Goal: Complete application form

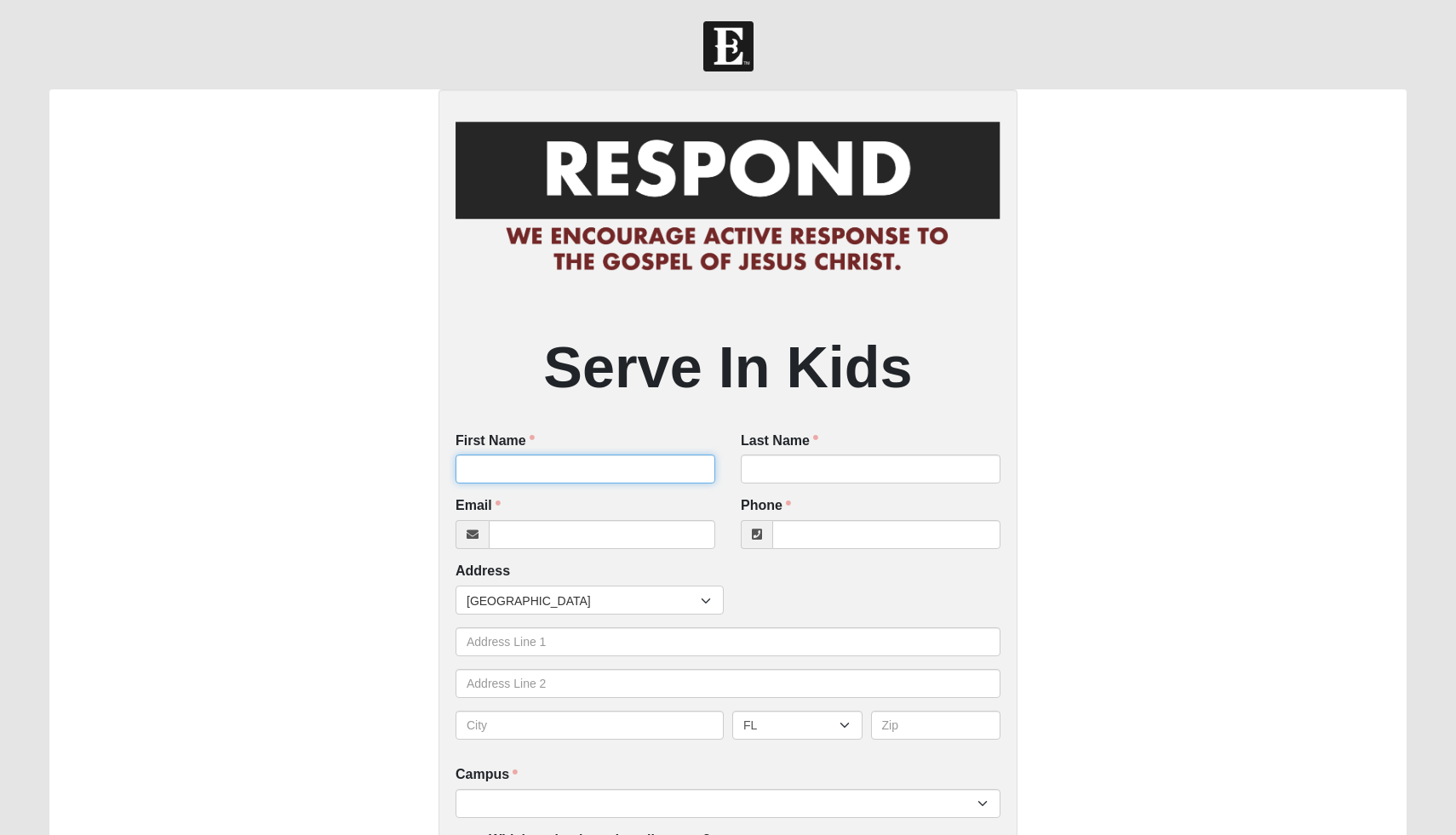
click at [494, 476] on input "First Name" at bounding box center [585, 469] width 259 height 29
type input "Lincoln"
type input "[PERSON_NAME]"
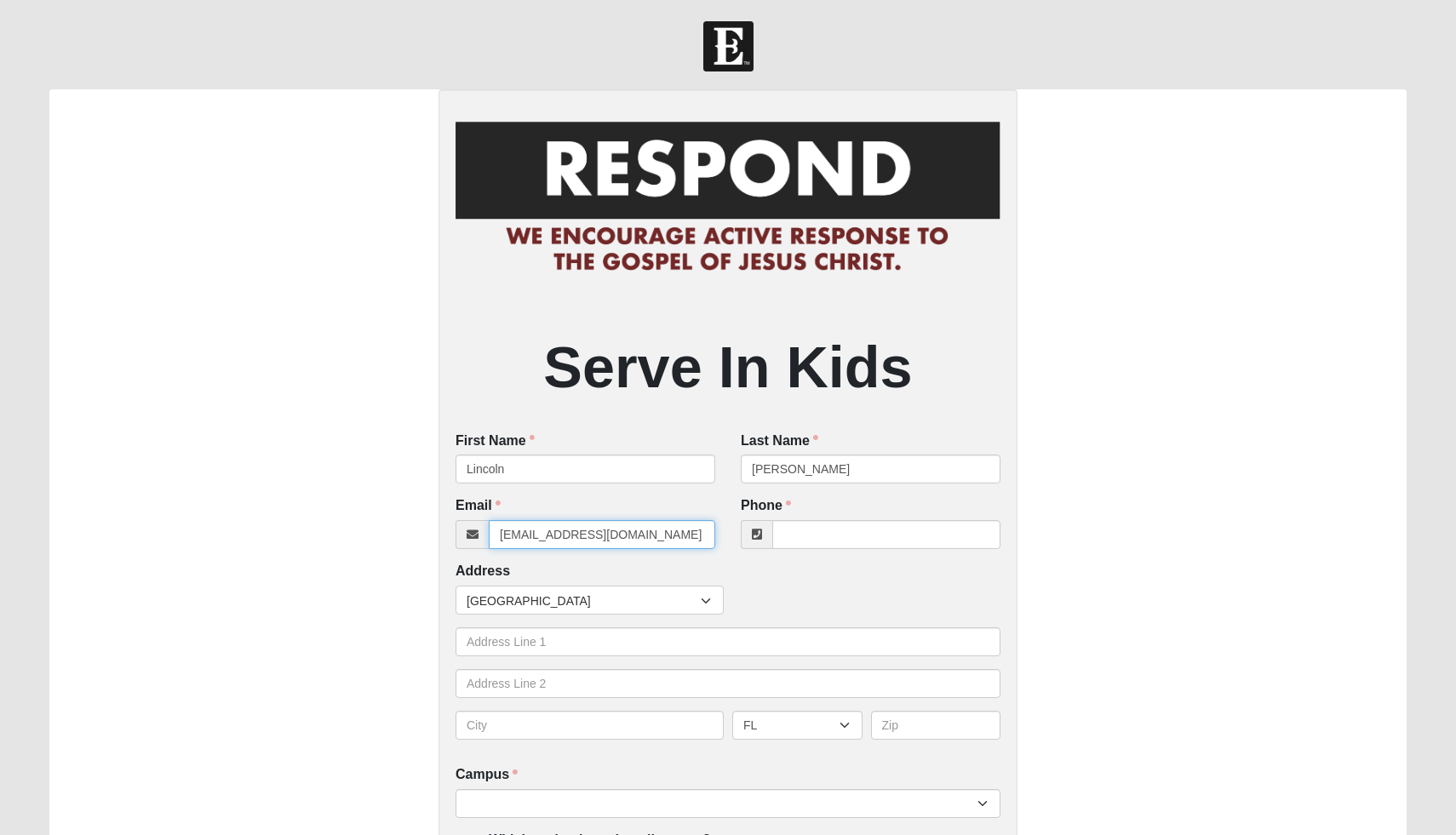
type input "[EMAIL_ADDRESS][DOMAIN_NAME]"
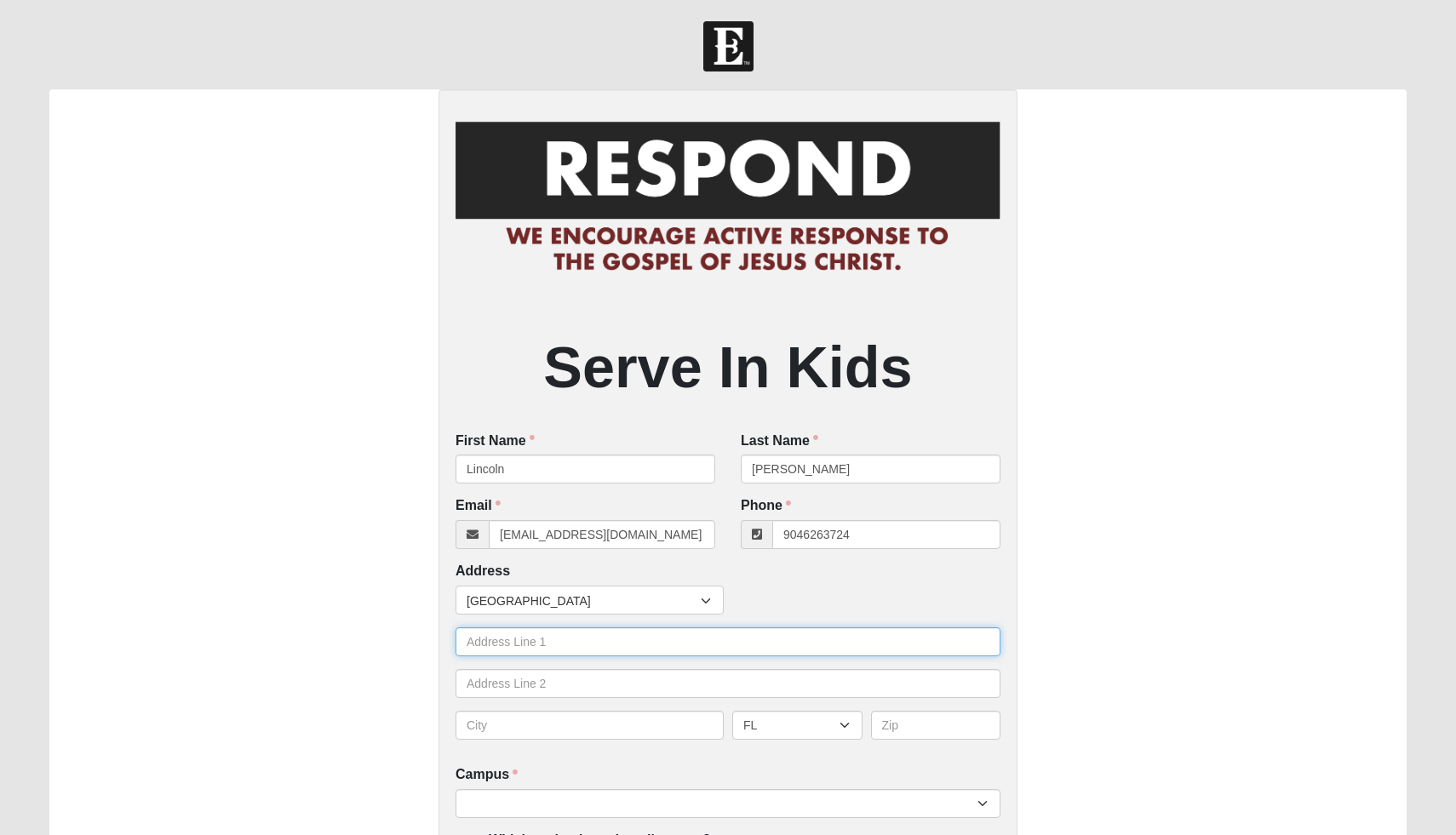
click at [475, 632] on input "text" at bounding box center [728, 642] width 545 height 29
type input "[PHONE_NUMBER]"
type input "[STREET_ADDRESS]"
type input "[GEOGRAPHIC_DATA]"
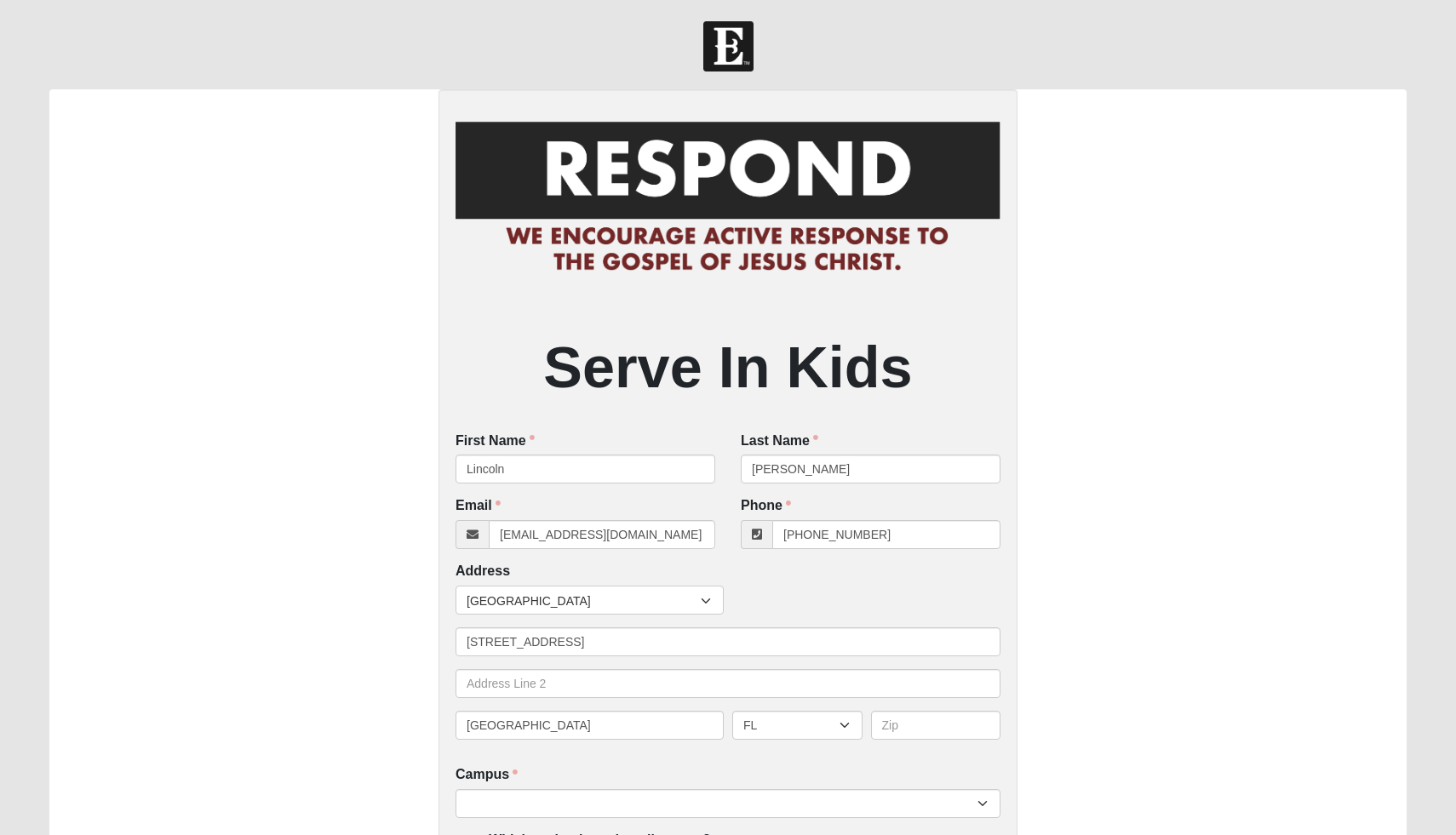
type input "32259"
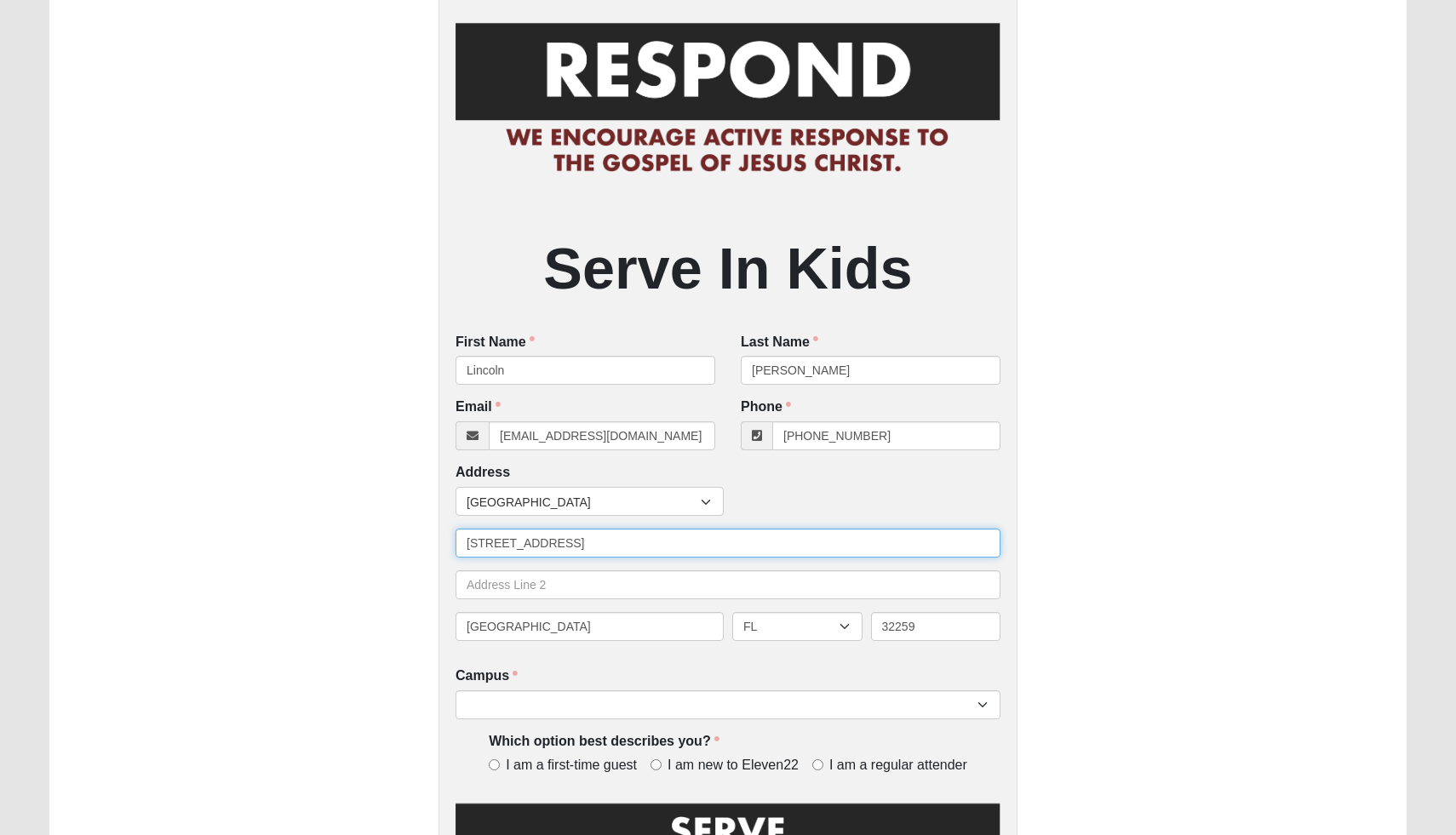
scroll to position [159, 0]
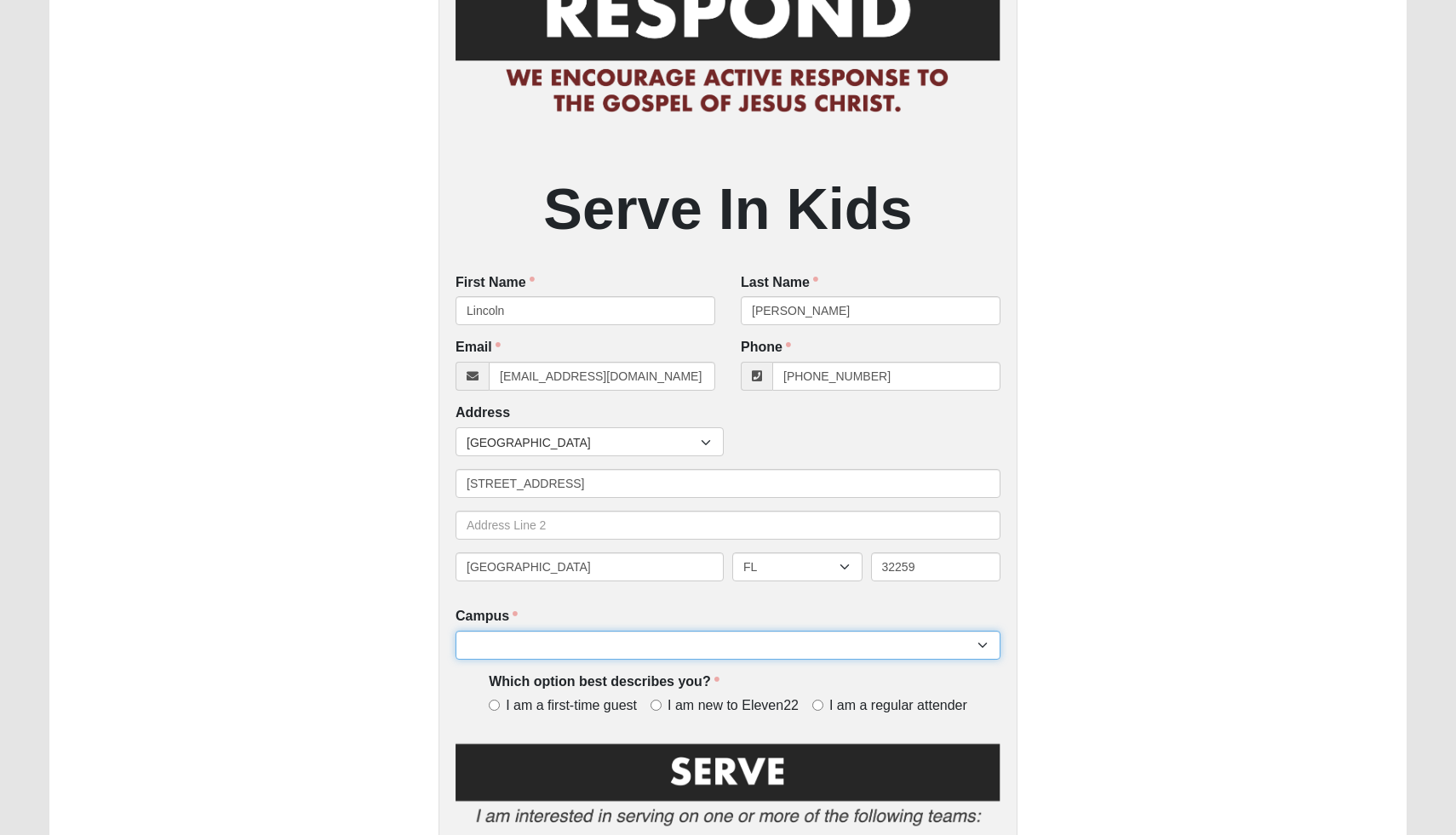
click at [483, 649] on select "Arlington Baymeadows Eleven22 Online [PERSON_NAME][GEOGRAPHIC_DATA] Jesup [GEOG…" at bounding box center [728, 645] width 545 height 29
select select "11"
click at [456, 631] on select "Arlington Baymeadows Eleven22 Online [PERSON_NAME][GEOGRAPHIC_DATA] Jesup [GEOG…" at bounding box center [728, 645] width 545 height 29
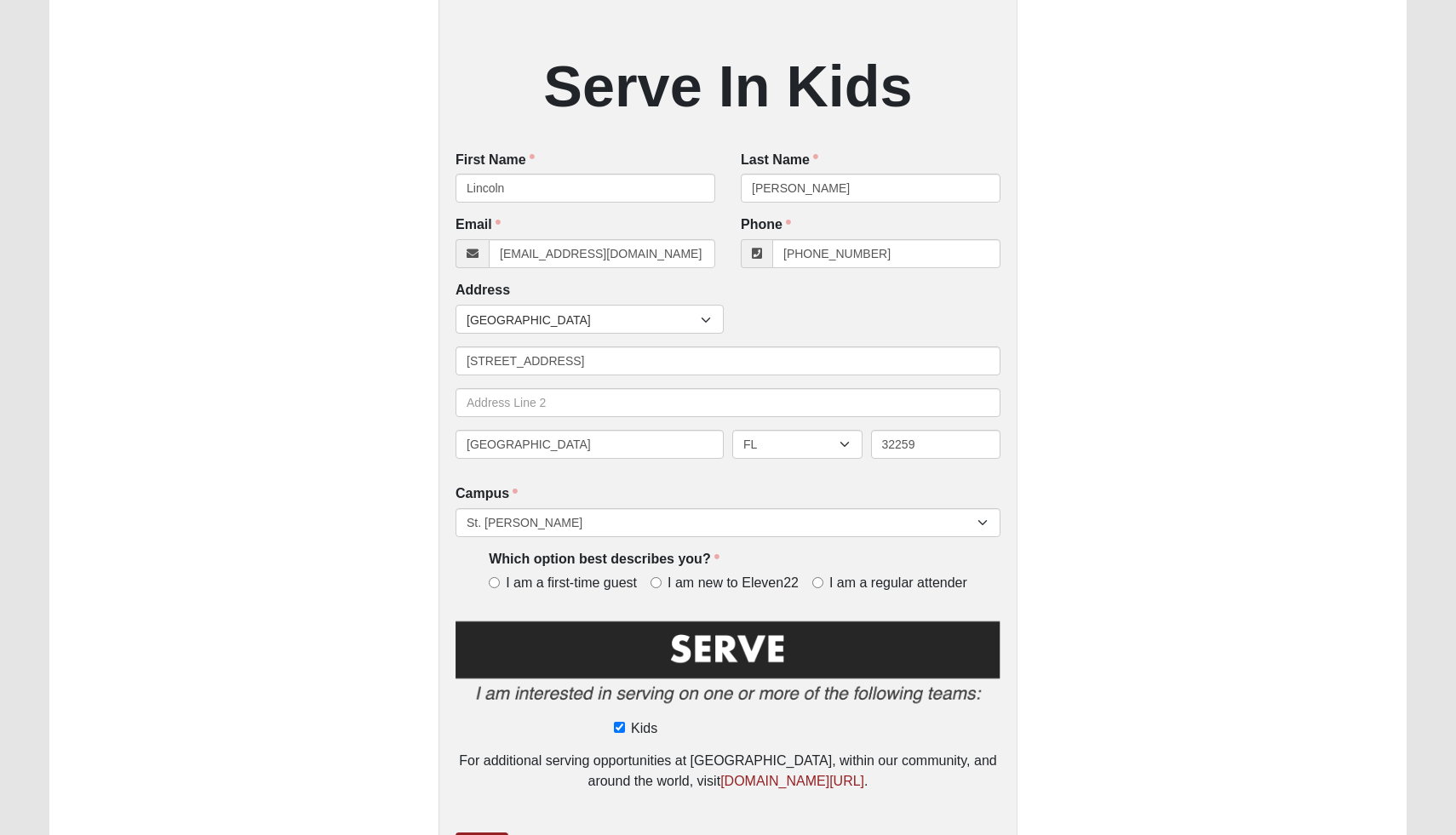
scroll to position [284, 0]
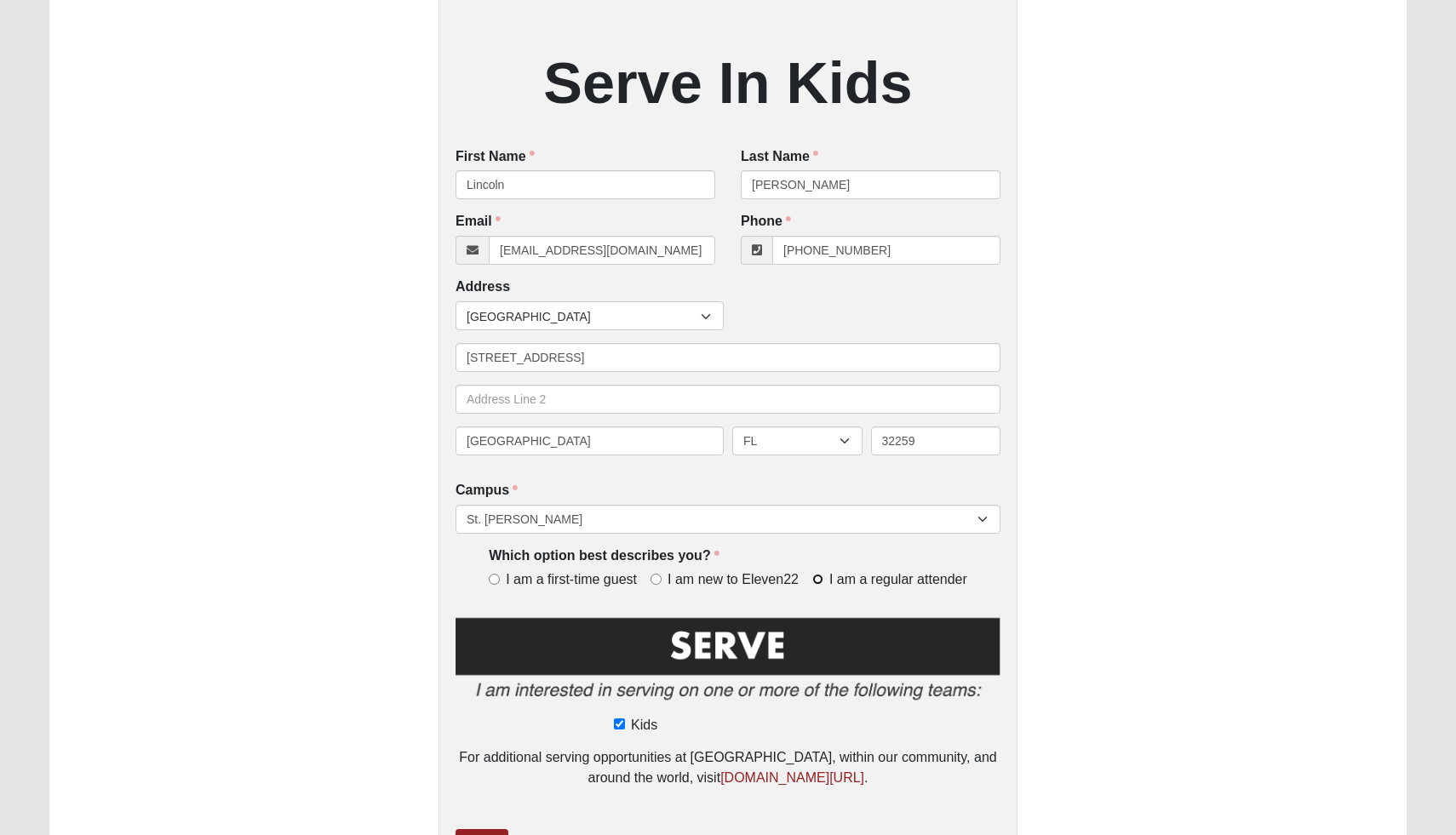
click at [815, 580] on input "I am a regular attender" at bounding box center [818, 579] width 11 height 11
radio input "true"
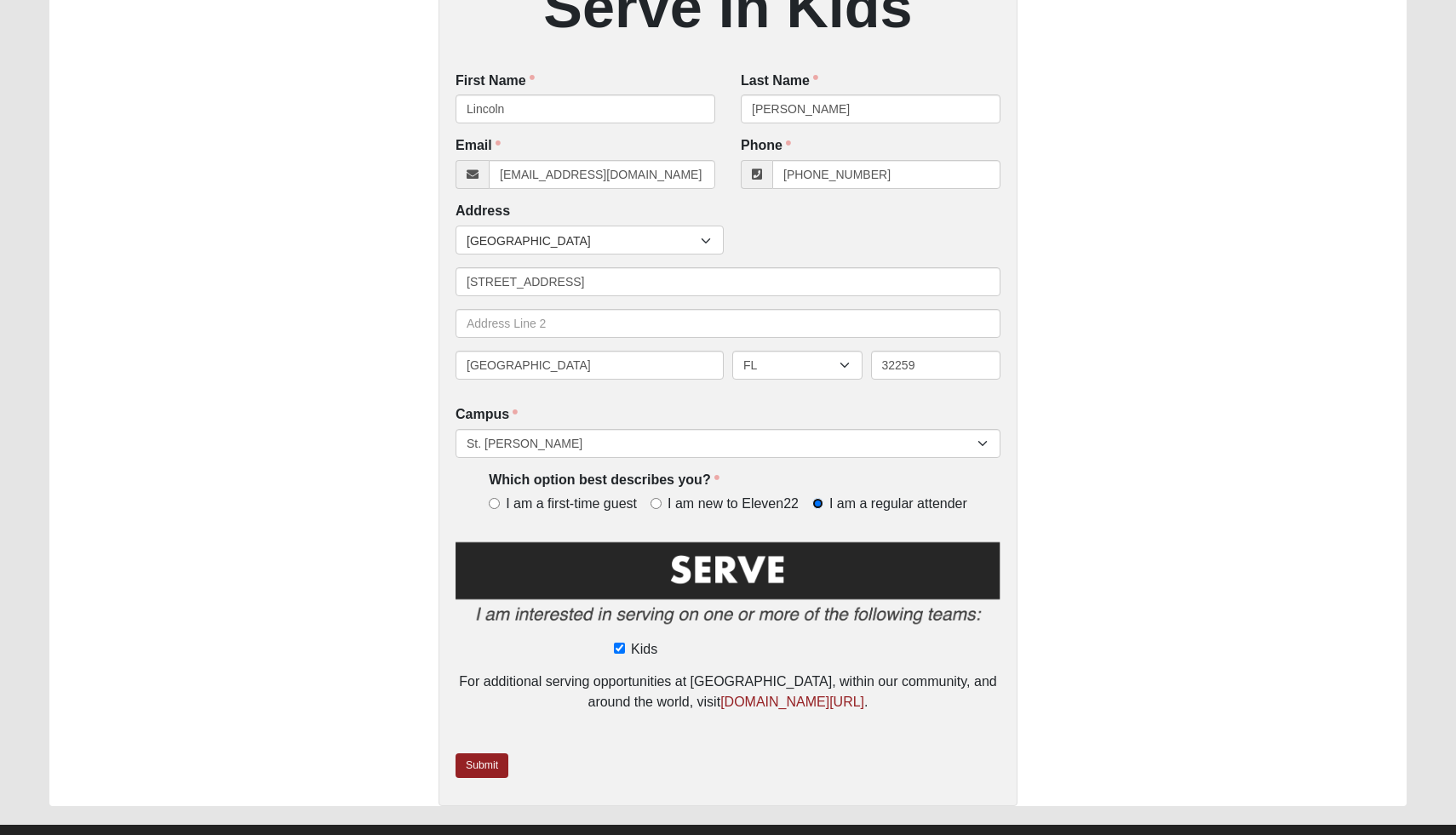
scroll to position [393, 0]
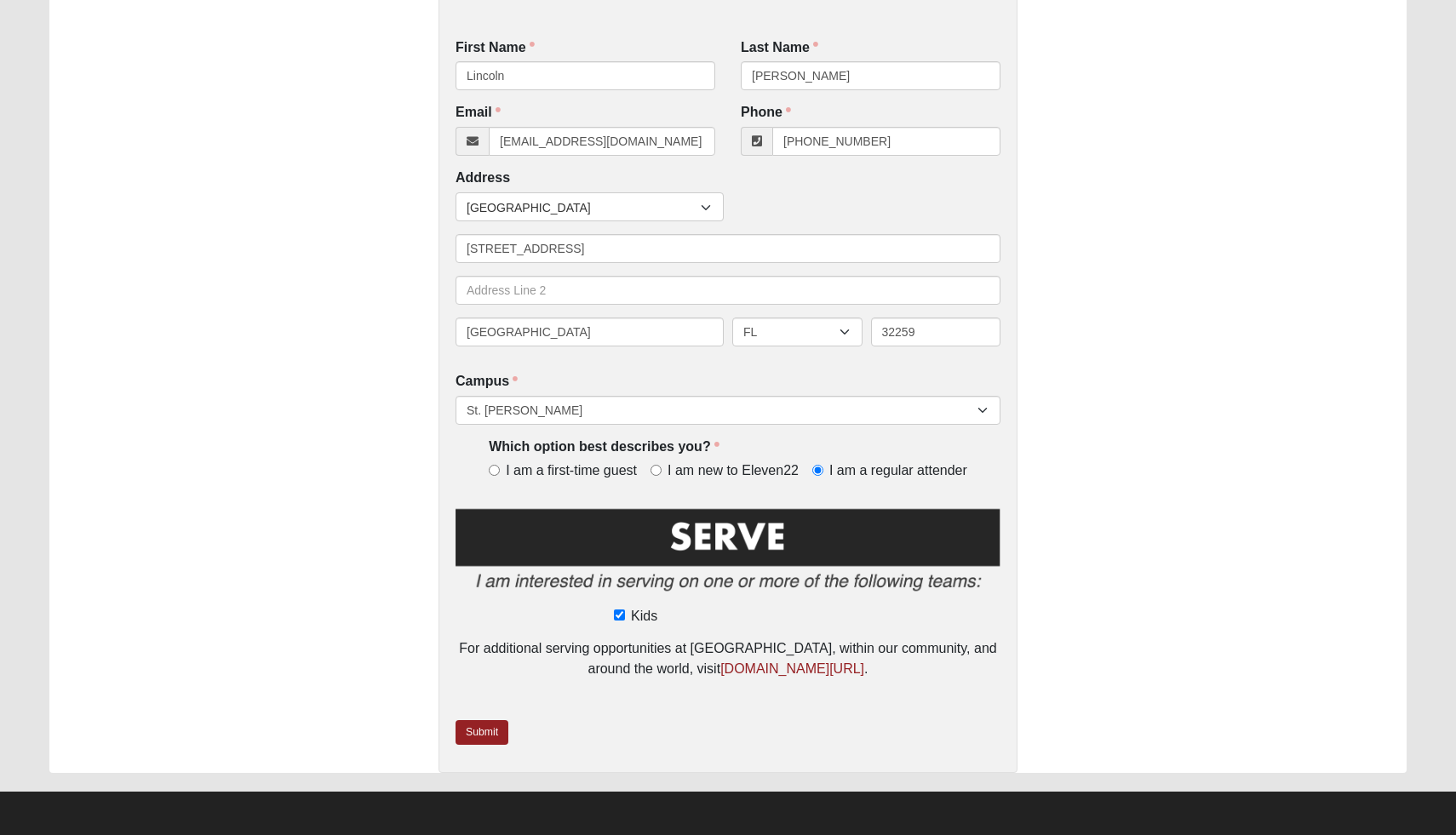
click at [715, 543] on img at bounding box center [728, 555] width 545 height 98
click at [489, 733] on link "Submit" at bounding box center [482, 733] width 53 height 25
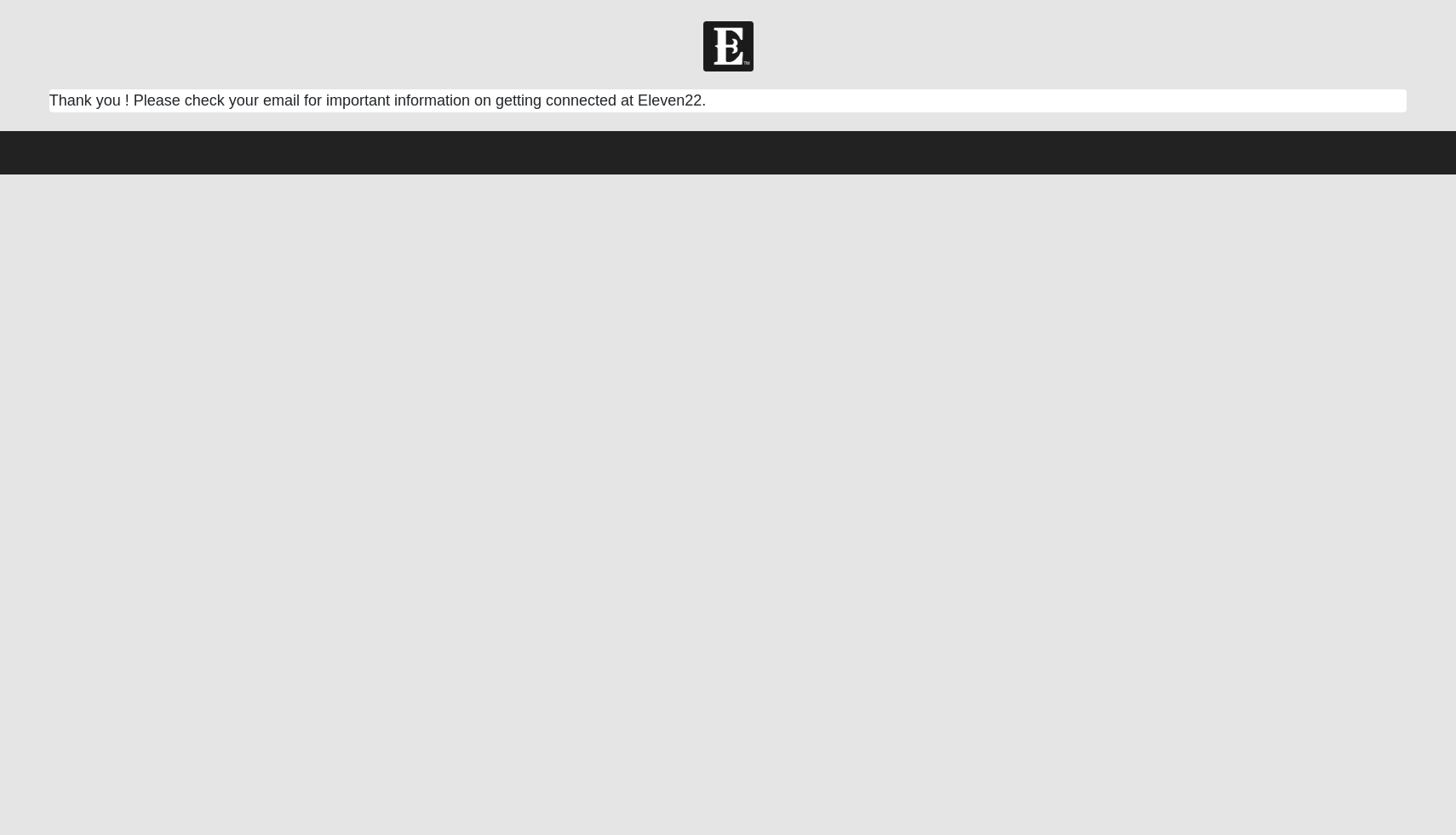
scroll to position [0, 0]
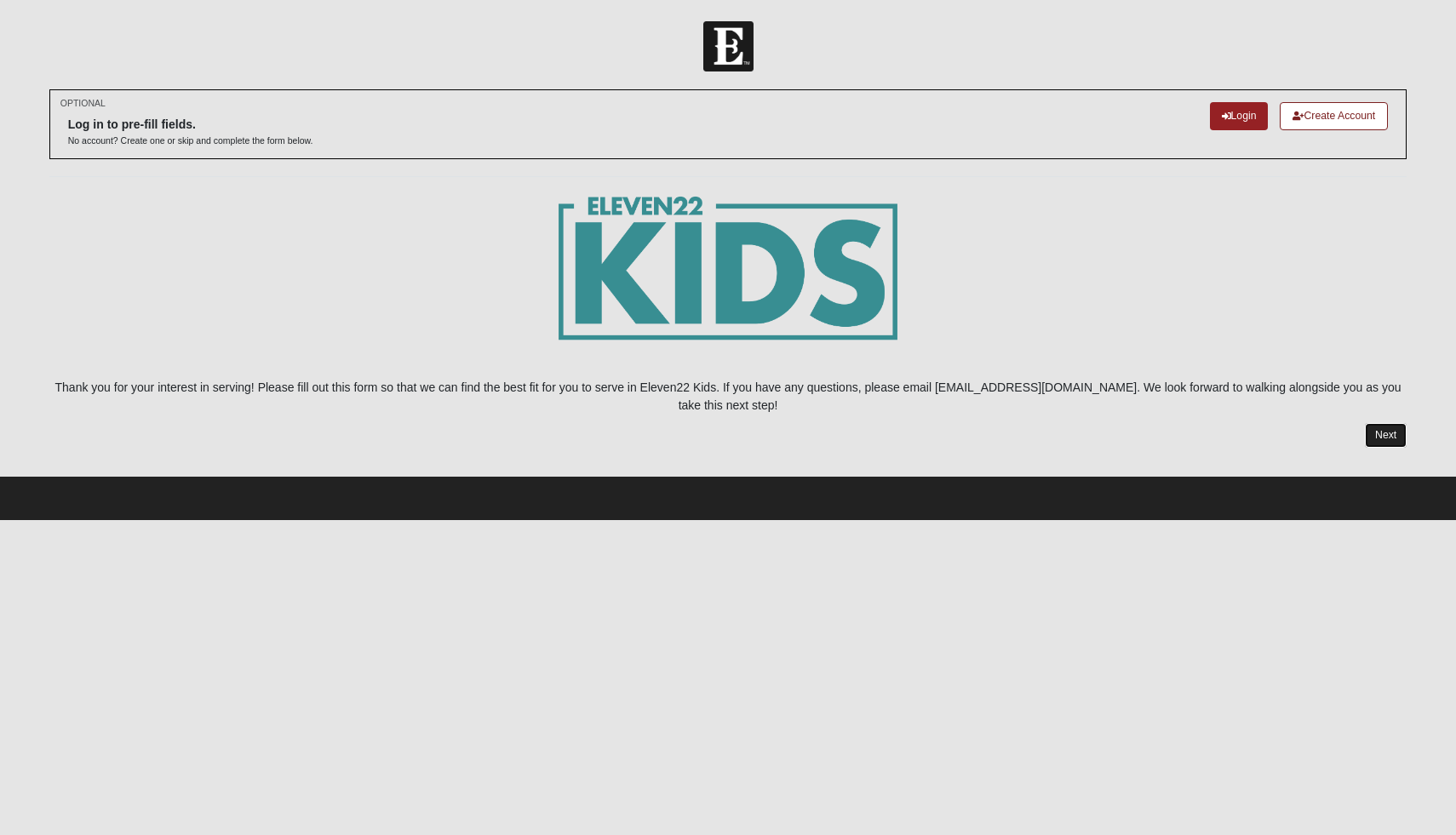
click at [1393, 424] on link "Next" at bounding box center [1386, 436] width 42 height 25
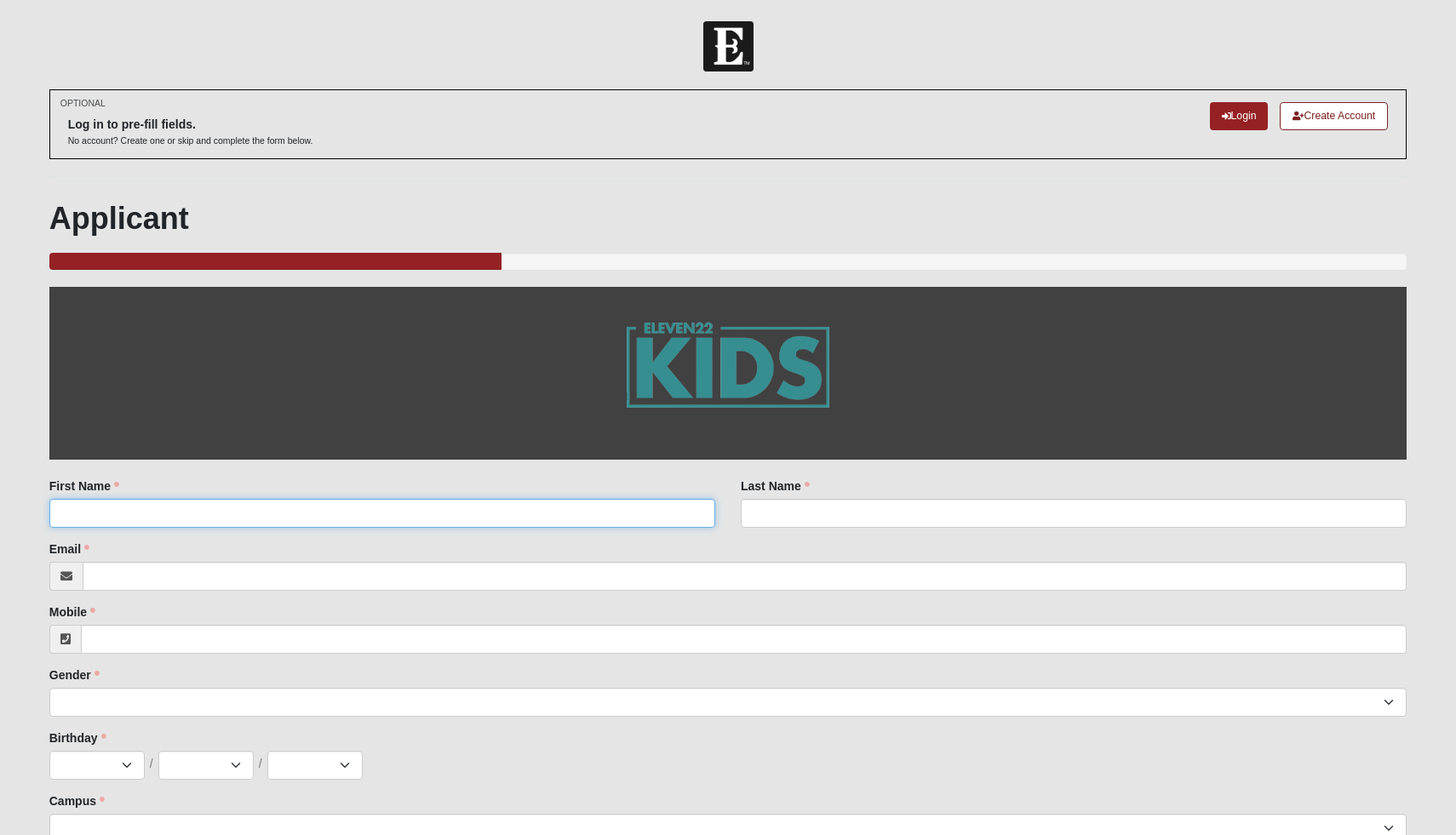
click at [626, 517] on input "First Name" at bounding box center [382, 513] width 666 height 29
type input "lincoln"
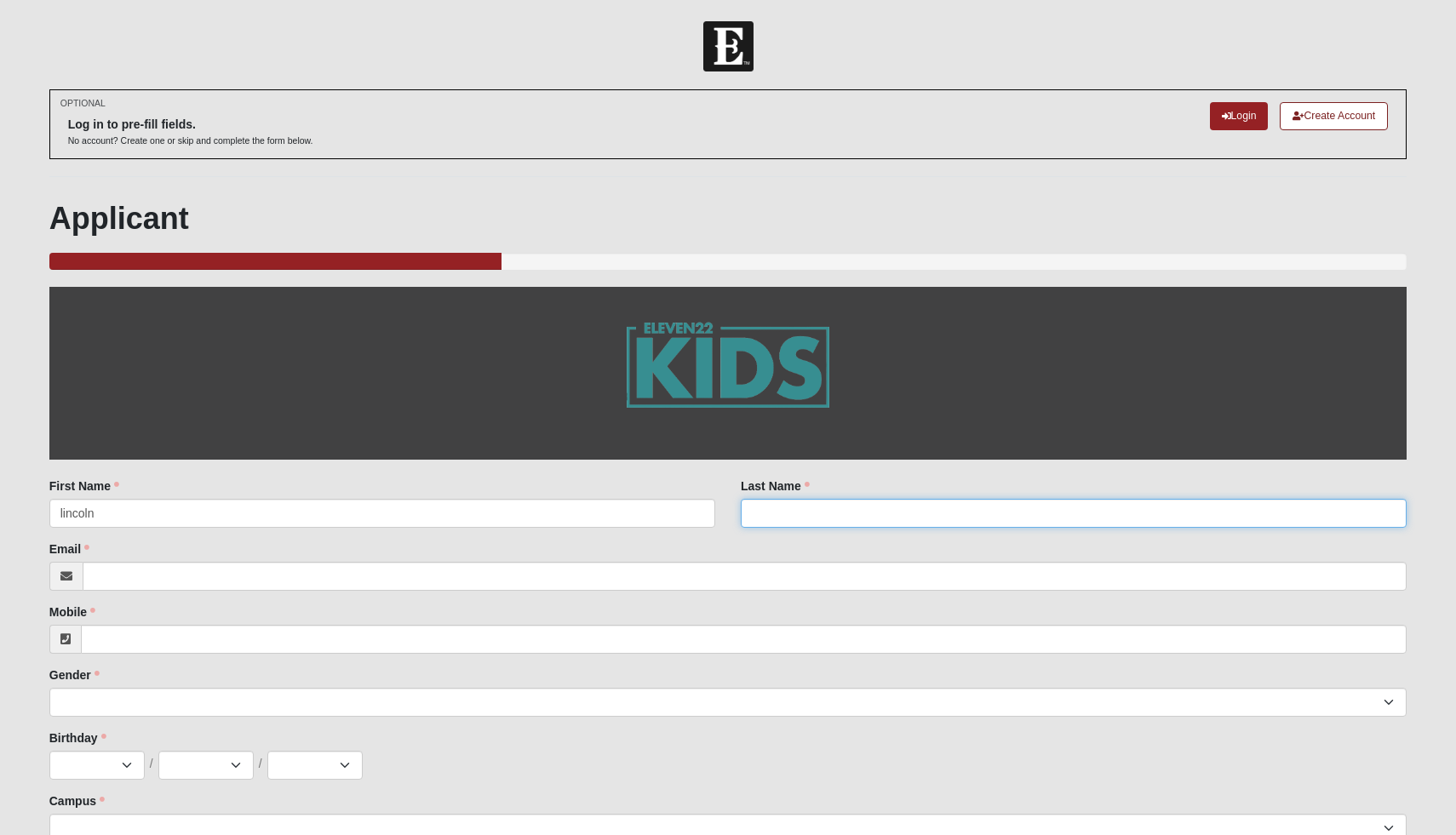
click at [1031, 523] on input "Last Name" at bounding box center [1074, 513] width 666 height 29
type input "[PERSON_NAME]"
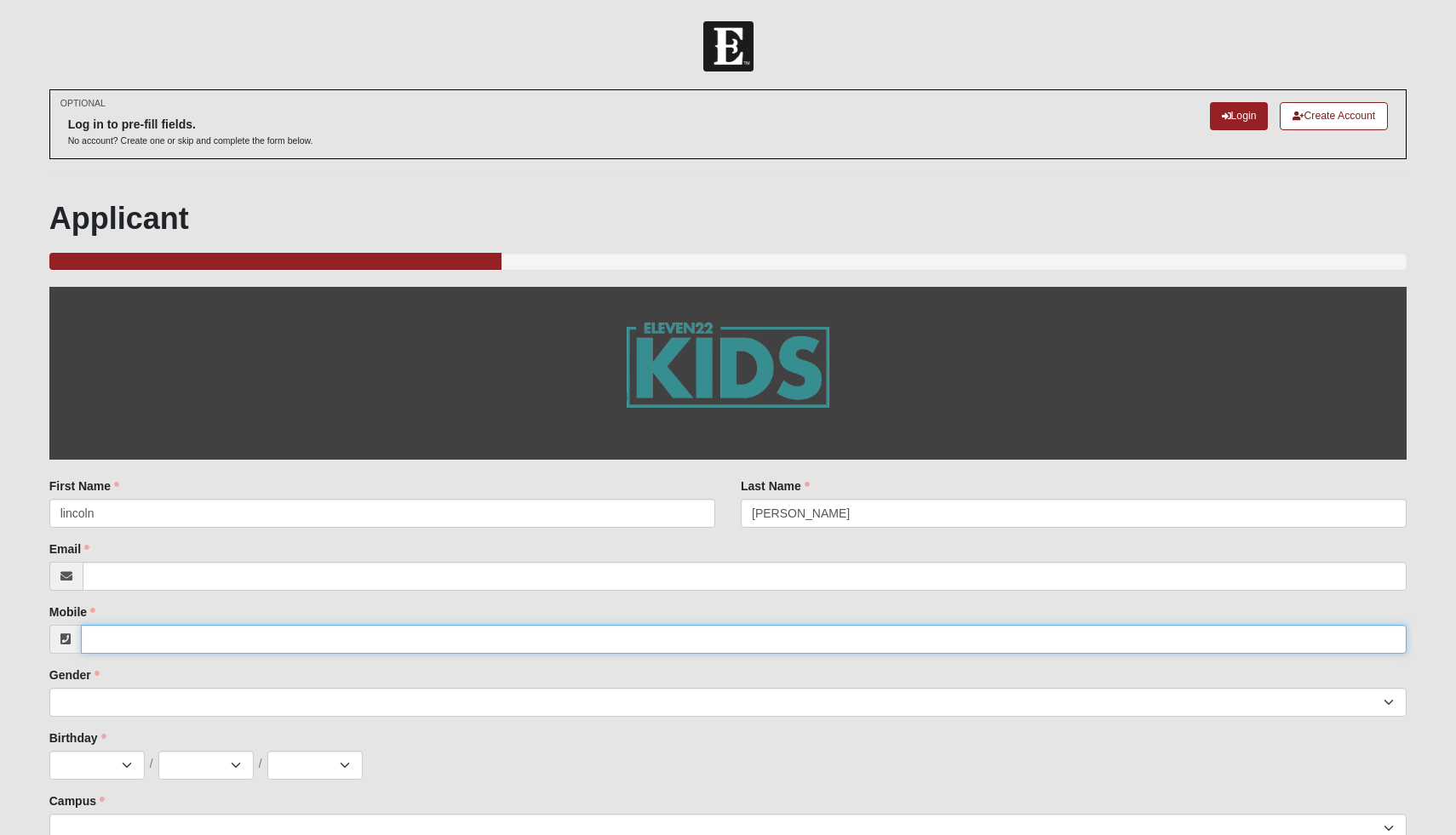
type input "9046263724"
type input "FL"
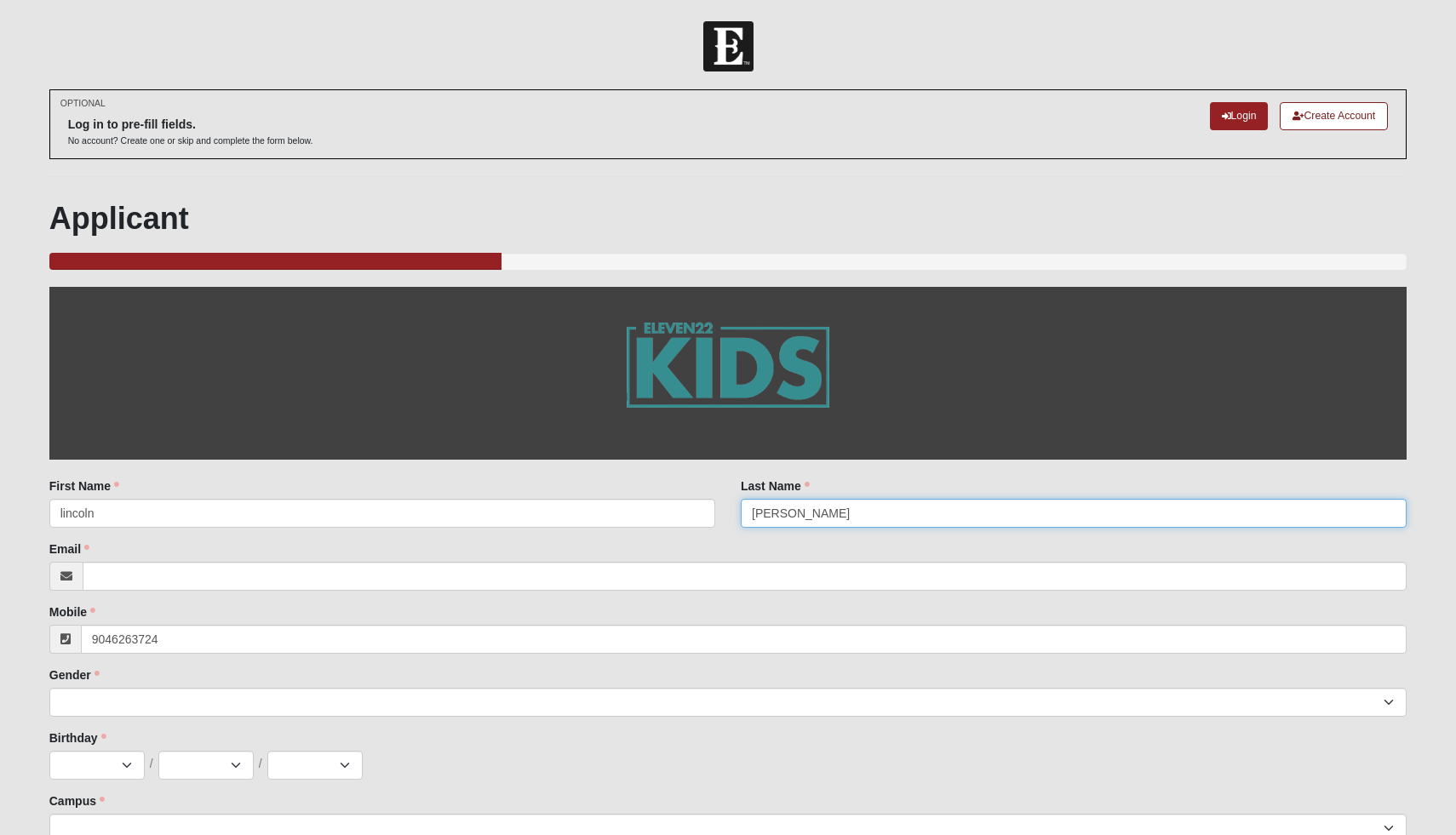
type input "[PHONE_NUMBER]"
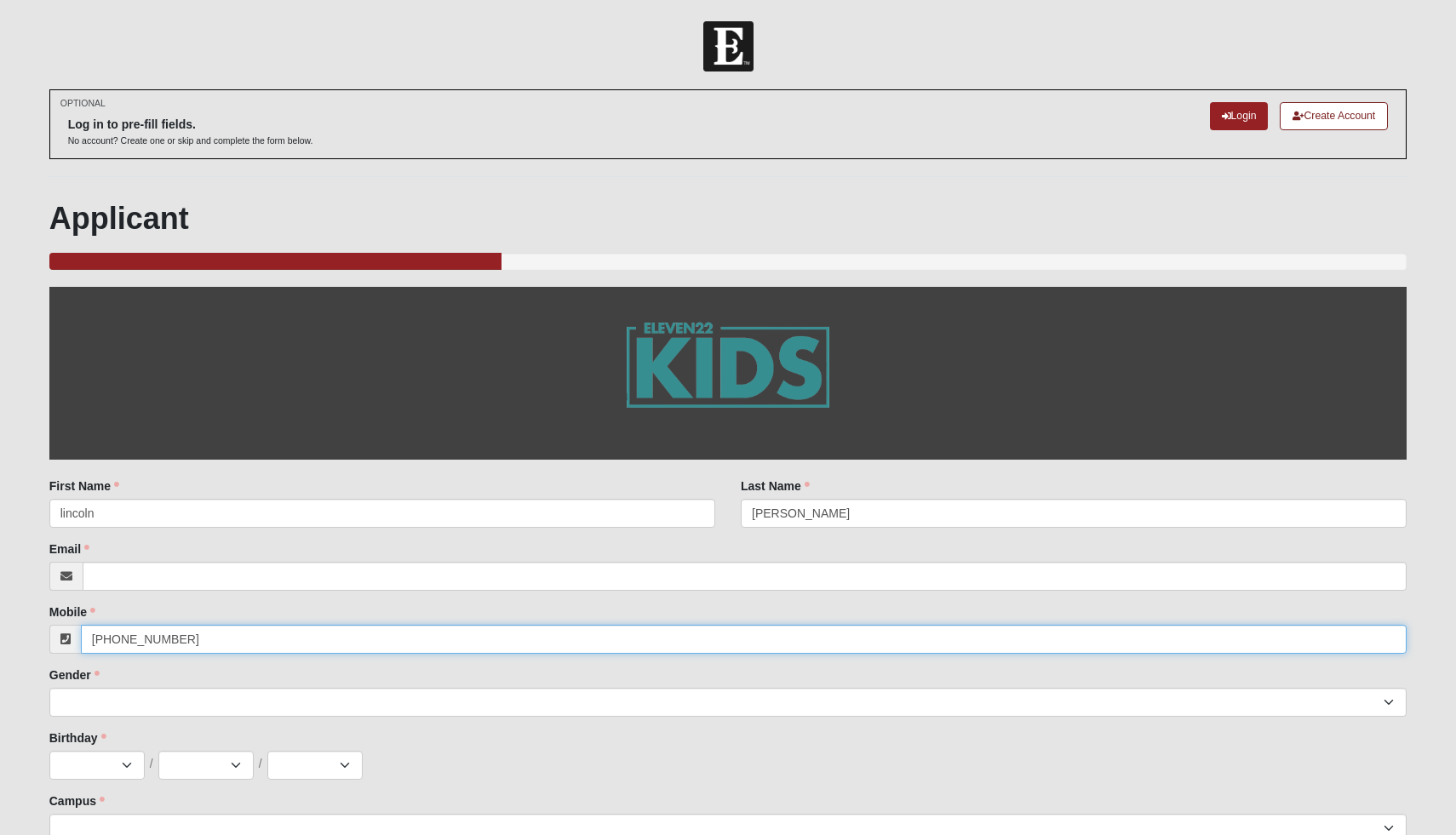
click at [179, 642] on input "[PHONE_NUMBER]" at bounding box center [745, 640] width 1327 height 29
click at [490, 795] on div "Campus Arlington Baymeadows Eleven22 Online Fleming Island Jesup Mandarin North…" at bounding box center [728, 817] width 1359 height 50
click at [272, 567] on input "Email" at bounding box center [745, 576] width 1325 height 29
type input "[EMAIL_ADDRESS][DOMAIN_NAME]"
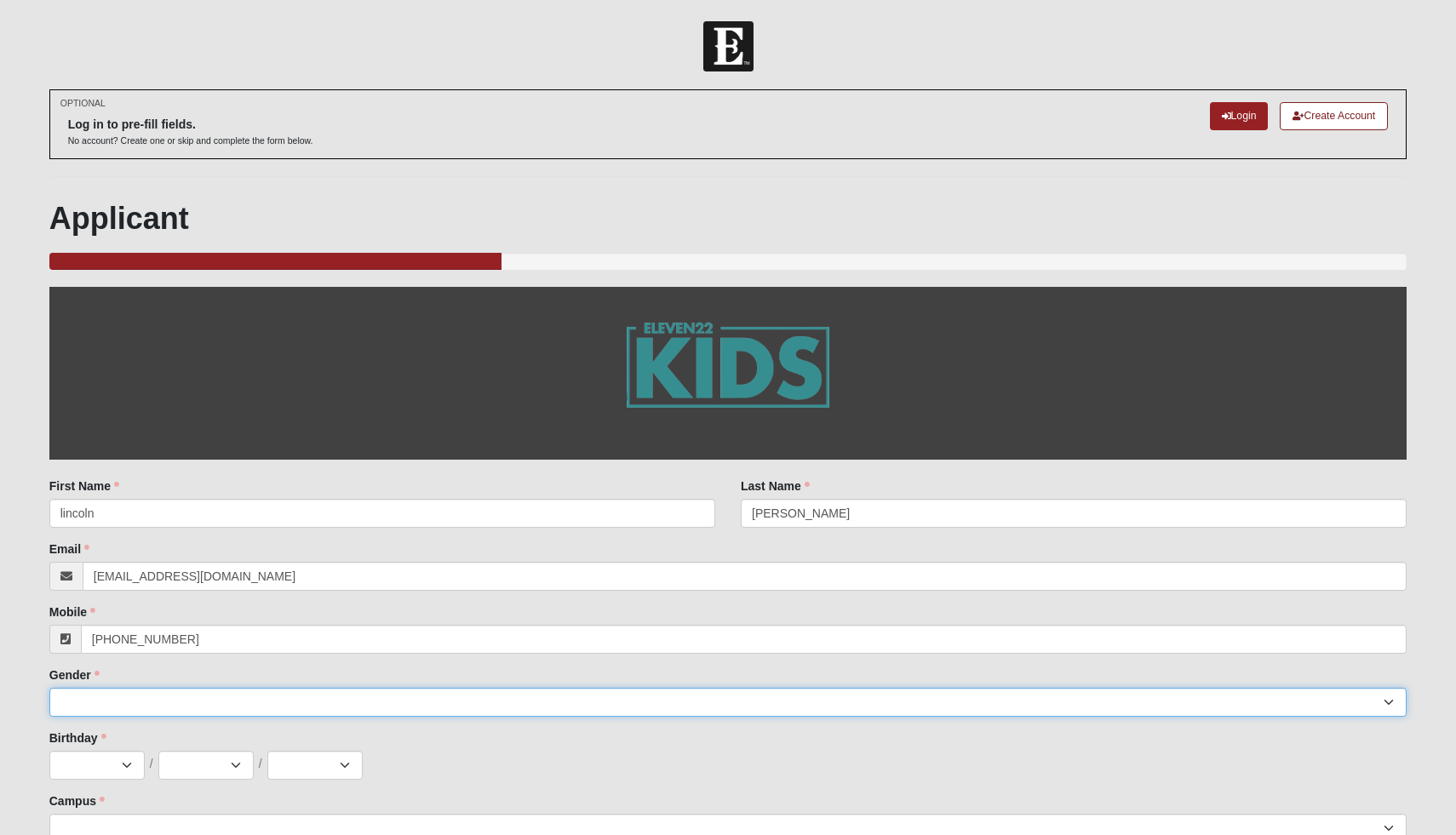
click at [145, 699] on select "Male Female" at bounding box center [728, 702] width 1359 height 29
select select "1"
click at [49, 688] on select "Male Female" at bounding box center [728, 702] width 1359 height 29
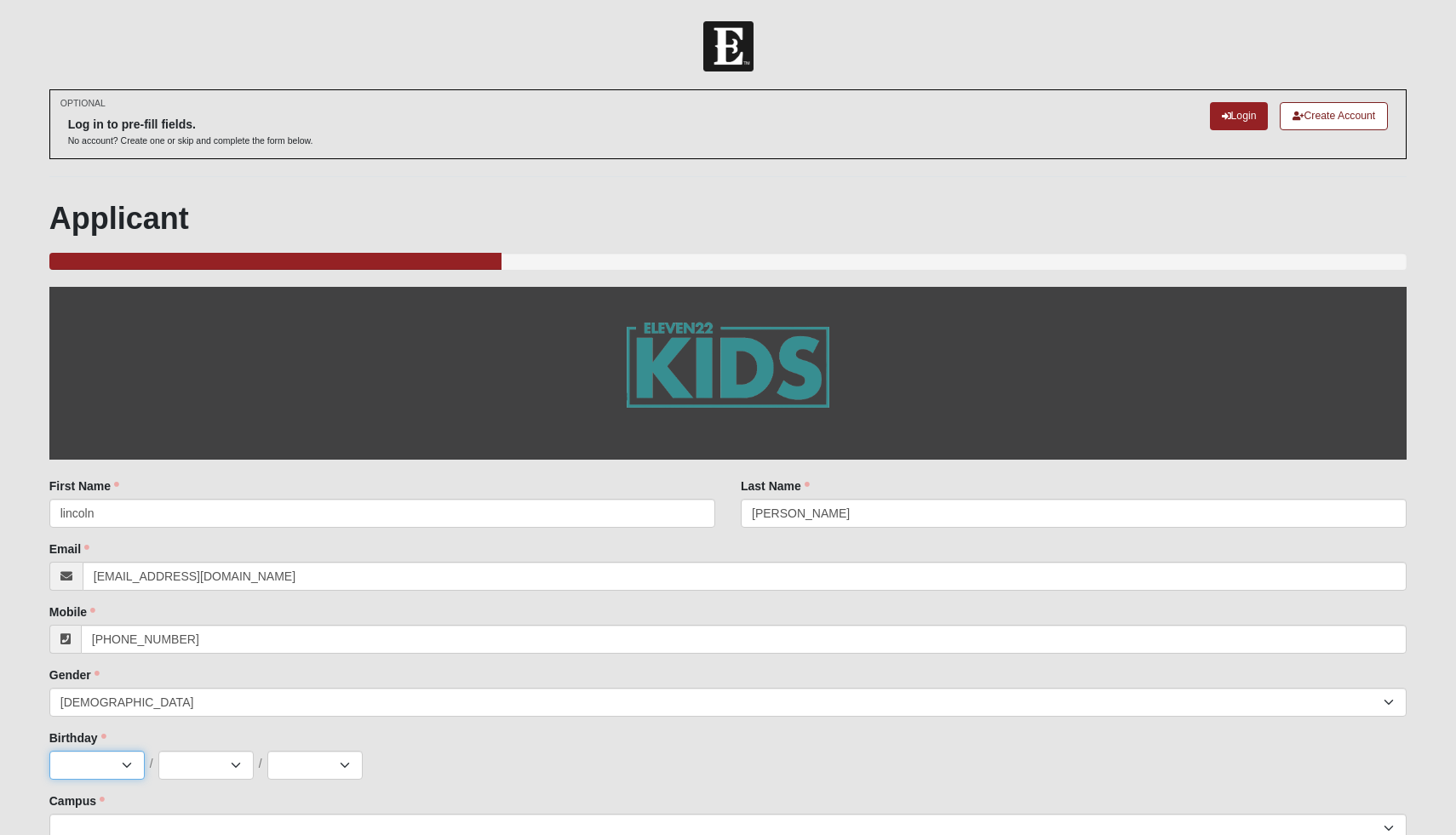
click at [114, 760] on select "Jan Feb Mar Apr May Jun Jul Aug Sep Oct Nov Dec" at bounding box center [96, 765] width 95 height 29
select select "2"
click at [49, 751] on select "Jan Feb Mar Apr May Jun Jul Aug Sep Oct Nov Dec" at bounding box center [96, 765] width 95 height 29
click at [230, 759] on select "1 2 3 4 5 6 7 8 9 10 11 12 13 14 15 16 17 18 19 20 21 22 23 24 25 26 27 28 29 3…" at bounding box center [206, 765] width 95 height 29
select select "20"
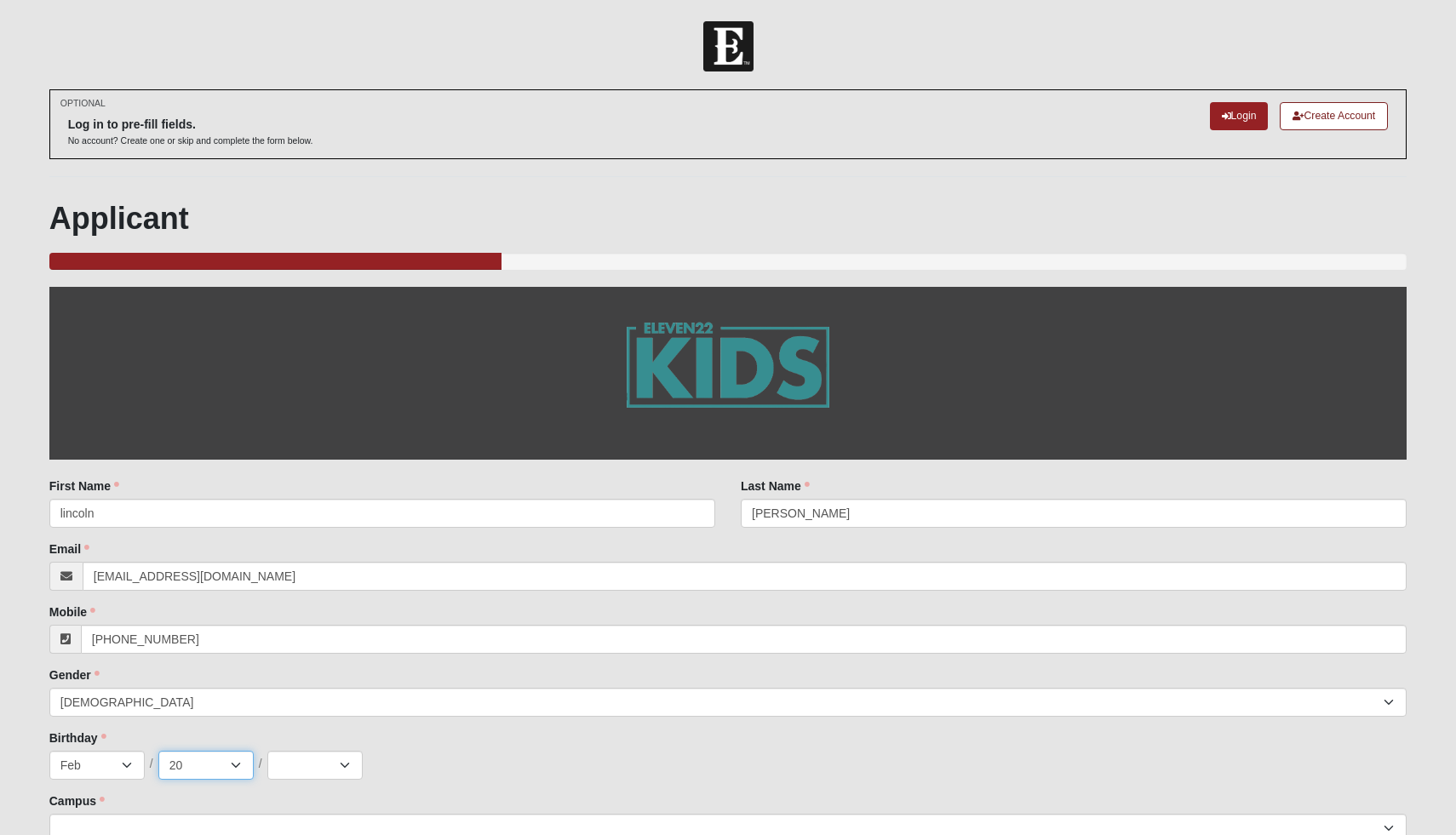
click at [159, 751] on select "1 2 3 4 5 6 7 8 9 10 11 12 13 14 15 16 17 18 19 20 21 22 23 24 25 26 27 28 29 3…" at bounding box center [206, 765] width 95 height 29
click at [337, 769] on select "2025 2024 2023 2022 2021 2020 2019 2018 2017 2016 2015 2014 2013 2012 2011 2010…" at bounding box center [314, 765] width 95 height 29
select select "2014"
click at [267, 751] on select "2025 2024 2023 2022 2021 2020 2019 2018 2017 2016 2015 2014 2013 2012 2011 2010…" at bounding box center [314, 765] width 95 height 29
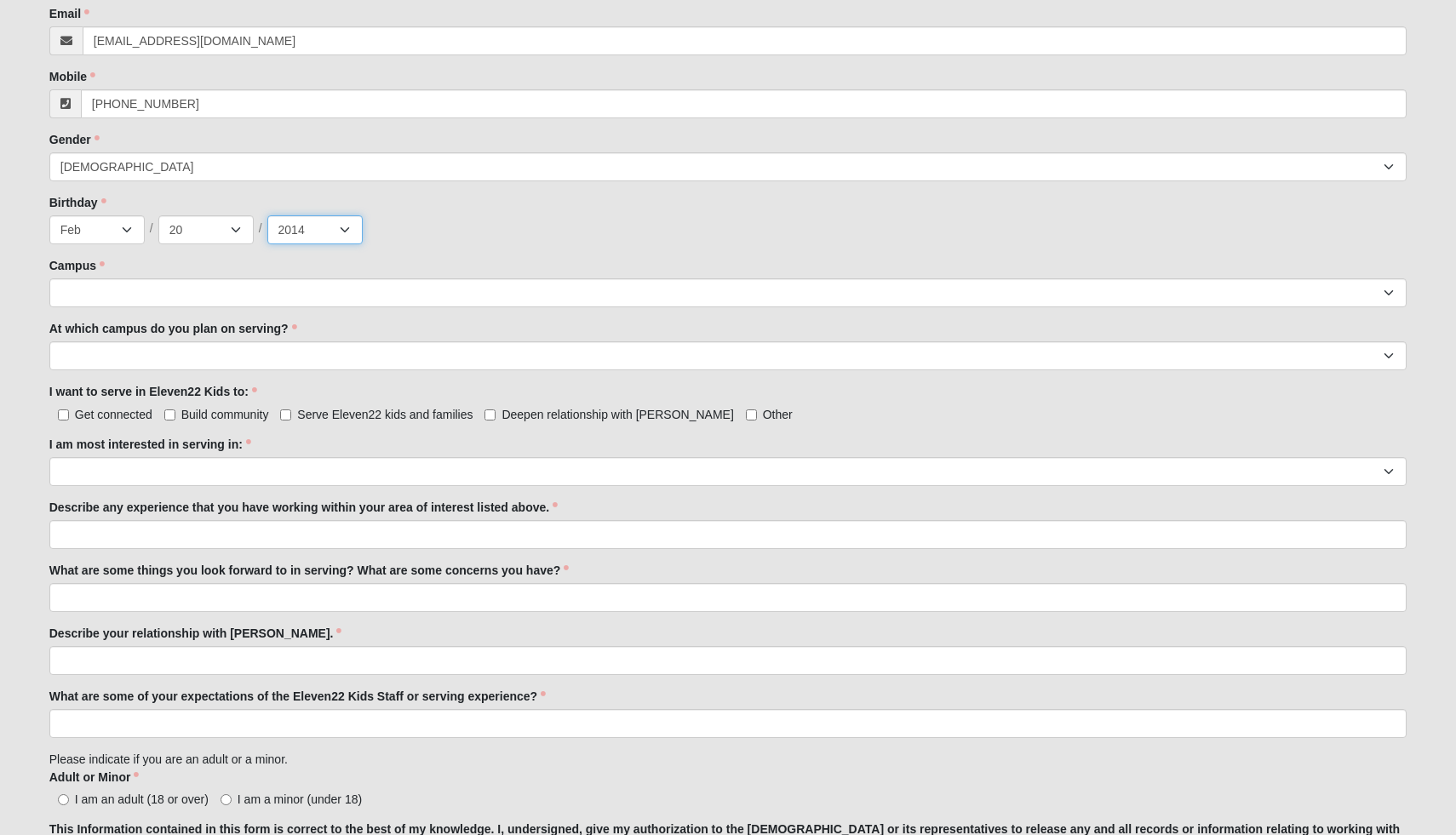
scroll to position [533, 0]
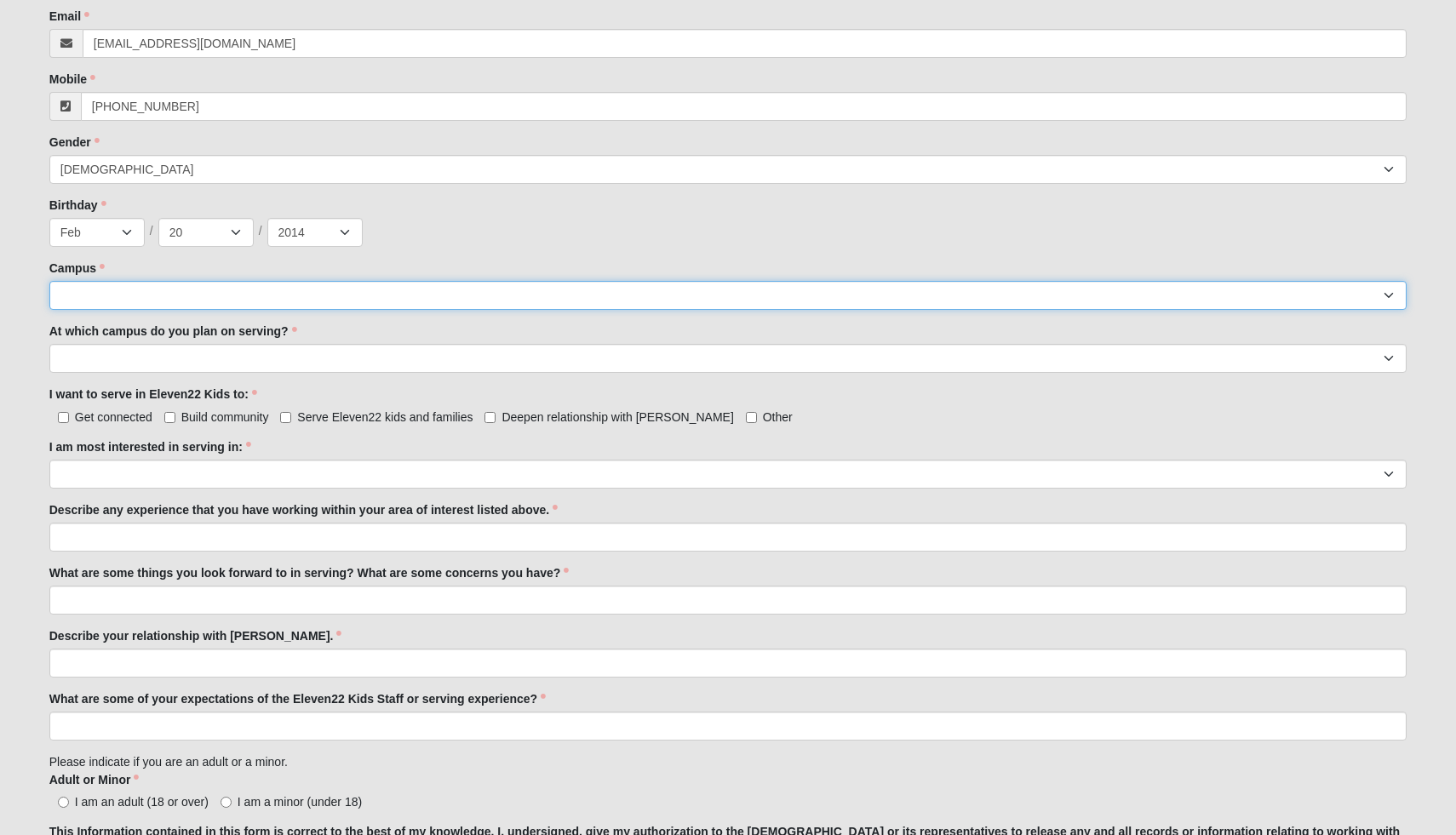
click at [885, 294] on select "Arlington Baymeadows Eleven22 Online Fleming Island Jesup Mandarin North Jax Or…" at bounding box center [728, 295] width 1359 height 29
select select "11"
click at [49, 281] on select "Arlington Baymeadows Eleven22 Online Fleming Island Jesup Mandarin North Jax Or…" at bounding box center [728, 295] width 1359 height 29
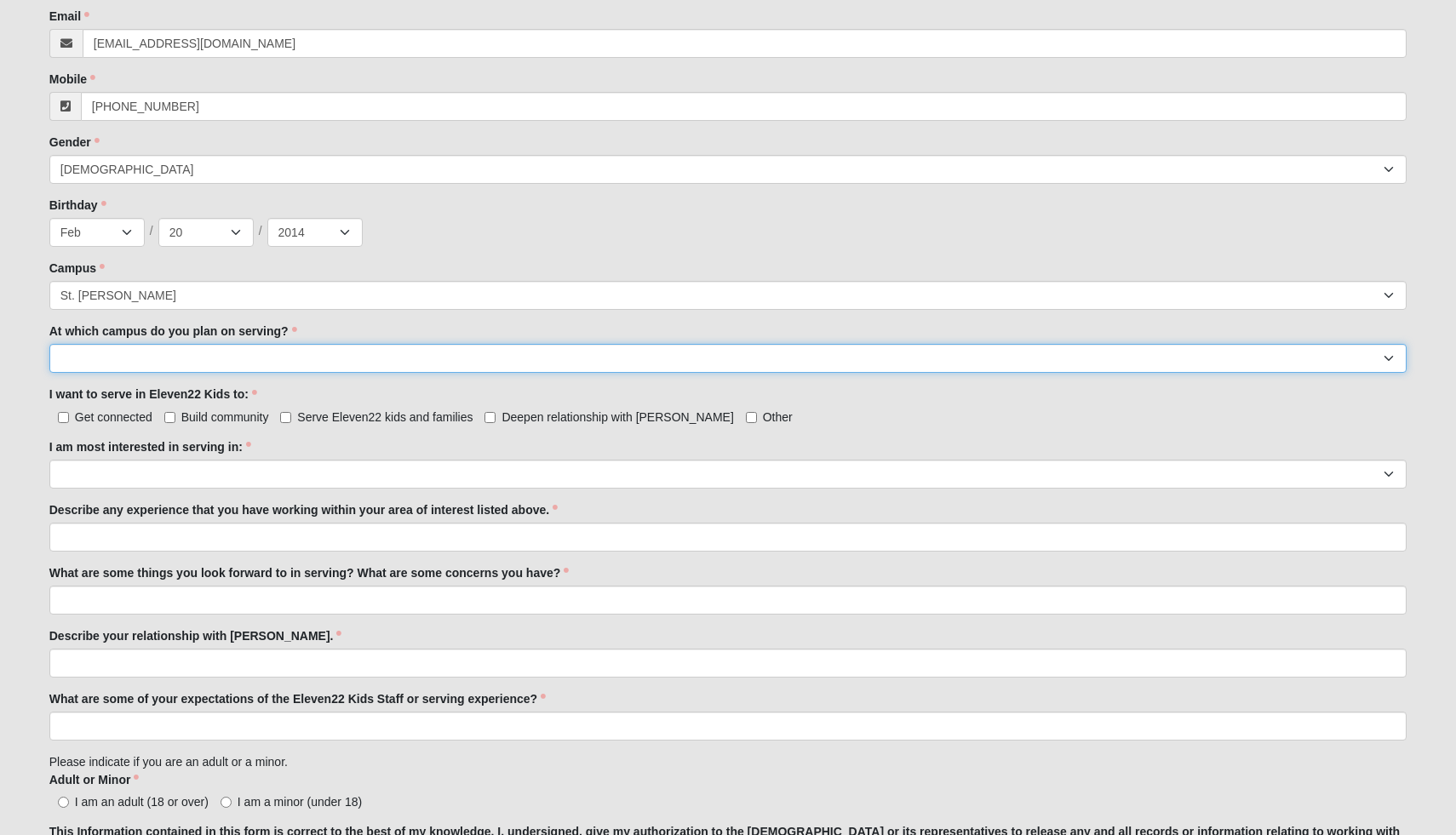
click at [363, 357] on select "Arlington Baymeadows Fleming Island Jesup Mandarin North Jax Orange Park Palatk…" at bounding box center [728, 359] width 1359 height 29
select select "St. [PERSON_NAME]"
click at [49, 344] on select "Arlington Baymeadows Fleming Island Jesup Mandarin North Jax Orange Park Palatk…" at bounding box center [728, 359] width 1359 height 29
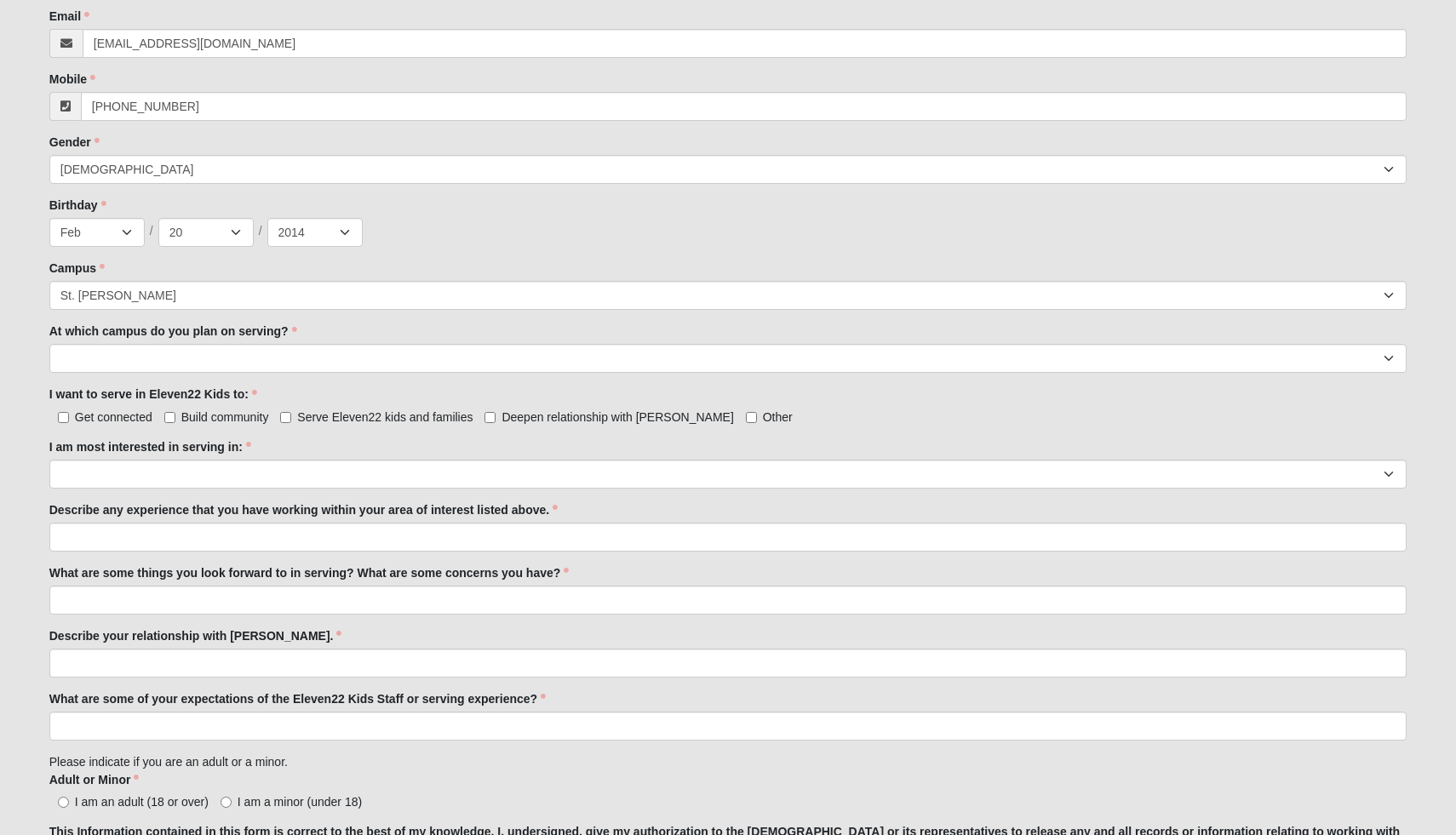
click at [496, 415] on label "Deepen relationship with Jesus" at bounding box center [610, 417] width 249 height 17
click at [495, 415] on input "Deepen relationship with Jesus" at bounding box center [491, 418] width 11 height 11
checkbox input "true"
click at [75, 415] on label "Get connected" at bounding box center [100, 417] width 103 height 17
click at [69, 415] on input "Get connected" at bounding box center [63, 418] width 11 height 11
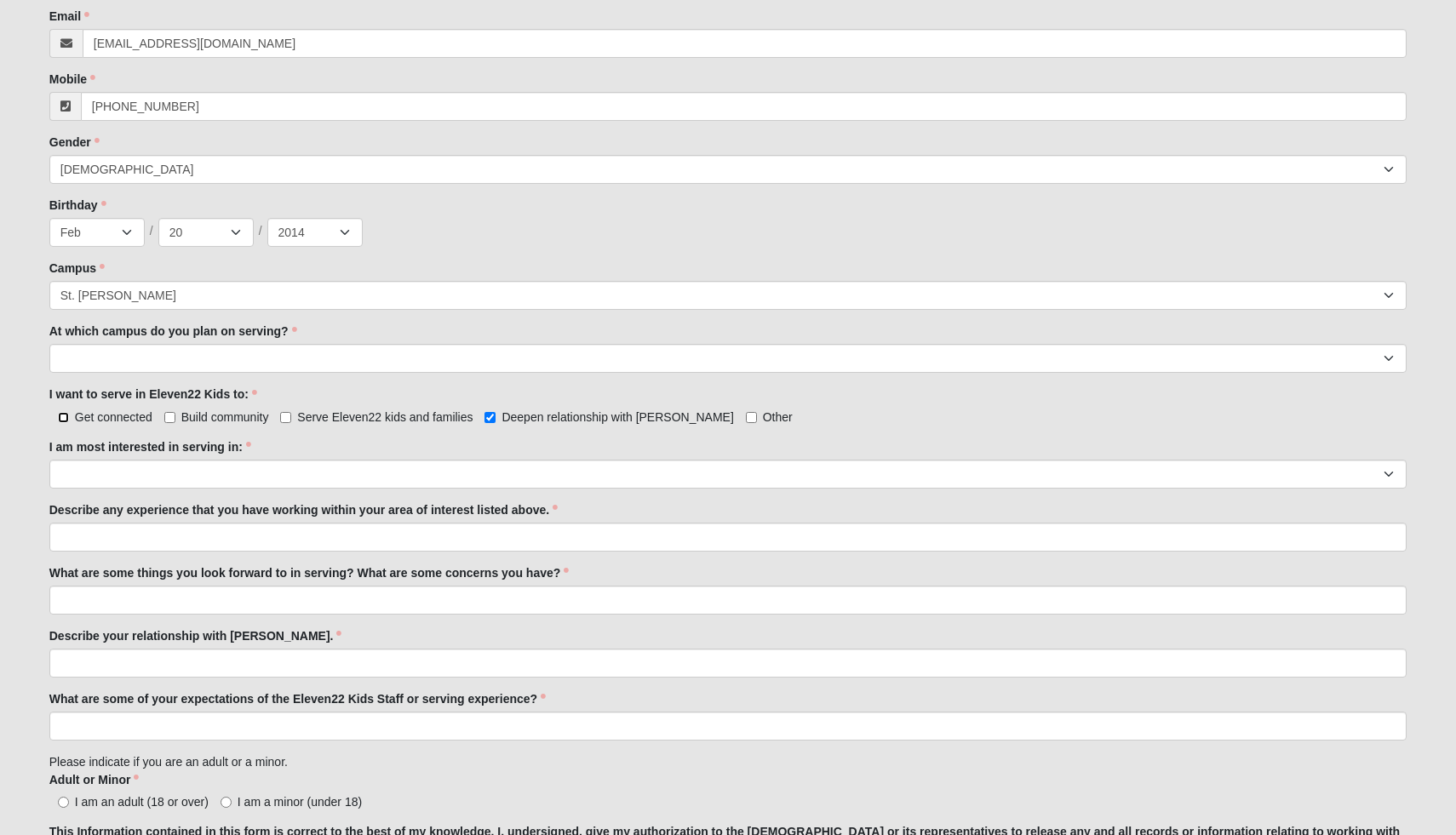
checkbox input "true"
click at [182, 422] on span "Build community" at bounding box center [225, 417] width 88 height 13
click at [176, 422] on input "Build community" at bounding box center [170, 418] width 11 height 11
checkbox input "true"
click at [290, 420] on input "Serve Eleven22 kids and families" at bounding box center [286, 418] width 11 height 11
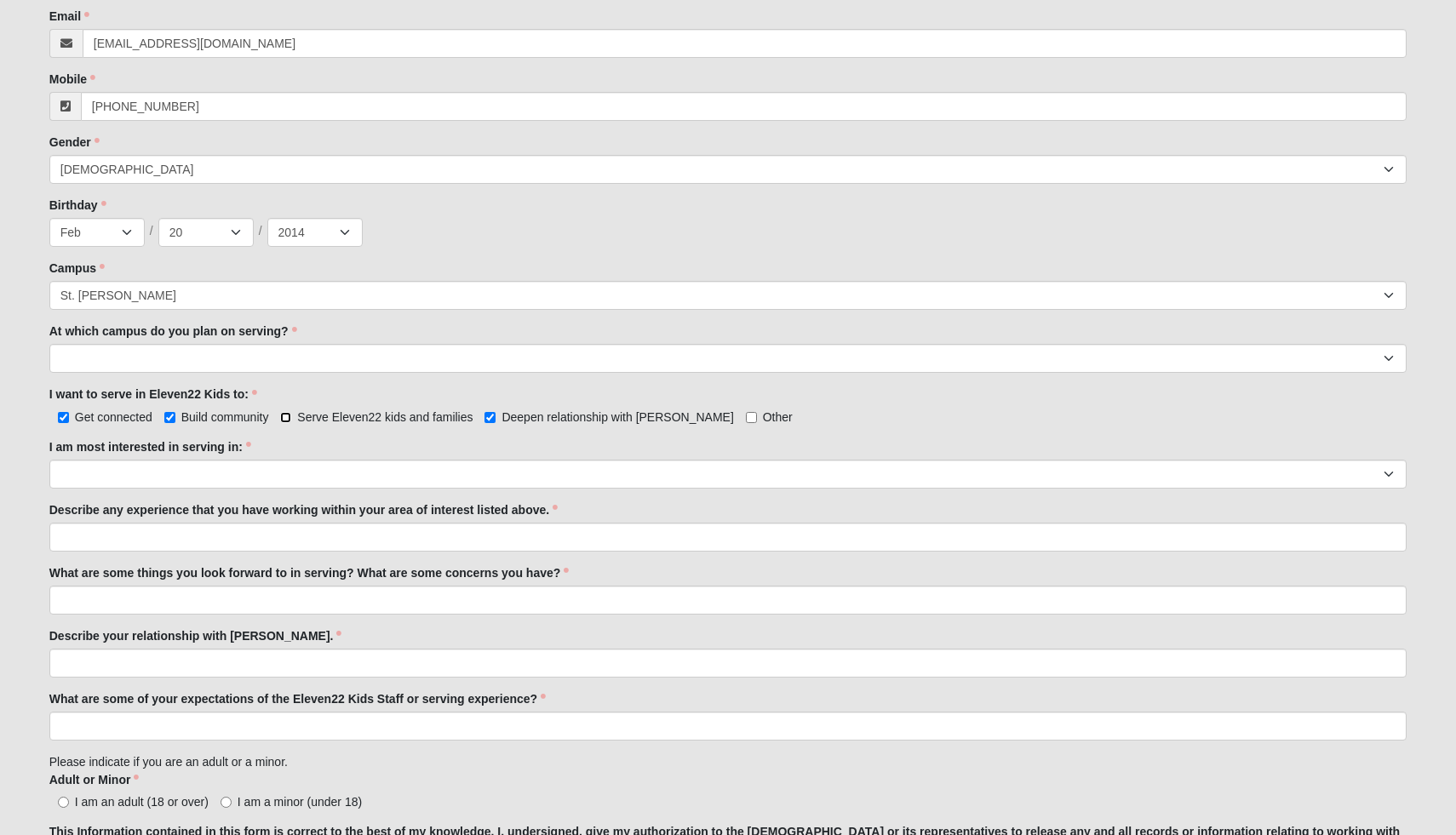
checkbox input "true"
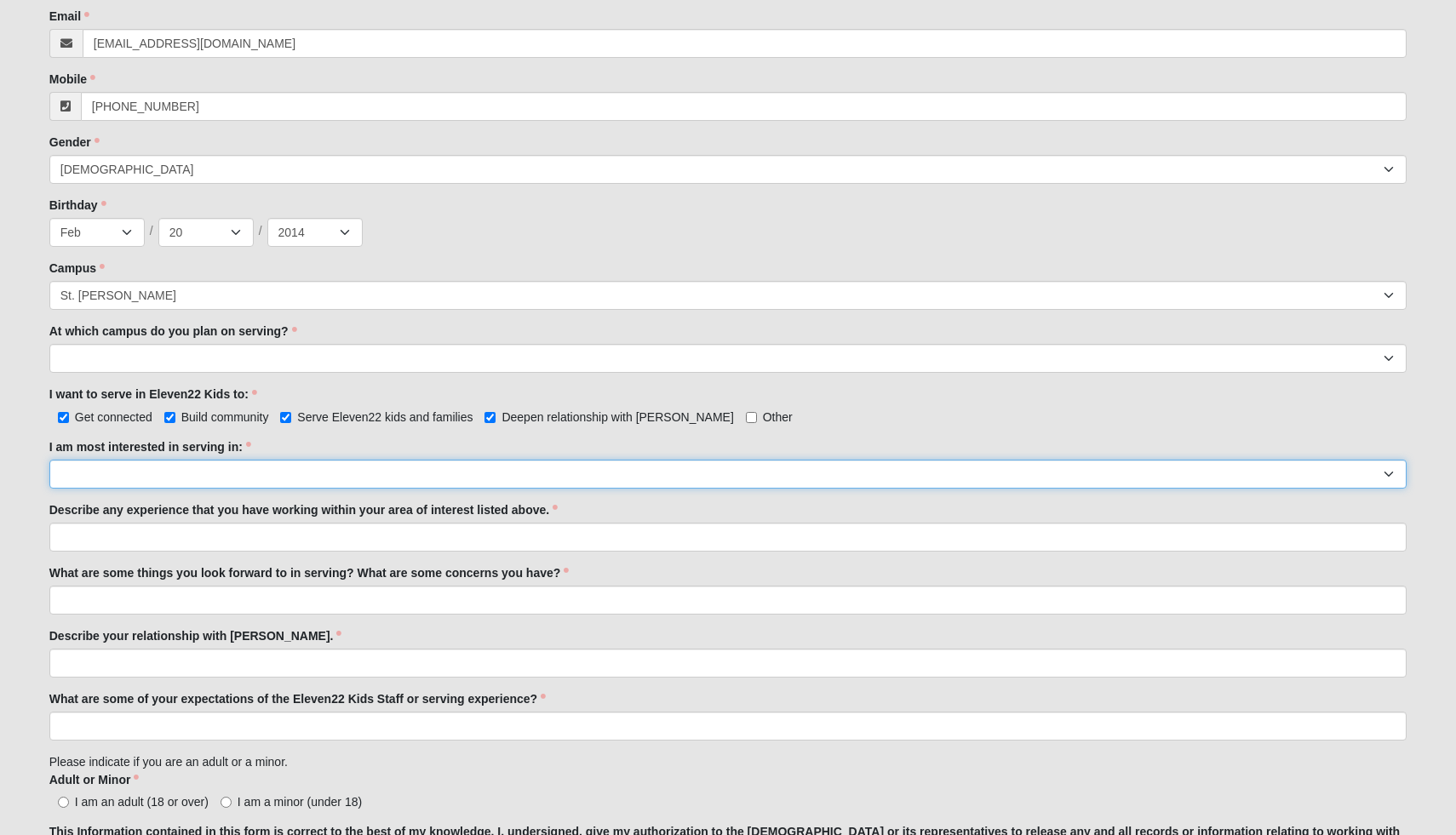
click at [380, 479] on select "Registration Tour Guide Preschool Disciple Group Leader Elementary Disciple Gro…" at bounding box center [728, 474] width 1359 height 29
click at [346, 467] on select "Registration Tour Guide Preschool Disciple Group Leader Elementary Disciple Gro…" at bounding box center [728, 474] width 1359 height 29
select select "Undecided"
click at [49, 459] on select "Registration Tour Guide Preschool Disciple Group Leader Elementary Disciple Gro…" at bounding box center [728, 474] width 1359 height 29
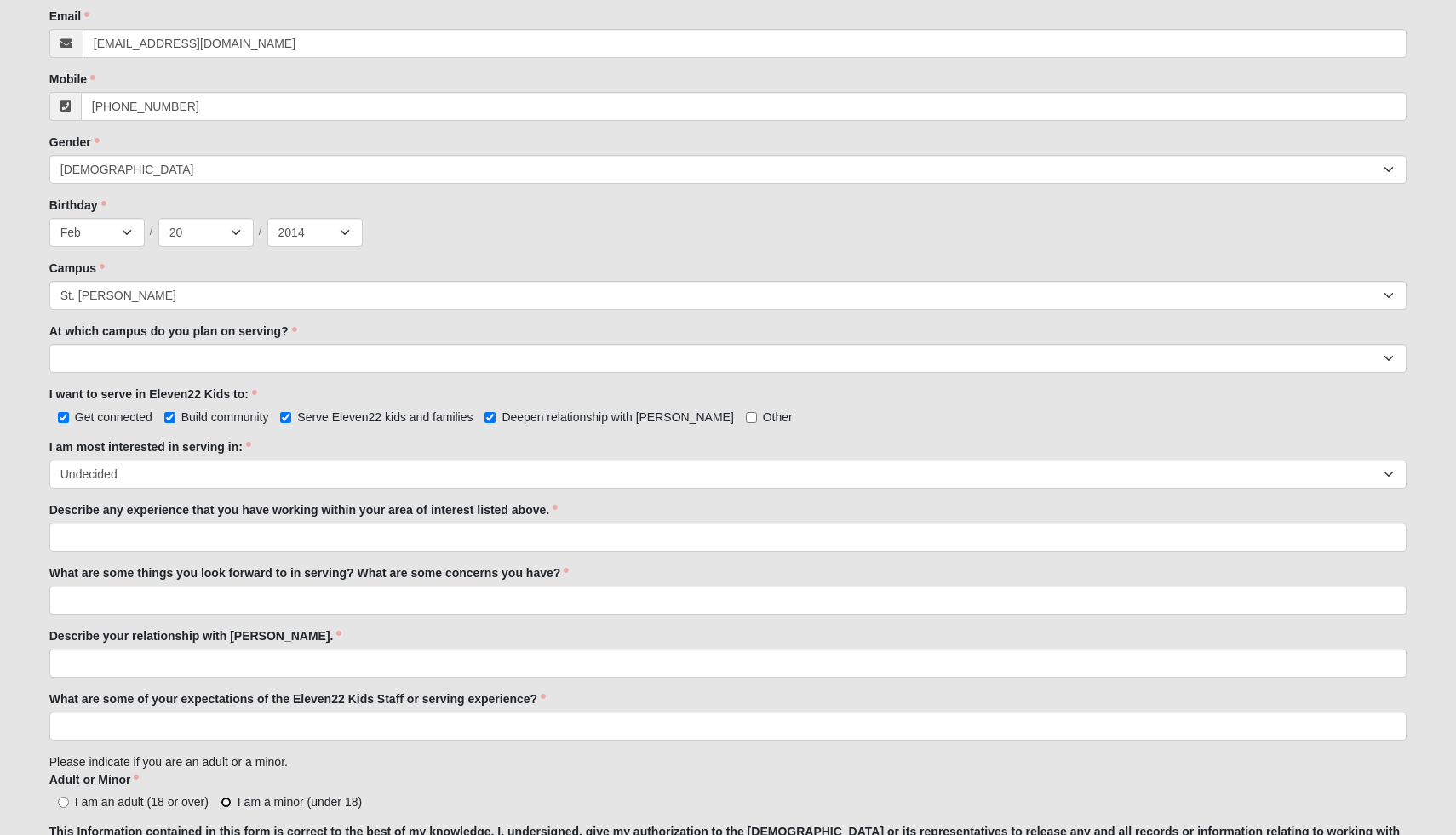
click at [224, 798] on input "I am a minor (under 18)" at bounding box center [226, 803] width 11 height 11
radio input "true"
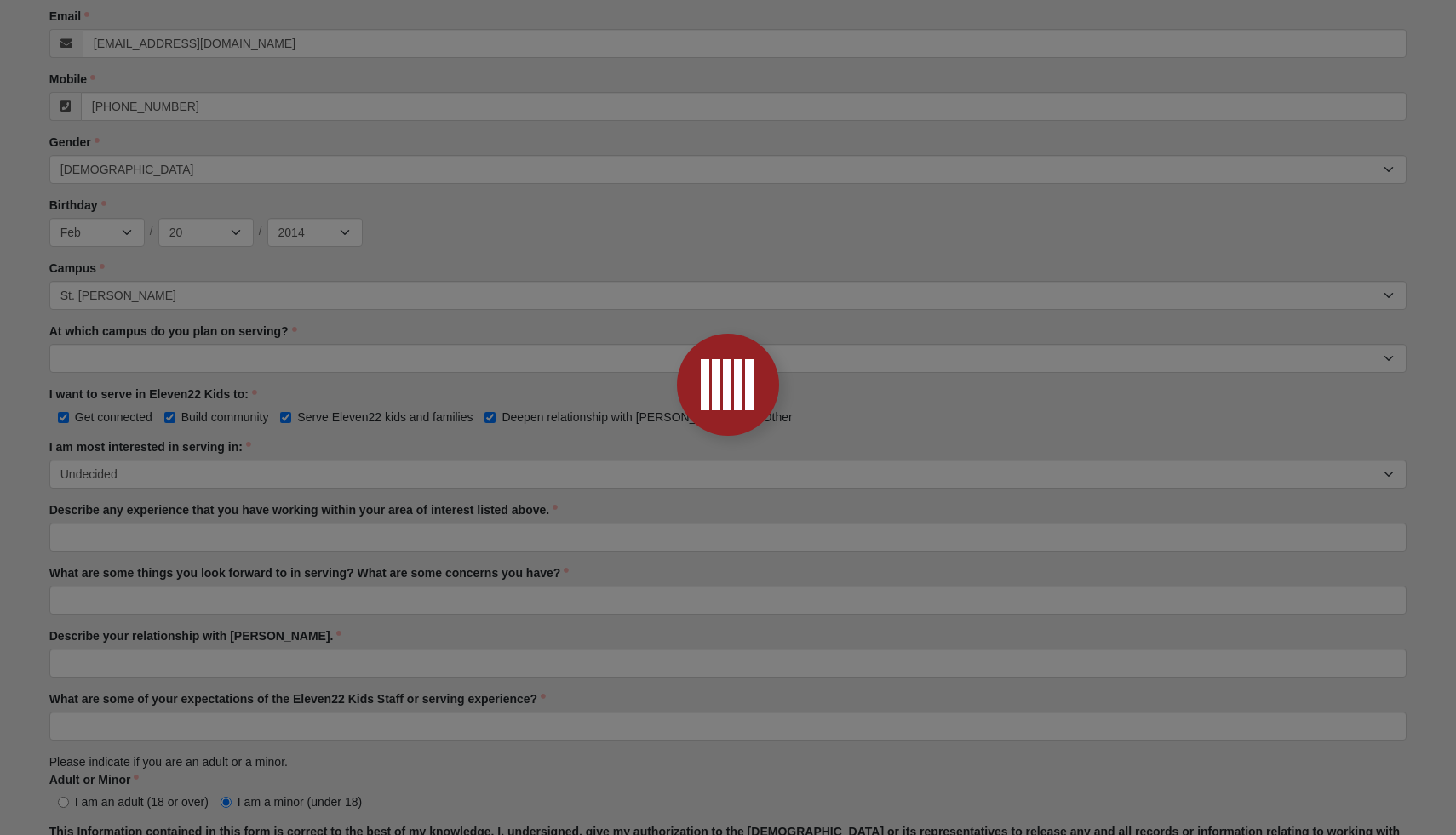
click at [274, 784] on div at bounding box center [728, 417] width 1456 height 835
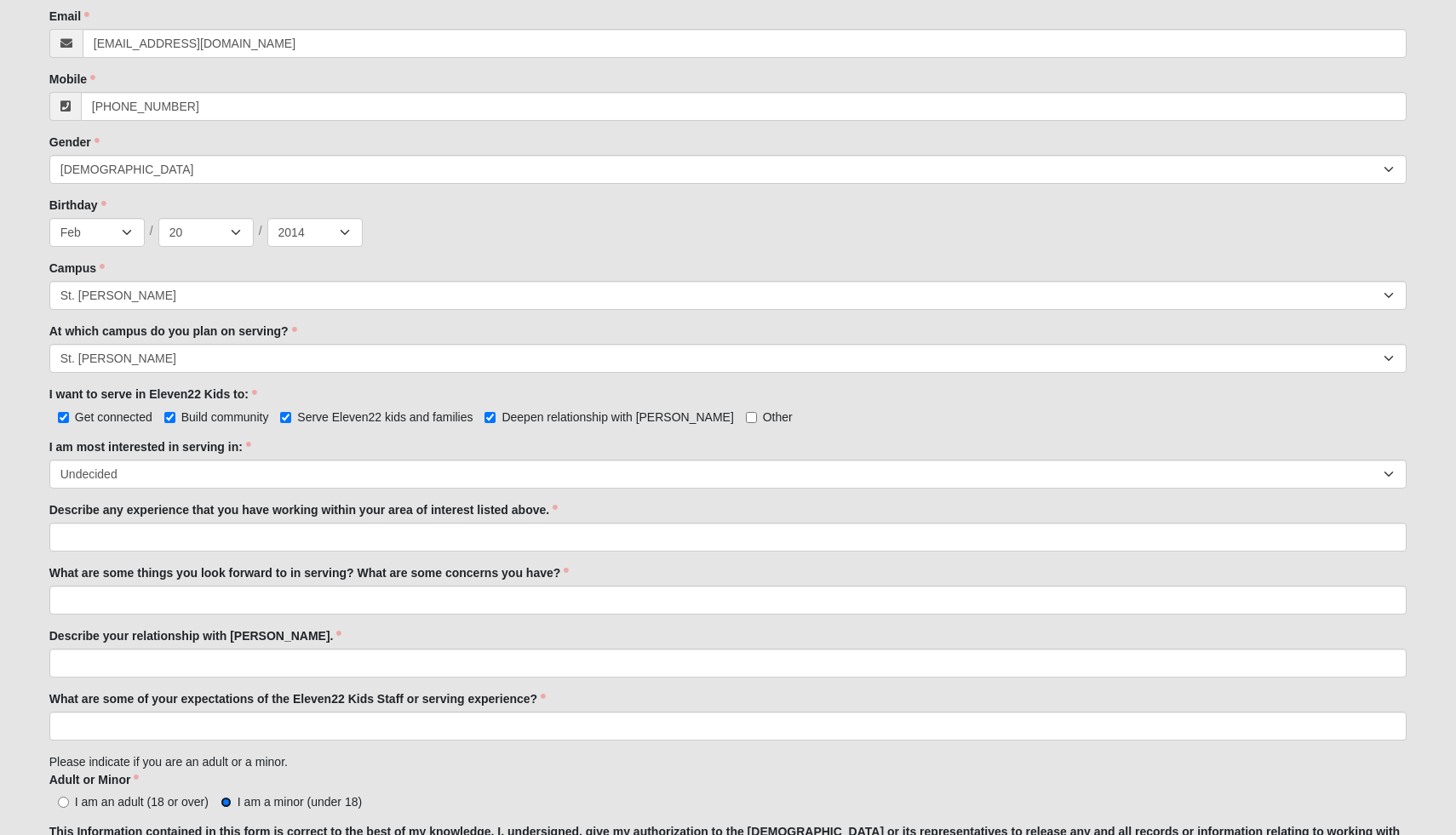
click at [231, 798] on input "I am a minor (under 18)" at bounding box center [226, 803] width 11 height 11
click at [59, 804] on input "I am an adult (18 or over)" at bounding box center [63, 803] width 11 height 11
radio input "true"
click at [222, 804] on input "I am a minor (under 18)" at bounding box center [226, 803] width 11 height 11
radio input "true"
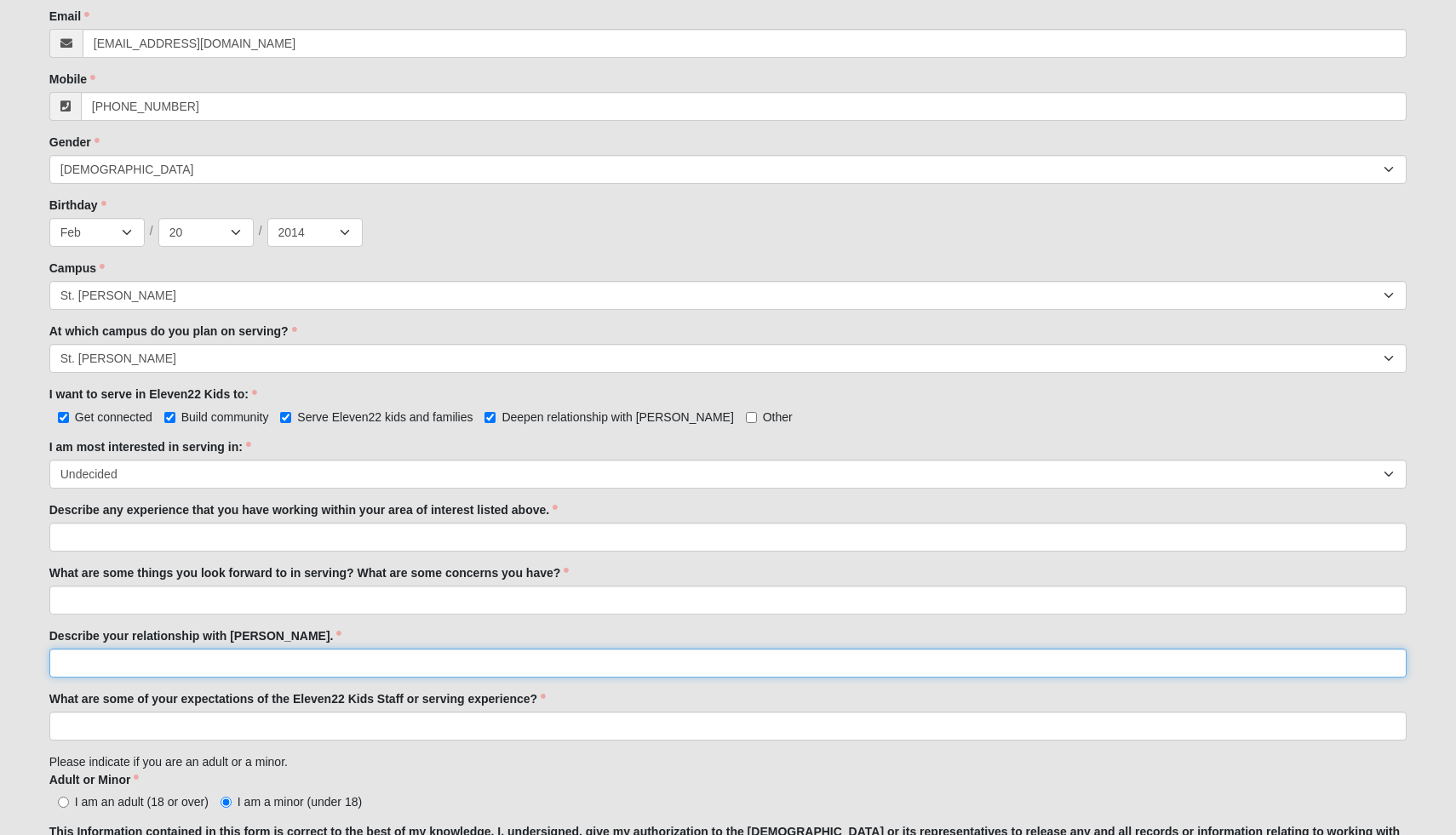
click at [156, 672] on input "Describe your relationship with Jesus." at bounding box center [728, 663] width 1359 height 29
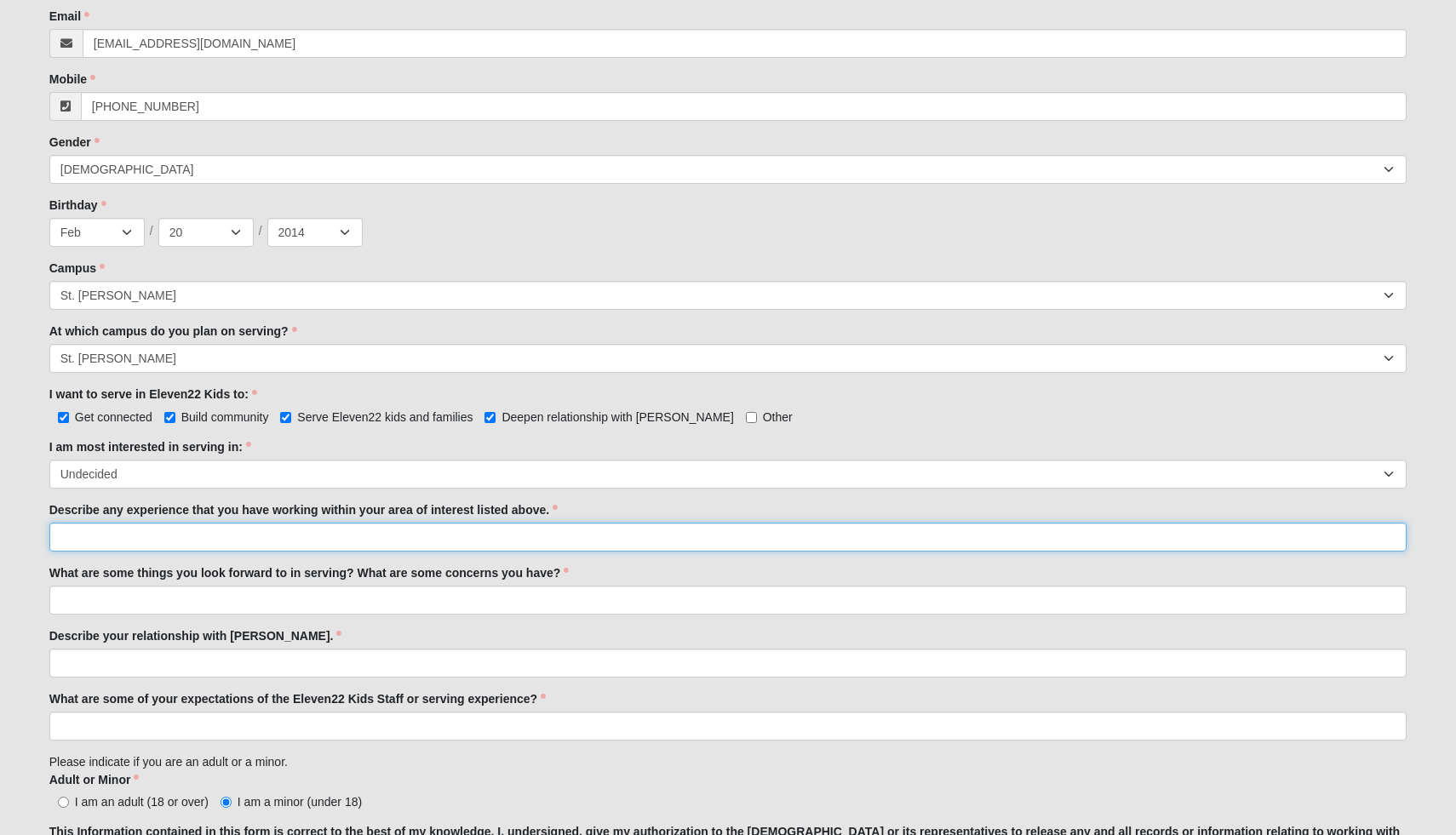
click at [197, 540] on input "Describe any experience that you have working within your area of interest list…" at bounding box center [728, 537] width 1359 height 29
type input "i"
drag, startPoint x: 308, startPoint y: 535, endPoint x: 0, endPoint y: 535, distance: 308.0
type input "yydy8yfy"
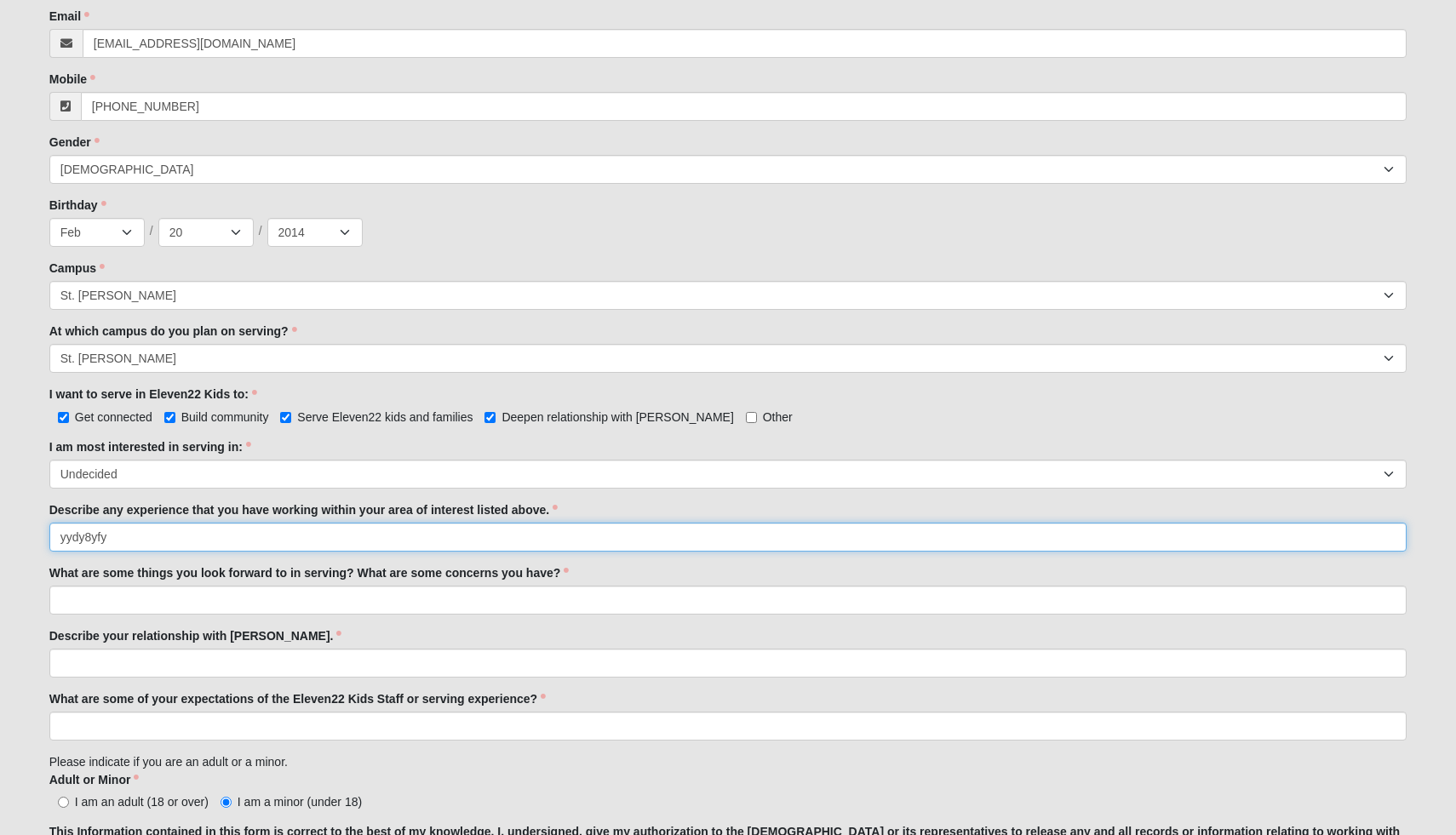
drag, startPoint x: 109, startPoint y: 538, endPoint x: 0, endPoint y: 538, distance: 109.0
click at [90, 528] on input "Describe any experience that you have working within your area of interest list…" at bounding box center [728, 537] width 1359 height 29
type input "i"
click at [66, 537] on input "im the oldest" at bounding box center [728, 537] width 1359 height 29
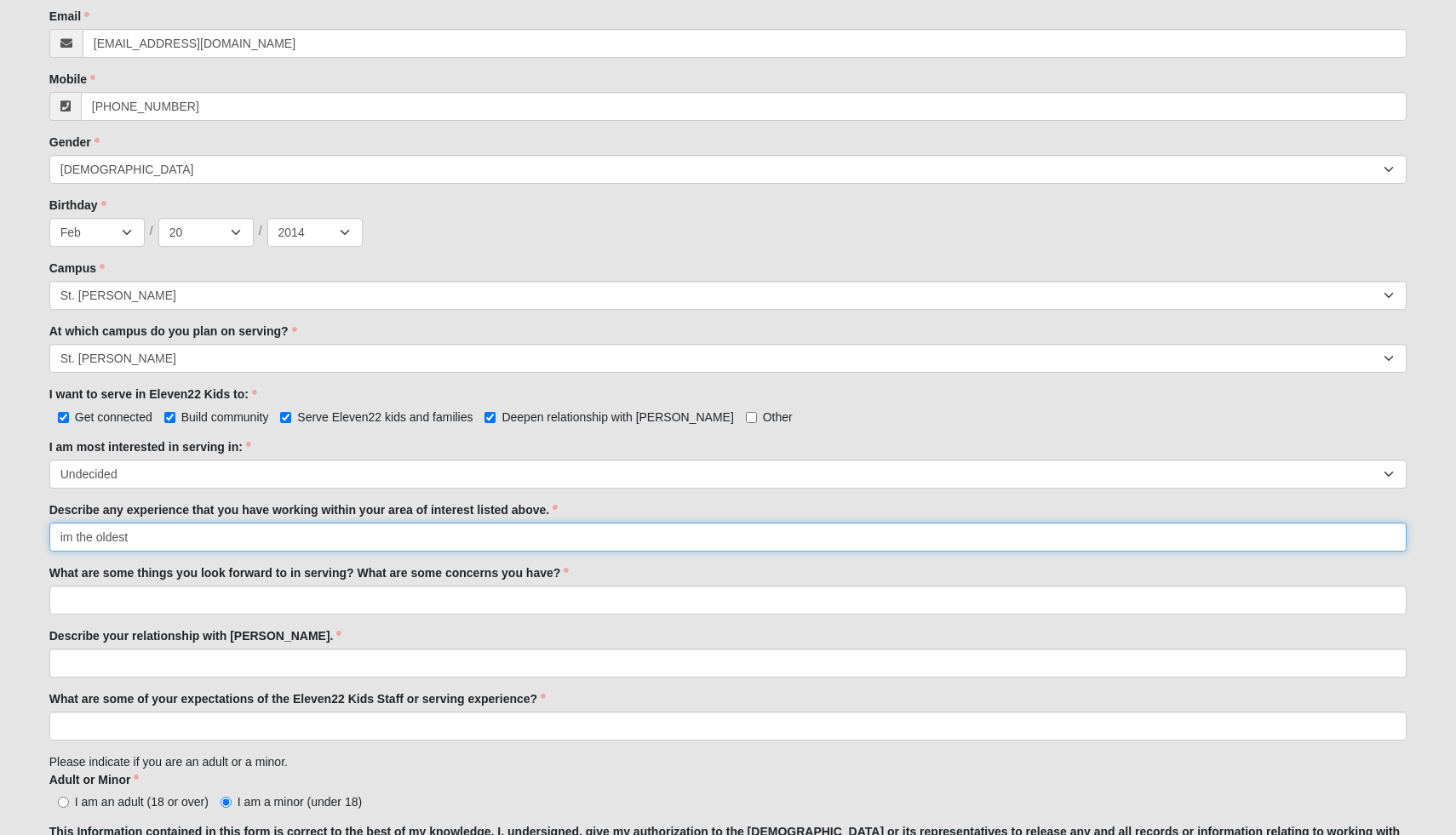
click at [73, 538] on input "im the oldest" at bounding box center [728, 537] width 1359 height 29
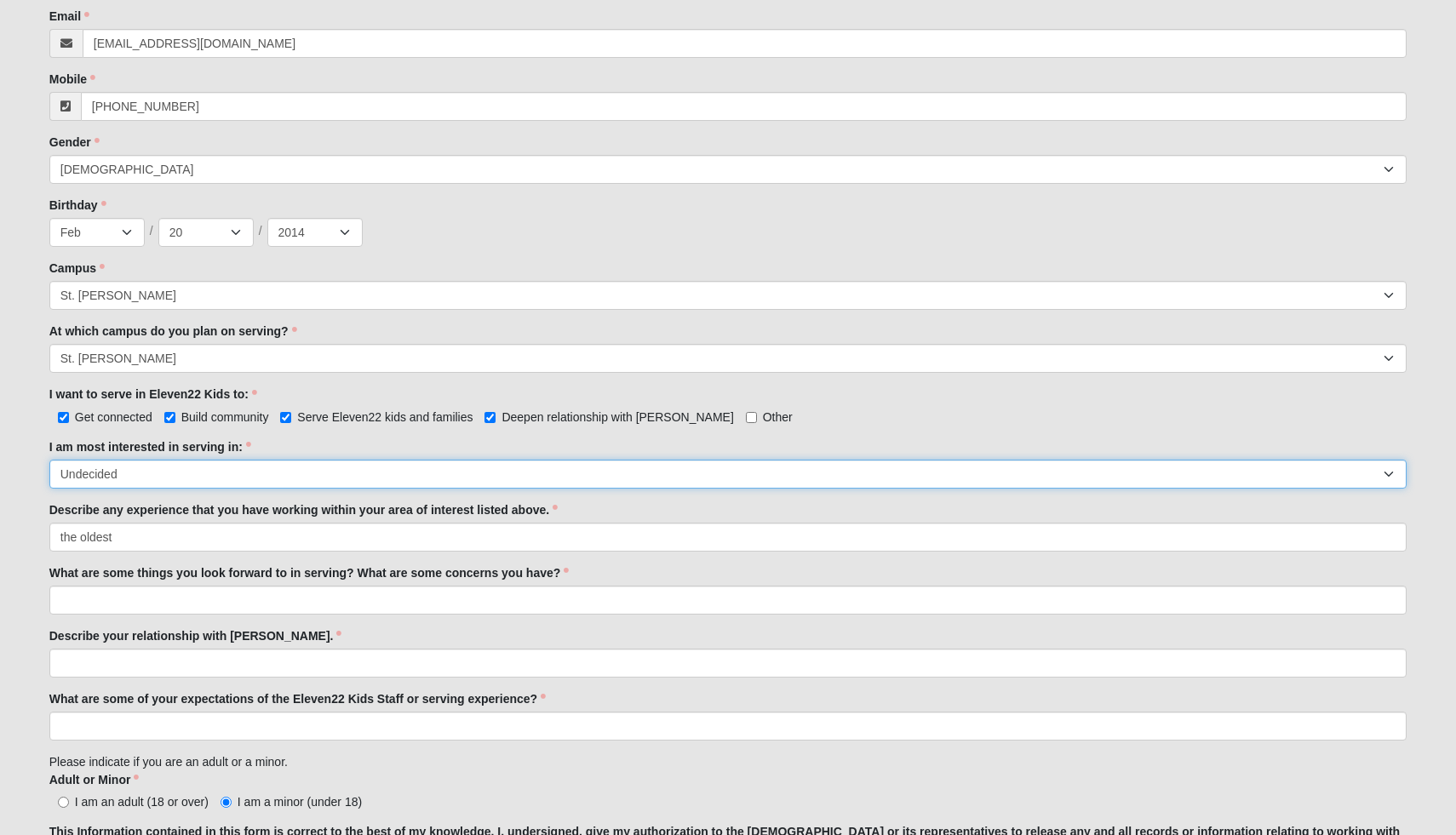
click at [154, 469] on select "Registration Tour Guide Preschool Disciple Group Leader Elementary Disciple Gro…" at bounding box center [728, 474] width 1359 height 29
click at [49, 459] on select "Registration Tour Guide Preschool Disciple Group Leader Elementary Disciple Gro…" at bounding box center [728, 474] width 1359 height 29
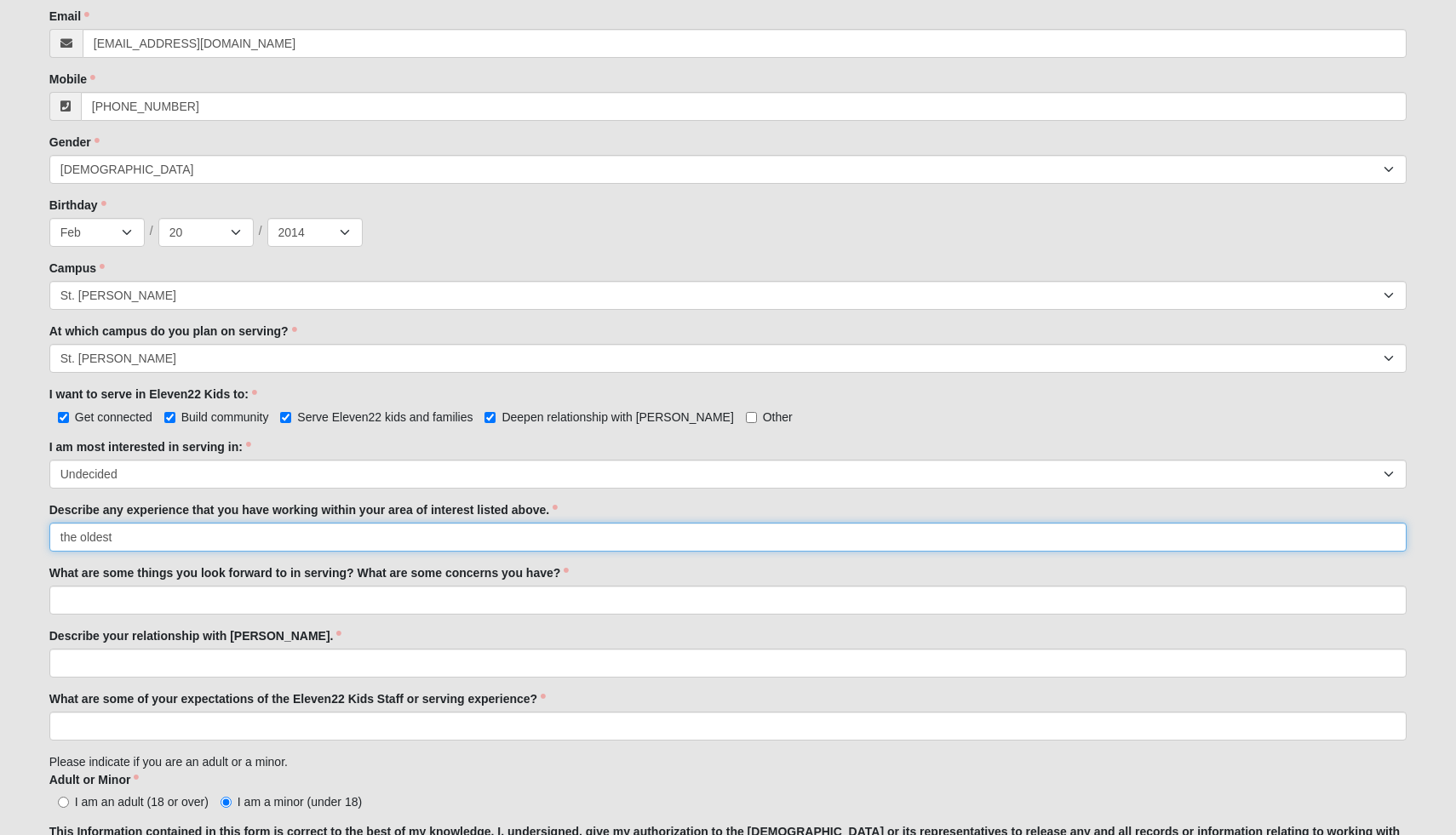
click at [60, 537] on input "the oldest" at bounding box center [728, 537] width 1359 height 29
click at [133, 541] on input "Im the oldest" at bounding box center [728, 537] width 1359 height 29
type input "Im the oldest of four"
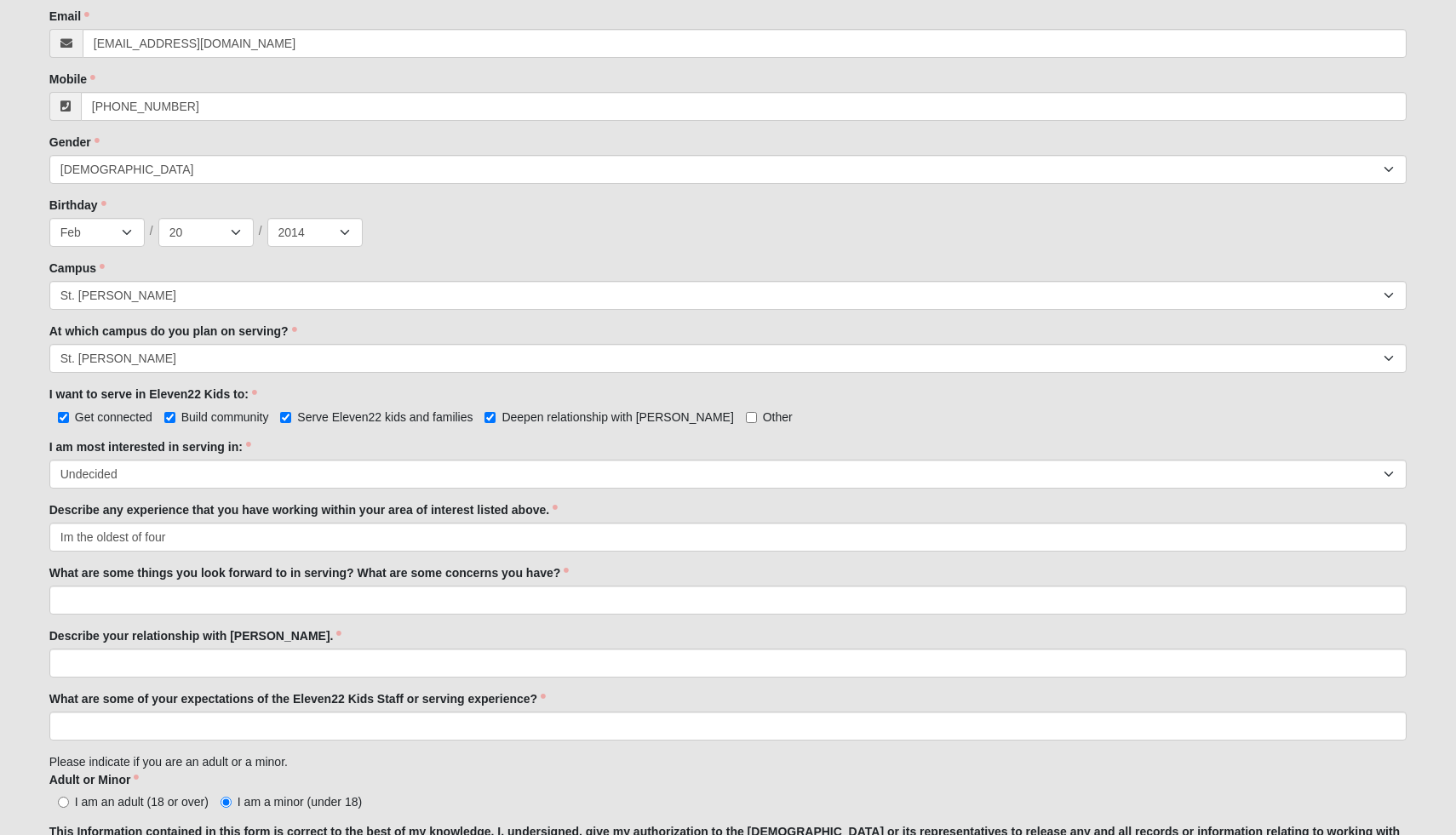
click at [118, 564] on label "What are some things you look forward to in serving? What are some concerns you…" at bounding box center [309, 573] width 520 height 17
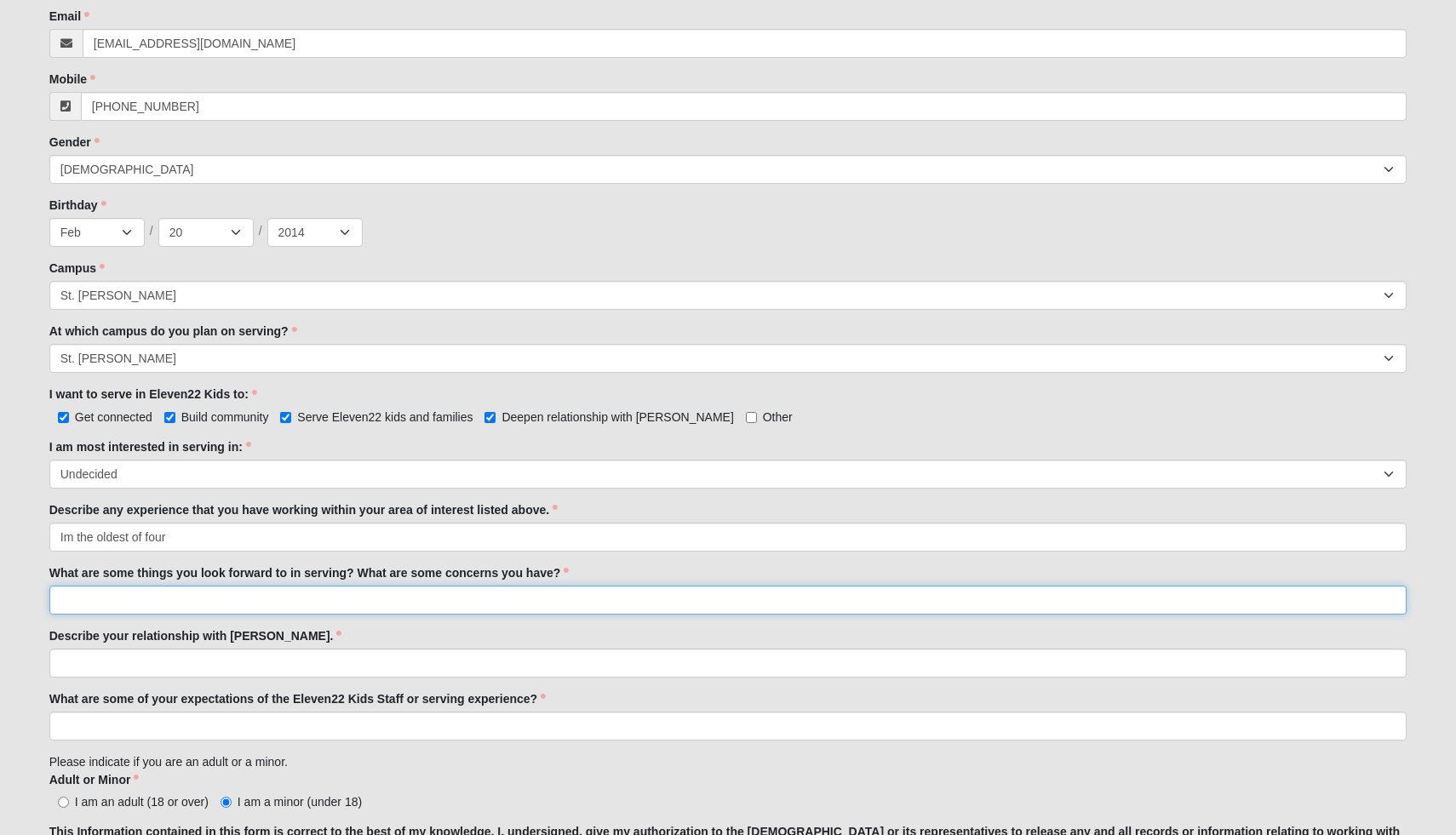
click at [118, 586] on input "What are some things you look forward to in serving? What are some concerns you…" at bounding box center [728, 600] width 1359 height 29
drag, startPoint x: 372, startPoint y: 597, endPoint x: 45, endPoint y: 597, distance: 327.0
type input "and i have served on a worship team at my school."
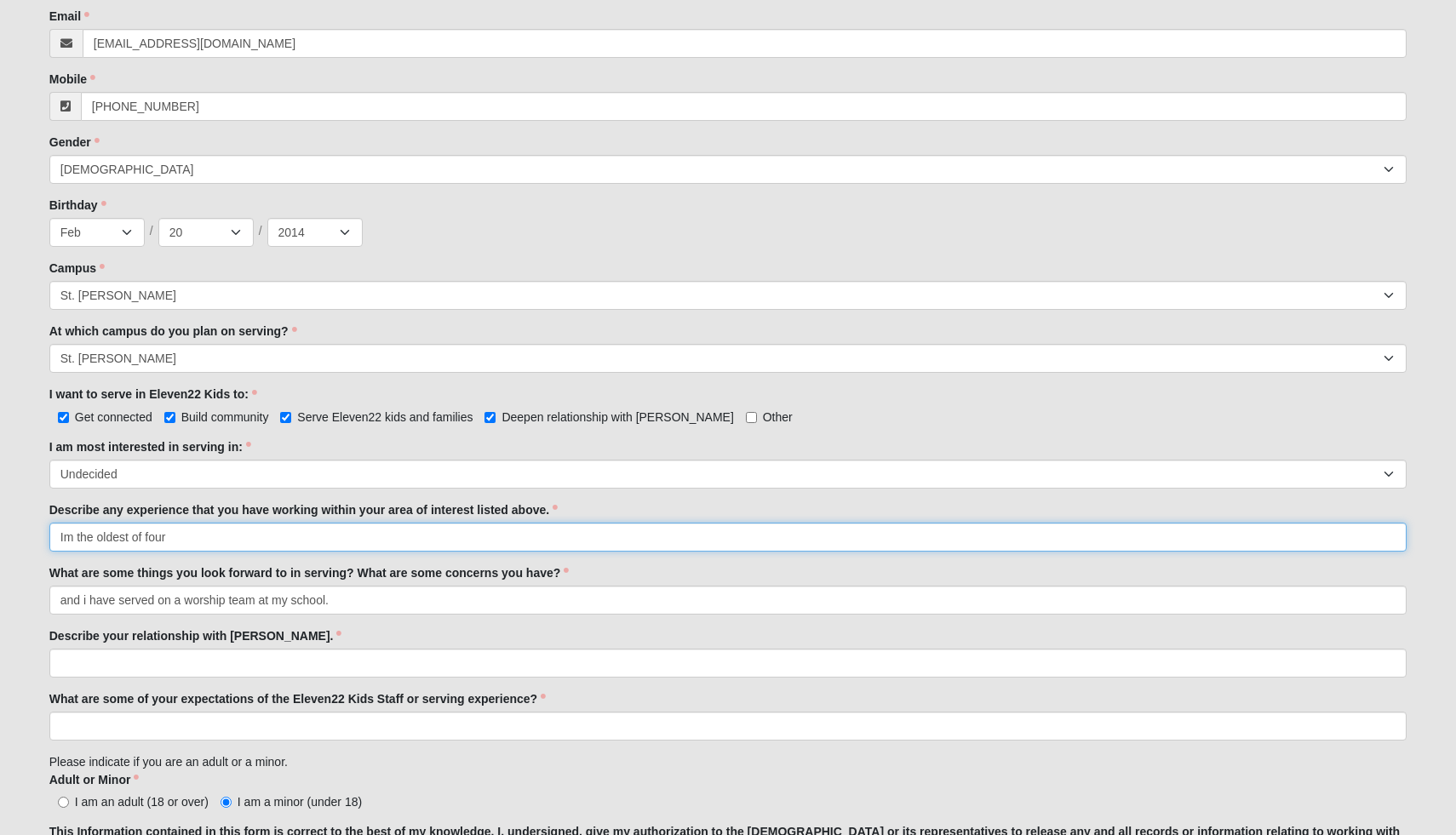
click at [182, 534] on input "Im the oldest of four" at bounding box center [728, 537] width 1359 height 29
paste input "and i have served on a worship team at my school."
click at [172, 537] on input "Im the oldest of four and i have served on a worship team at my school." at bounding box center [728, 537] width 1359 height 29
click at [201, 536] on input "Im the oldest of four and i have served on a worship team at my school." at bounding box center [728, 537] width 1359 height 29
type input "Im the oldest of four and I have served on a worship team at my school."
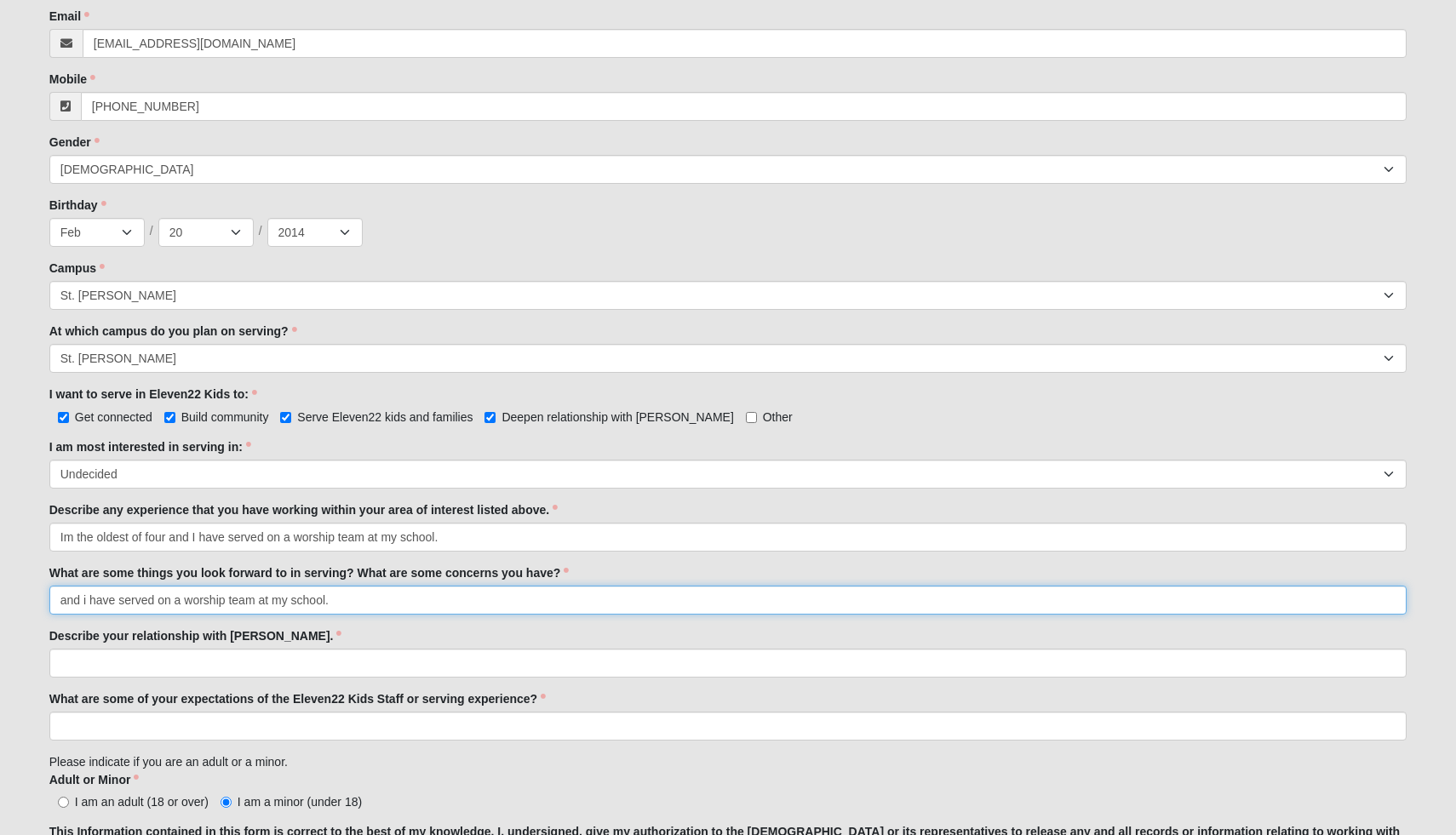
drag, startPoint x: 343, startPoint y: 598, endPoint x: 58, endPoint y: 602, distance: 285.0
click at [58, 602] on input "and i have served on a worship team at my school." at bounding box center [728, 600] width 1359 height 29
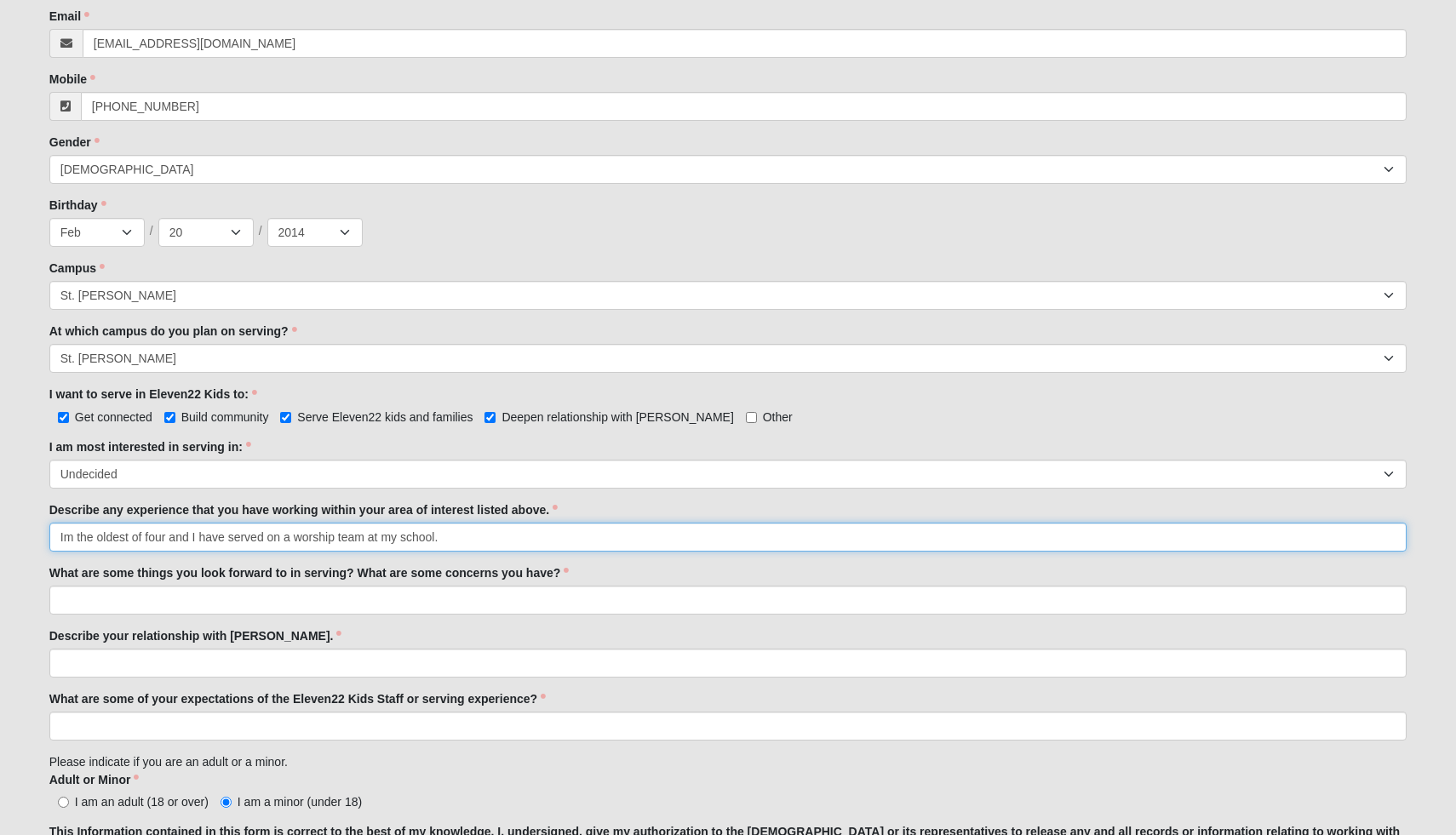
click at [442, 538] on input "Im the oldest of four and I have served on a worship team at my school." at bounding box center [728, 537] width 1359 height 29
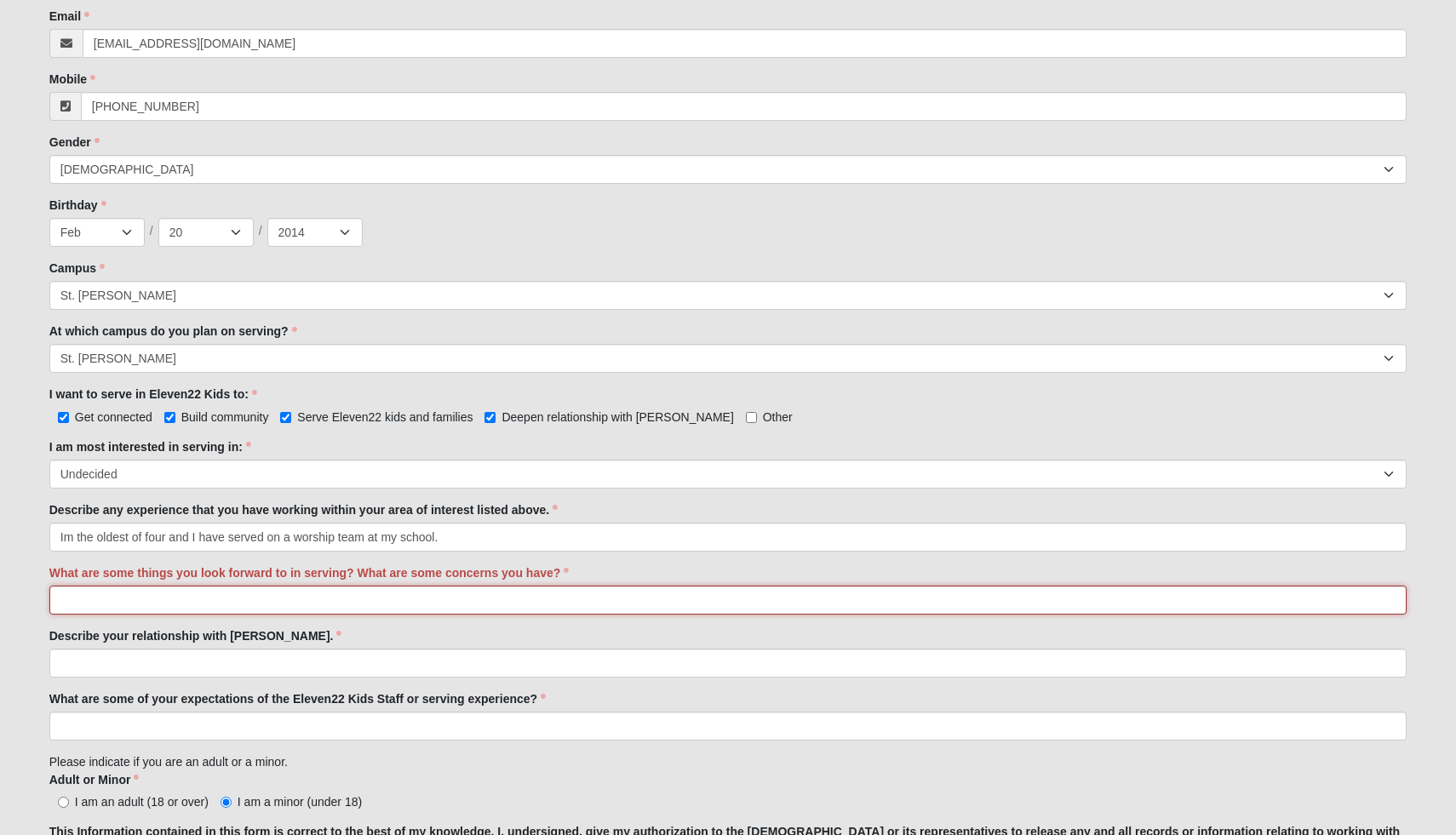
click at [337, 599] on input "What are some things you look forward to in serving? What are some concerns you…" at bounding box center [728, 600] width 1359 height 29
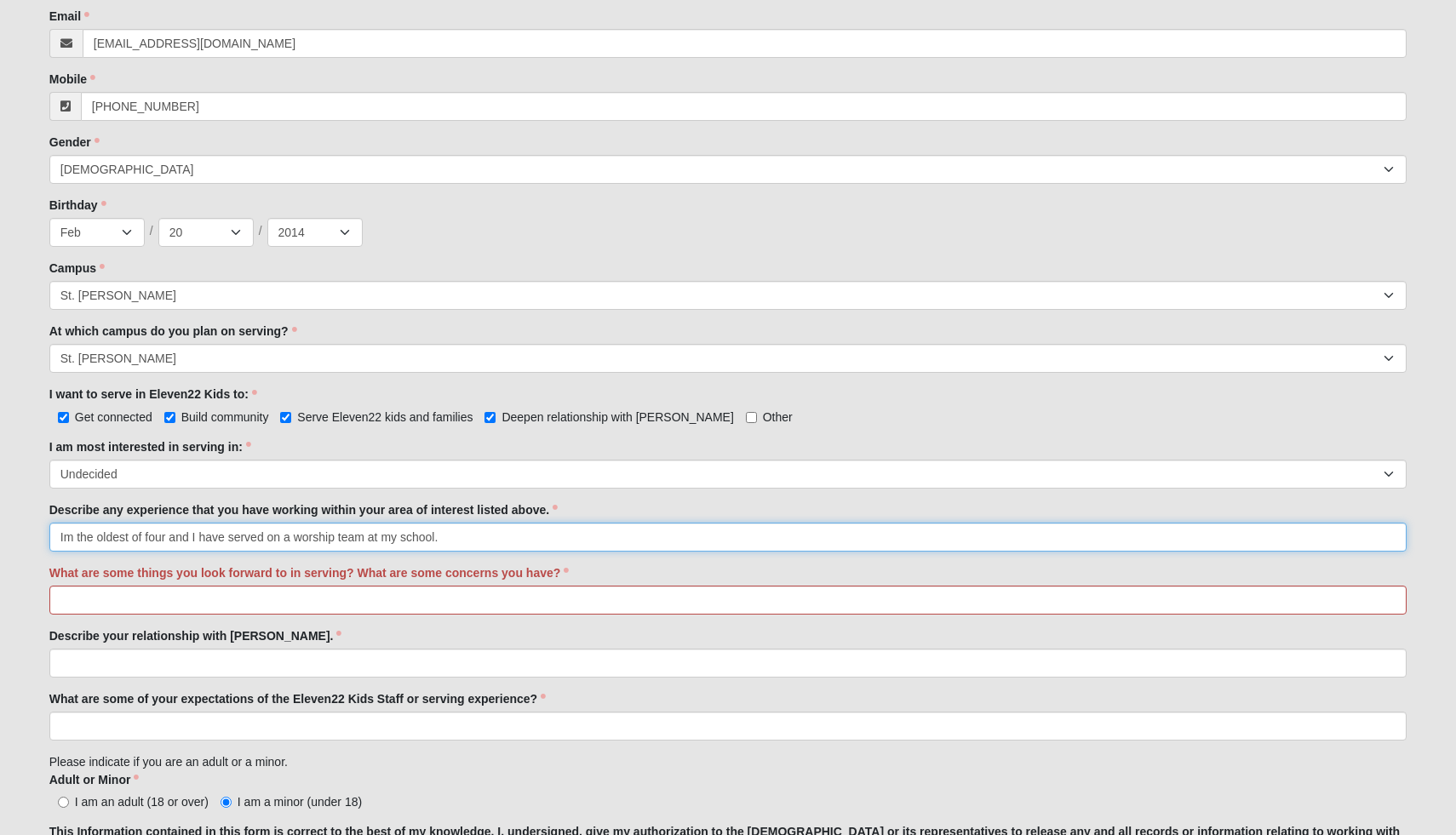
click at [588, 543] on input "Im the oldest of four and I have served on a worship team at my school." at bounding box center [728, 537] width 1359 height 29
click at [445, 539] on input "Im the oldest of four and I have served on a worship team at my school. i was a…" at bounding box center [728, 537] width 1359 height 29
click at [510, 542] on input "Im the oldest of four and I have served on a worship team at my school. I was a…" at bounding box center [728, 537] width 1359 height 29
click at [540, 540] on input "Im the oldest of four and I have served on a worship team at my school. I bible…" at bounding box center [728, 537] width 1359 height 29
click at [448, 538] on input "Im the oldest of four and I have served on a worship team at my school. I bible…" at bounding box center [728, 537] width 1359 height 29
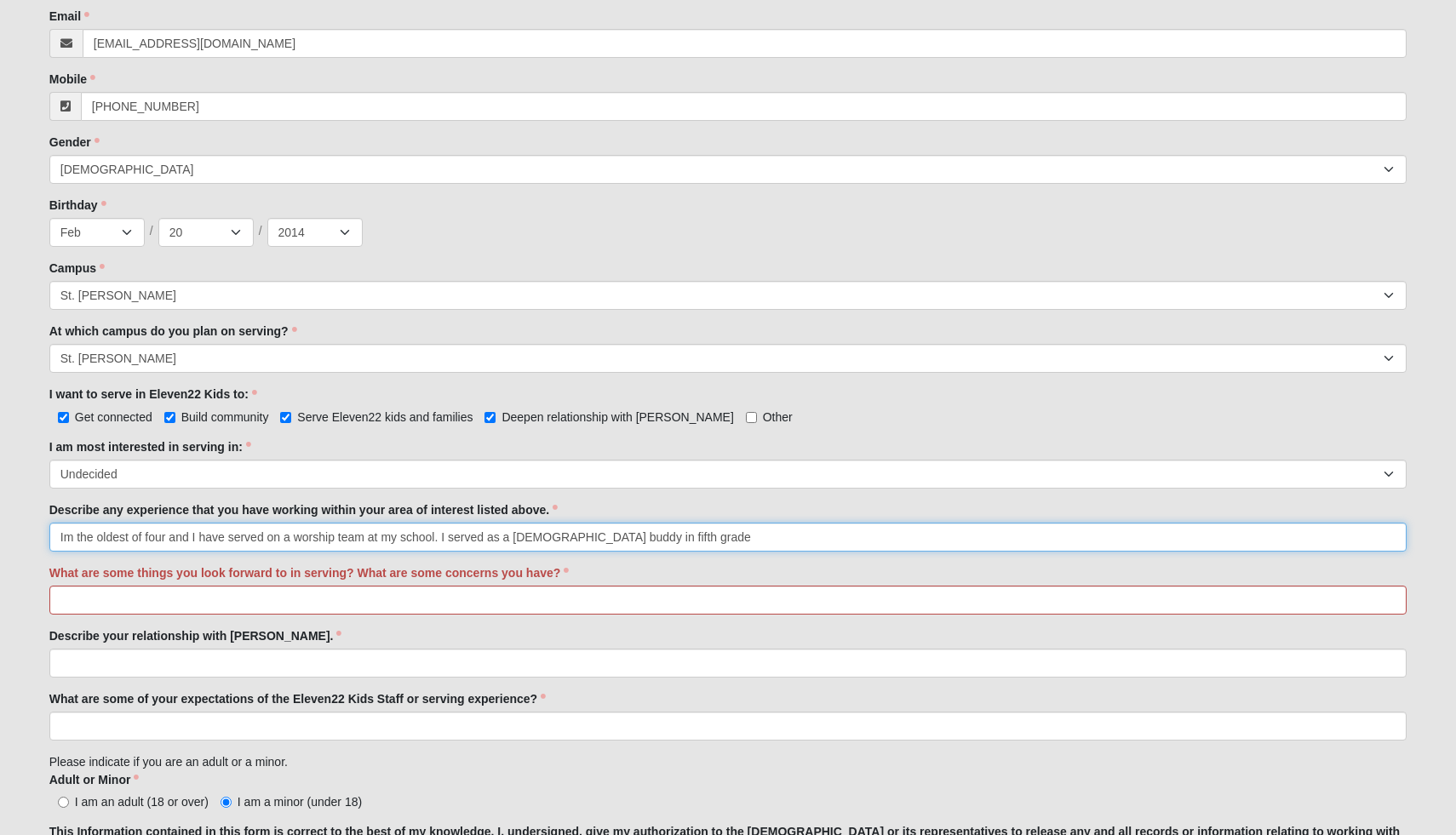
click at [644, 540] on input "Im the oldest of four and I have served on a worship team at my school. I serve…" at bounding box center [728, 537] width 1359 height 29
type input "Im the oldest of four and I have served on a worship team at my school. I serve…"
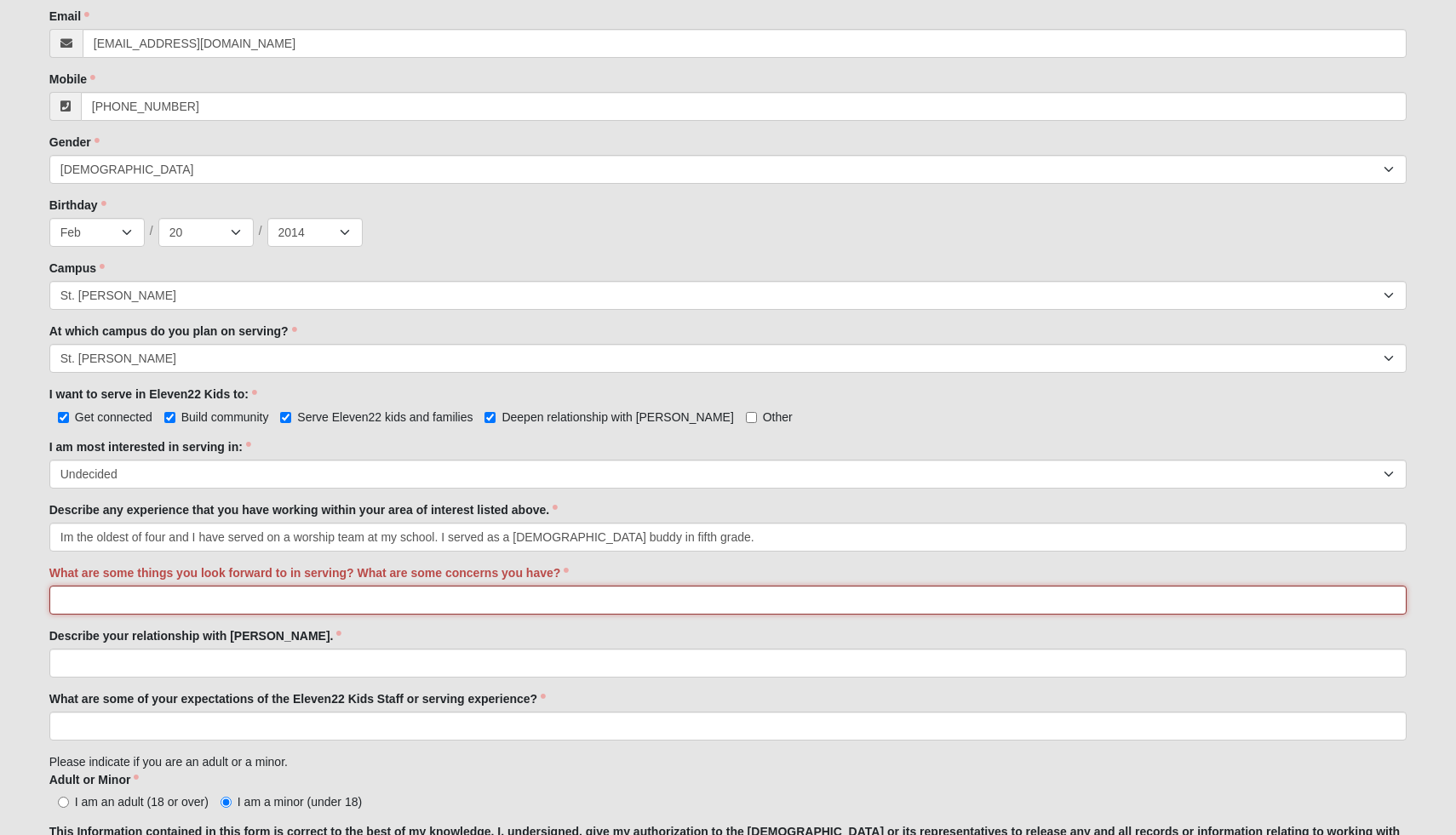
click at [560, 612] on input "What are some things you look forward to in serving? What are some concerns you…" at bounding box center [728, 600] width 1359 height 29
type input "a"
click at [68, 599] on input "Athing i look foward to" at bounding box center [728, 600] width 1359 height 29
click at [167, 603] on input "A thing i look foward to" at bounding box center [728, 600] width 1359 height 29
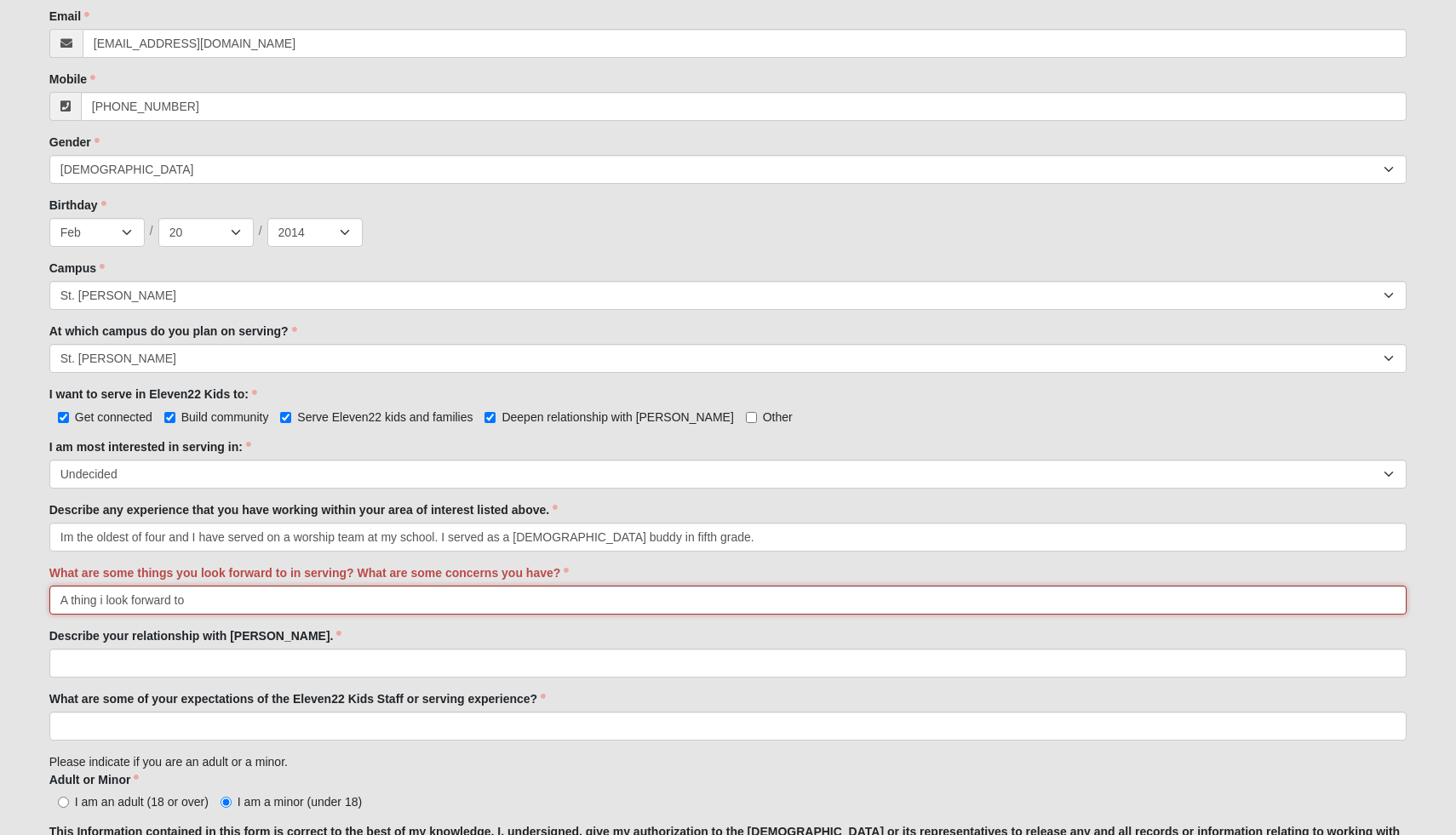
click at [189, 604] on input "A thing i look forward to" at bounding box center [728, 600] width 1359 height 29
click at [552, 600] on input "A thing i look forward to is being a disciple of Jesus and be a leader to other…" at bounding box center [728, 600] width 1359 height 29
drag, startPoint x: 687, startPoint y: 601, endPoint x: 511, endPoint y: 597, distance: 176.0
click at [511, 597] on input "A thing i look forward to is being a disciple of Jesus and be a leader to other…" at bounding box center [728, 600] width 1359 height 29
click at [105, 599] on input "A thing i look forward to is being a disciple of Jesus and be a leader to other…" at bounding box center [728, 600] width 1359 height 29
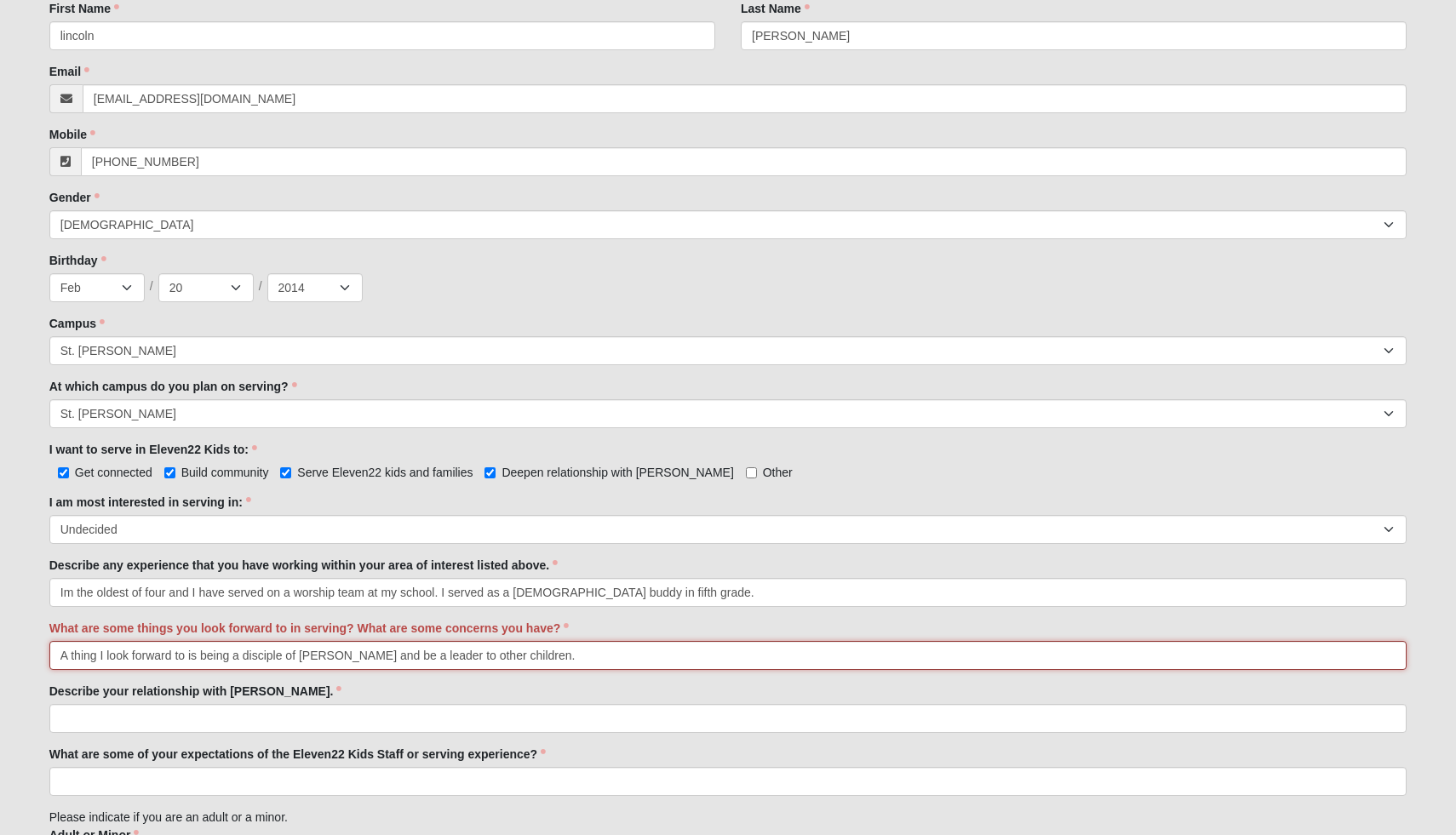
scroll to position [476, 0]
type input "A thing I look forward to is being a disciple of Jesus and be a leader to other…"
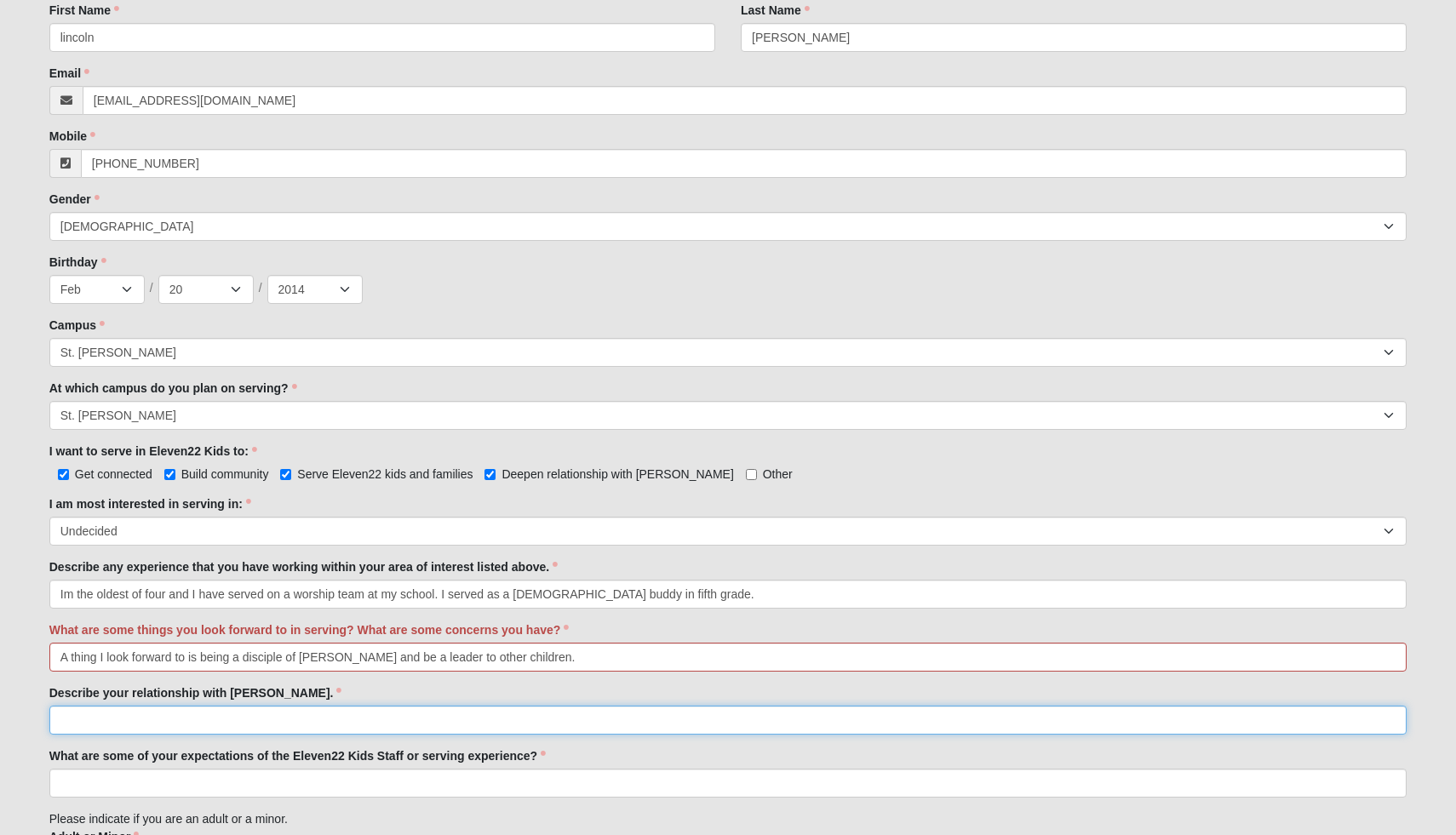
click at [279, 721] on input "Describe your relationship with Jesus." at bounding box center [728, 720] width 1359 height 29
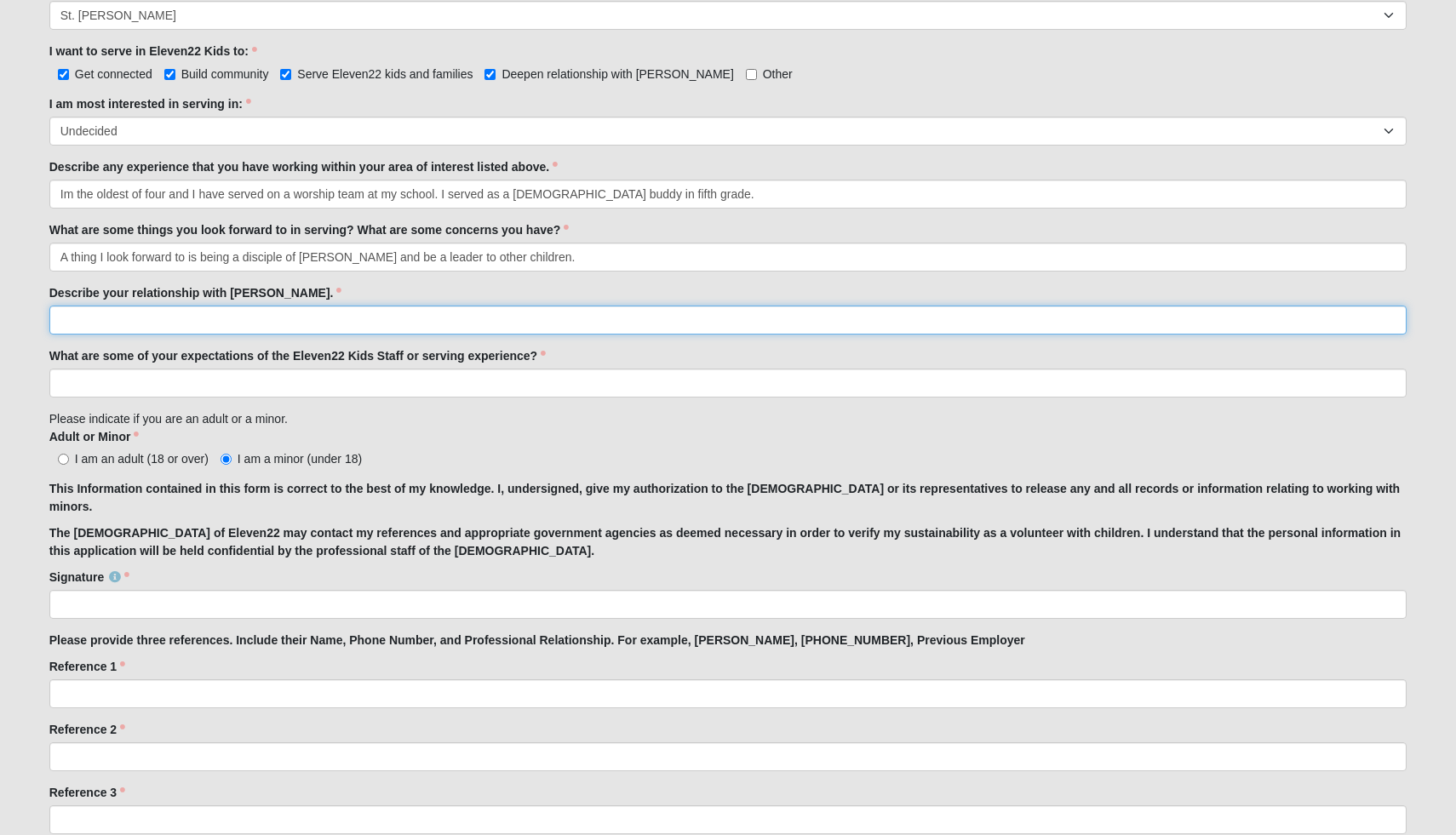
scroll to position [872, 0]
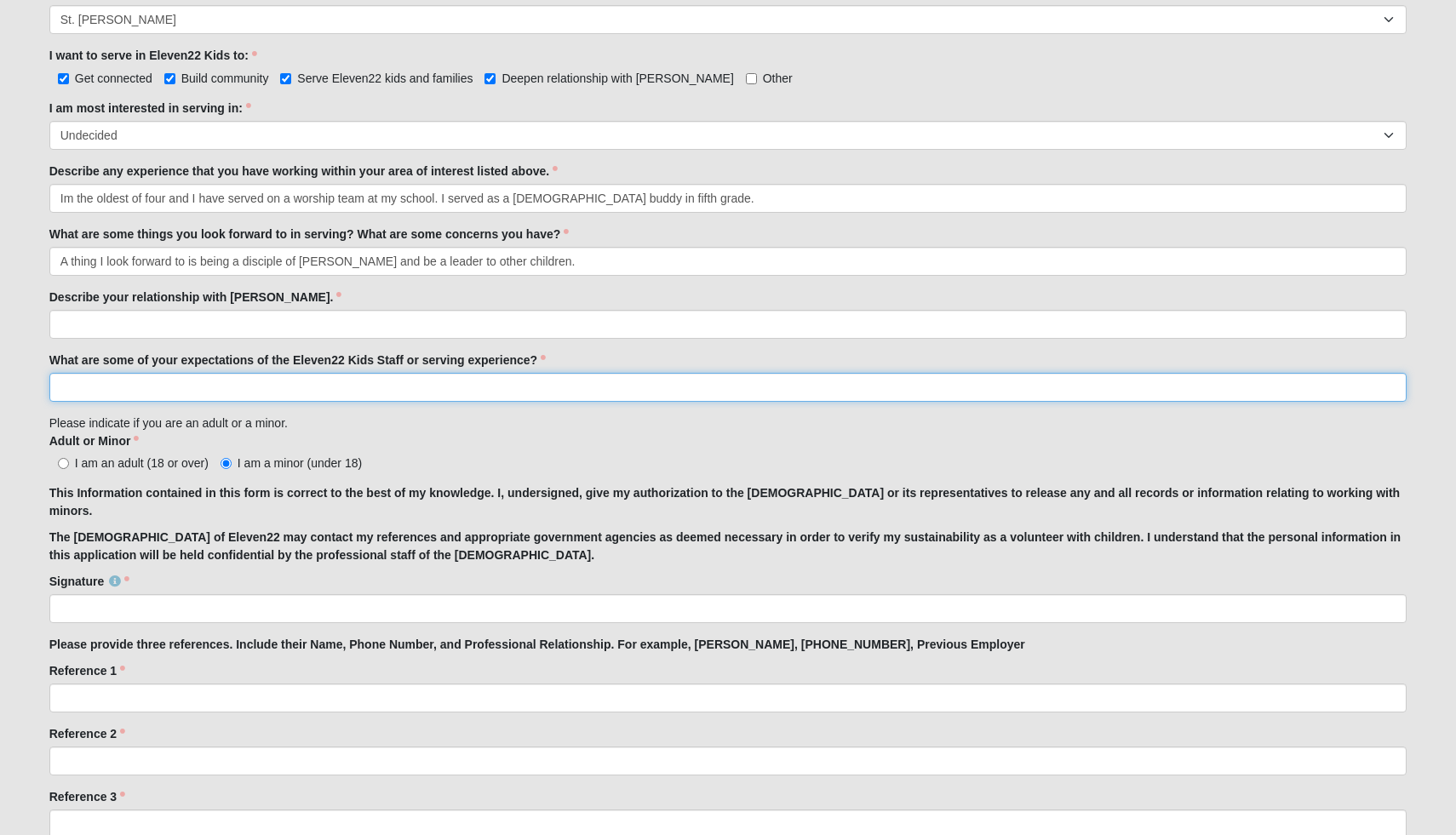
click at [319, 399] on input "What are some of your expectations of the Eleven22 Kids Staff or serving experi…" at bounding box center [728, 387] width 1359 height 29
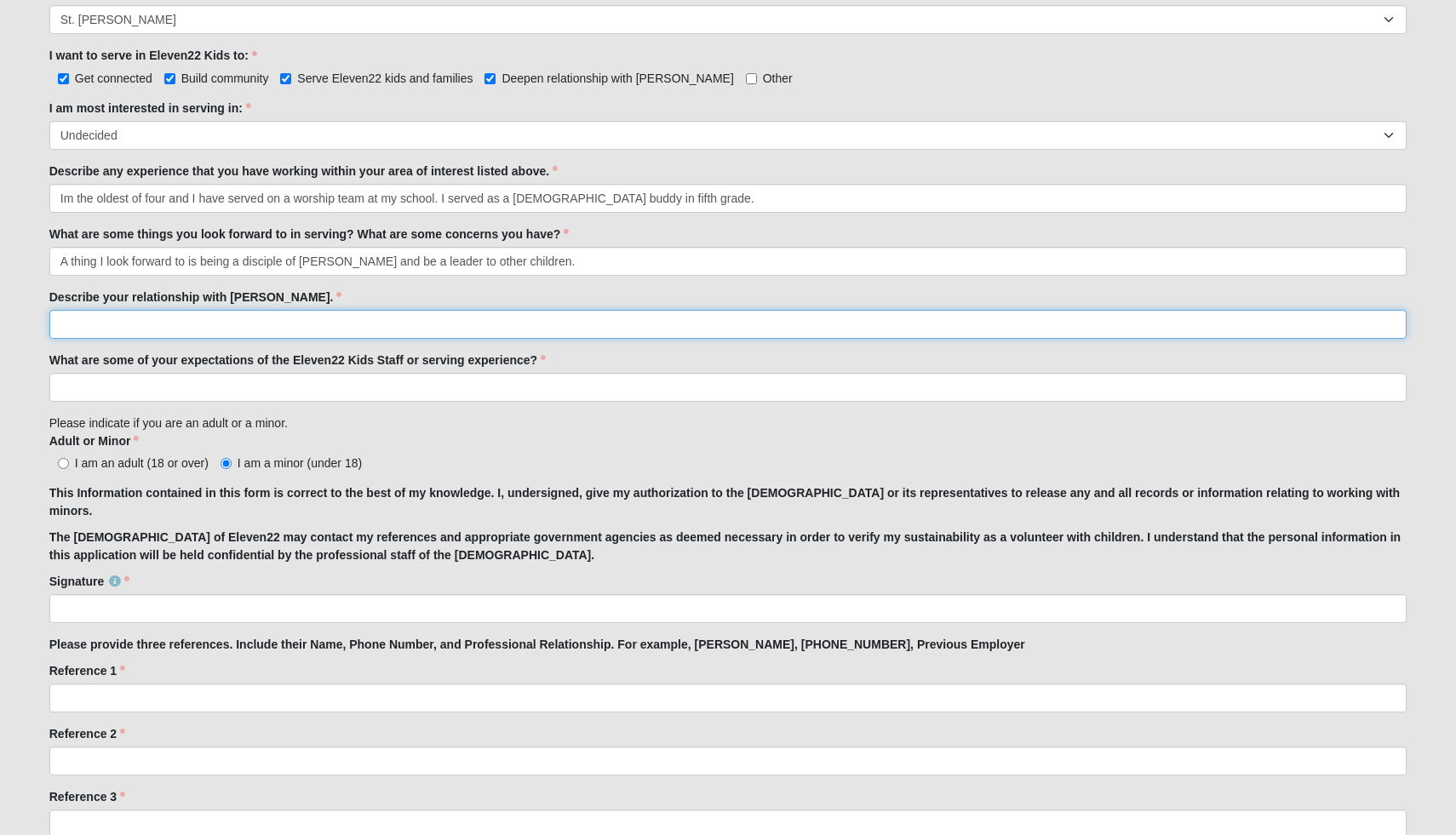
click at [402, 335] on input "Describe your relationship with Jesus." at bounding box center [728, 325] width 1359 height 29
type input "I"
click at [315, 326] on input "Jesus to me is my everything He is always whith me" at bounding box center [728, 325] width 1359 height 29
click at [331, 323] on input "Jesus to me is my everything He is always with me" at bounding box center [728, 325] width 1359 height 29
click at [437, 325] on input "Jesus to me is my everything He is always with me through every step i take" at bounding box center [728, 325] width 1359 height 29
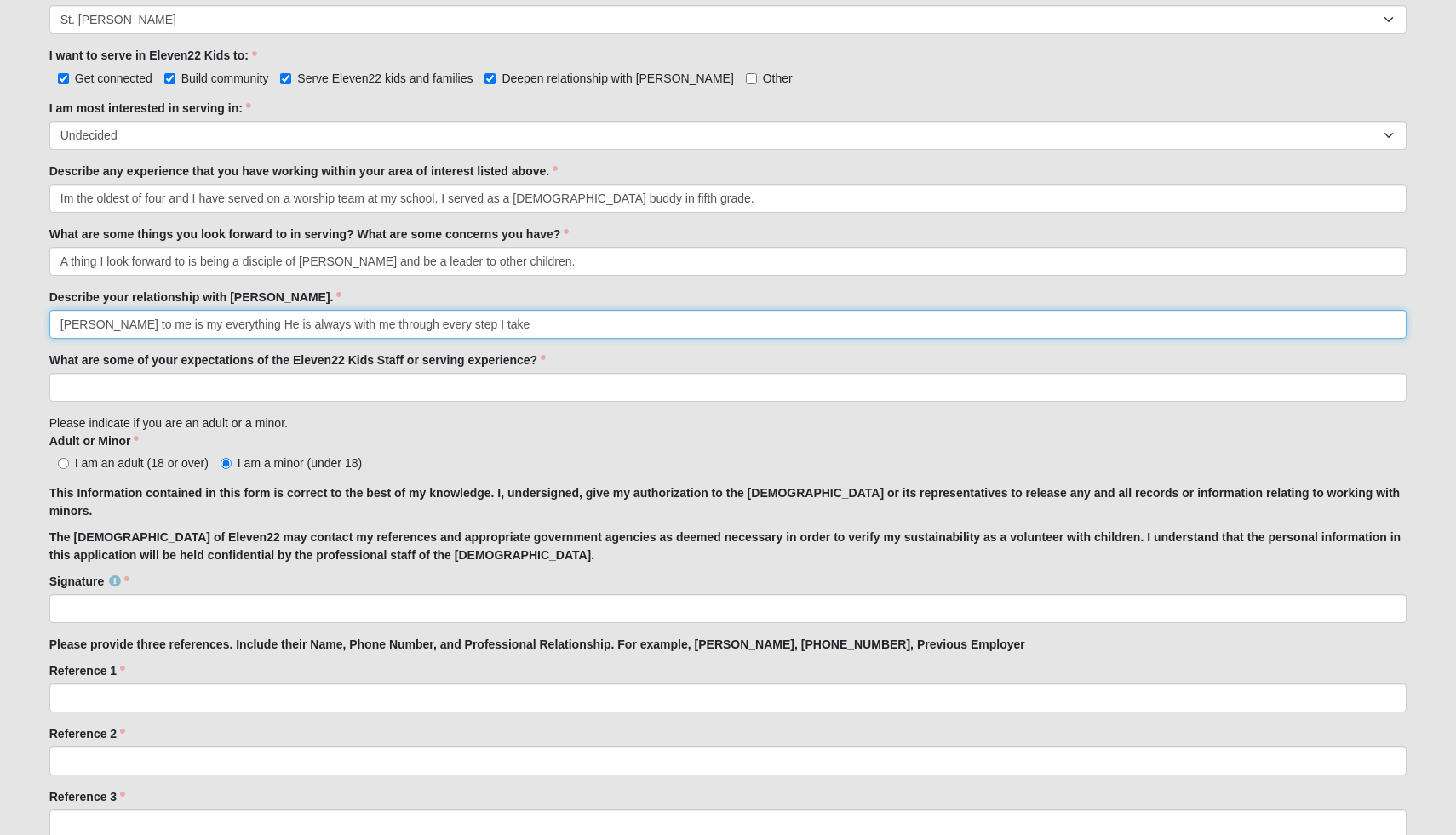
click at [465, 327] on input "Jesus to me is my everything He is always with me through every step I take" at bounding box center [728, 325] width 1359 height 29
type input "Jesus to me is my everything He is always with me through every step I take."
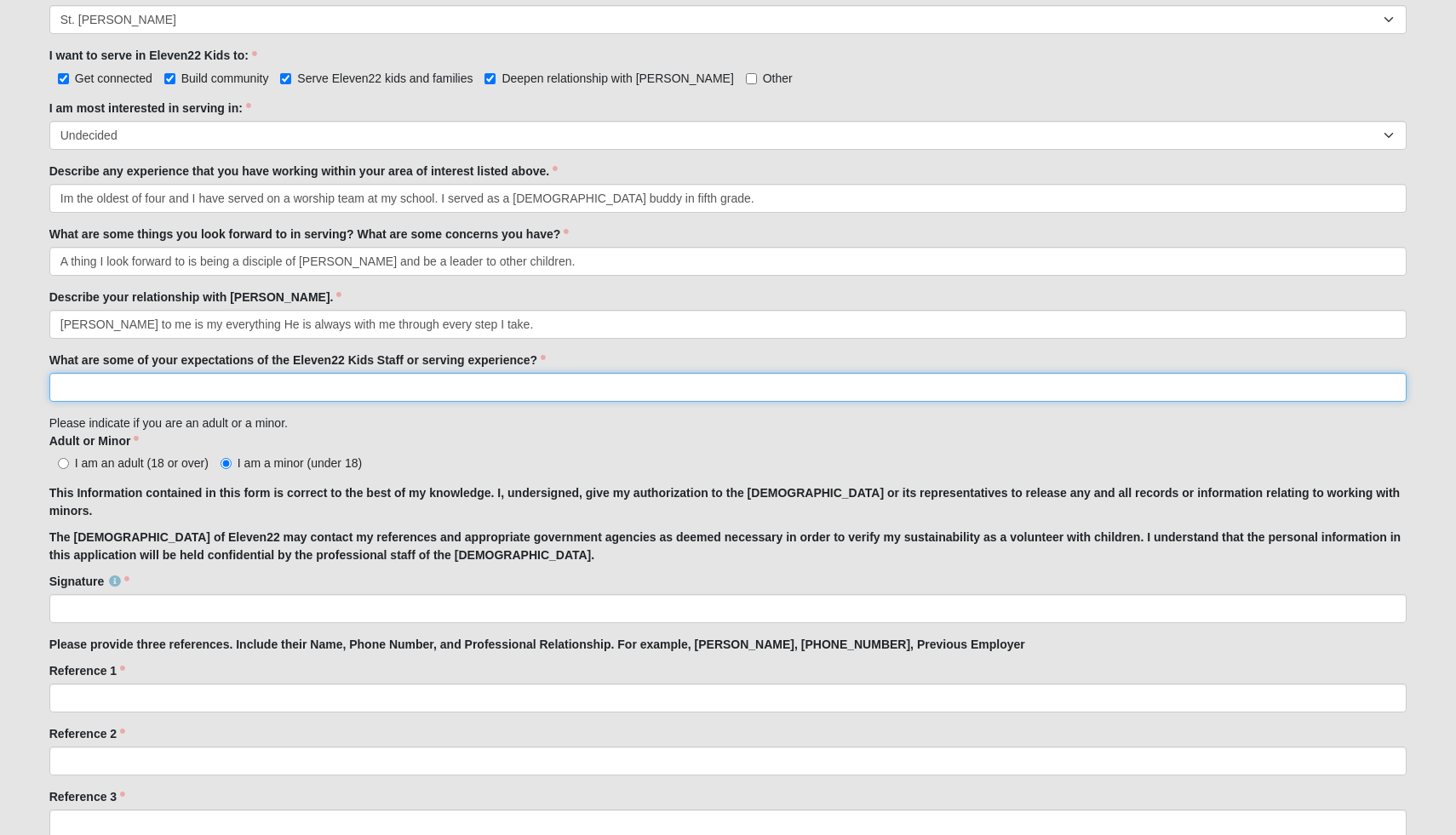
click at [522, 383] on input "What are some of your expectations of the Eleven22 Kids Staff or serving experi…" at bounding box center [728, 387] width 1359 height 29
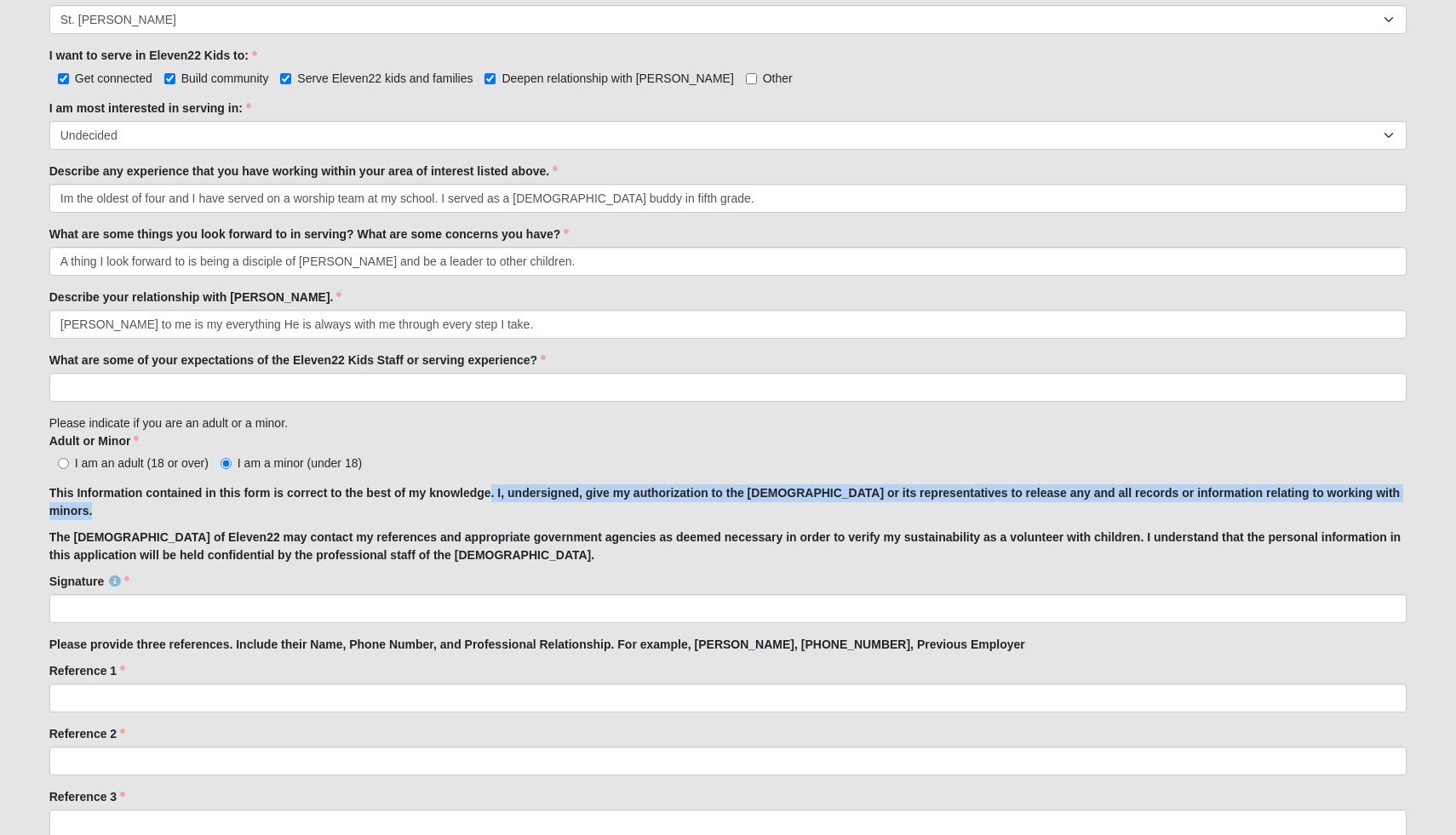
drag, startPoint x: 492, startPoint y: 494, endPoint x: 1143, endPoint y: 512, distance: 651.2
click at [1143, 512] on p "This Information contained in this form is correct to the best of my knowledge.…" at bounding box center [728, 503] width 1359 height 36
click at [1048, 459] on div "I am an adult (18 or over) I am a minor (under 18)" at bounding box center [728, 462] width 1359 height 18
click at [58, 468] on input "I am an adult (18 or over)" at bounding box center [63, 464] width 11 height 11
radio input "true"
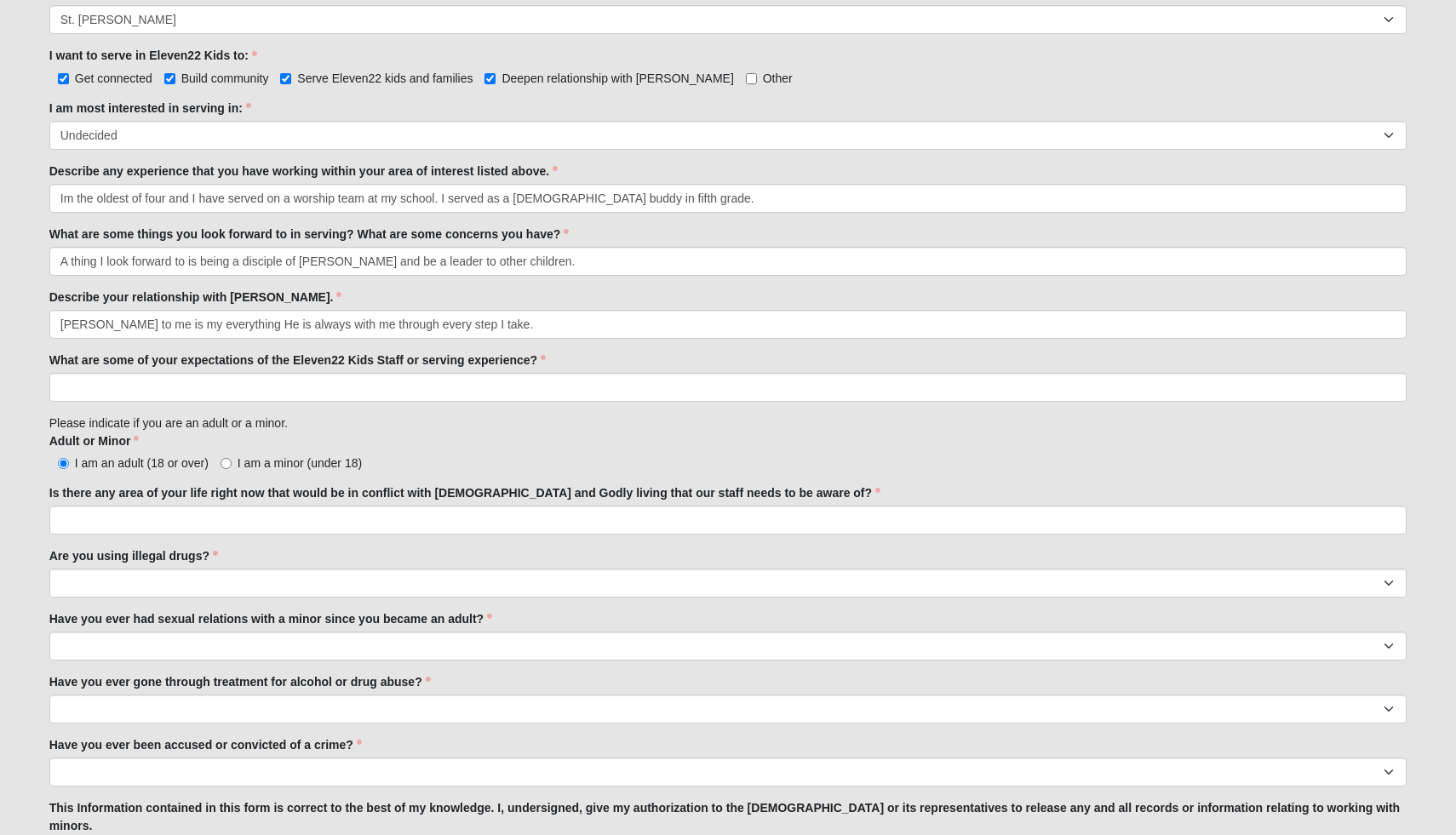
click at [225, 464] on input "I am a minor (under 18)" at bounding box center [226, 464] width 11 height 11
radio input "true"
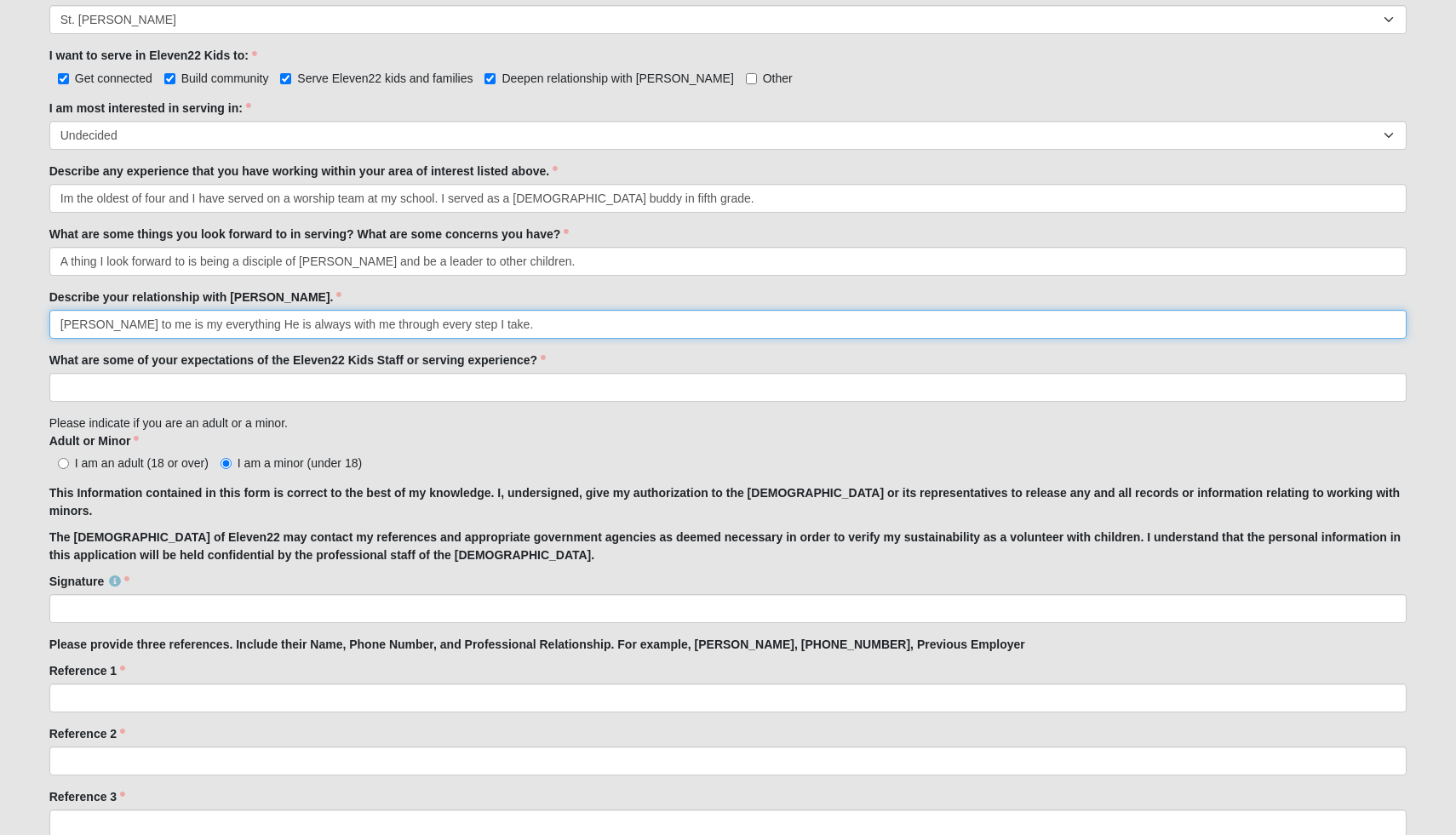
click at [466, 327] on input "Jesus to me is my everything He is always with me through every step I take." at bounding box center [728, 325] width 1359 height 29
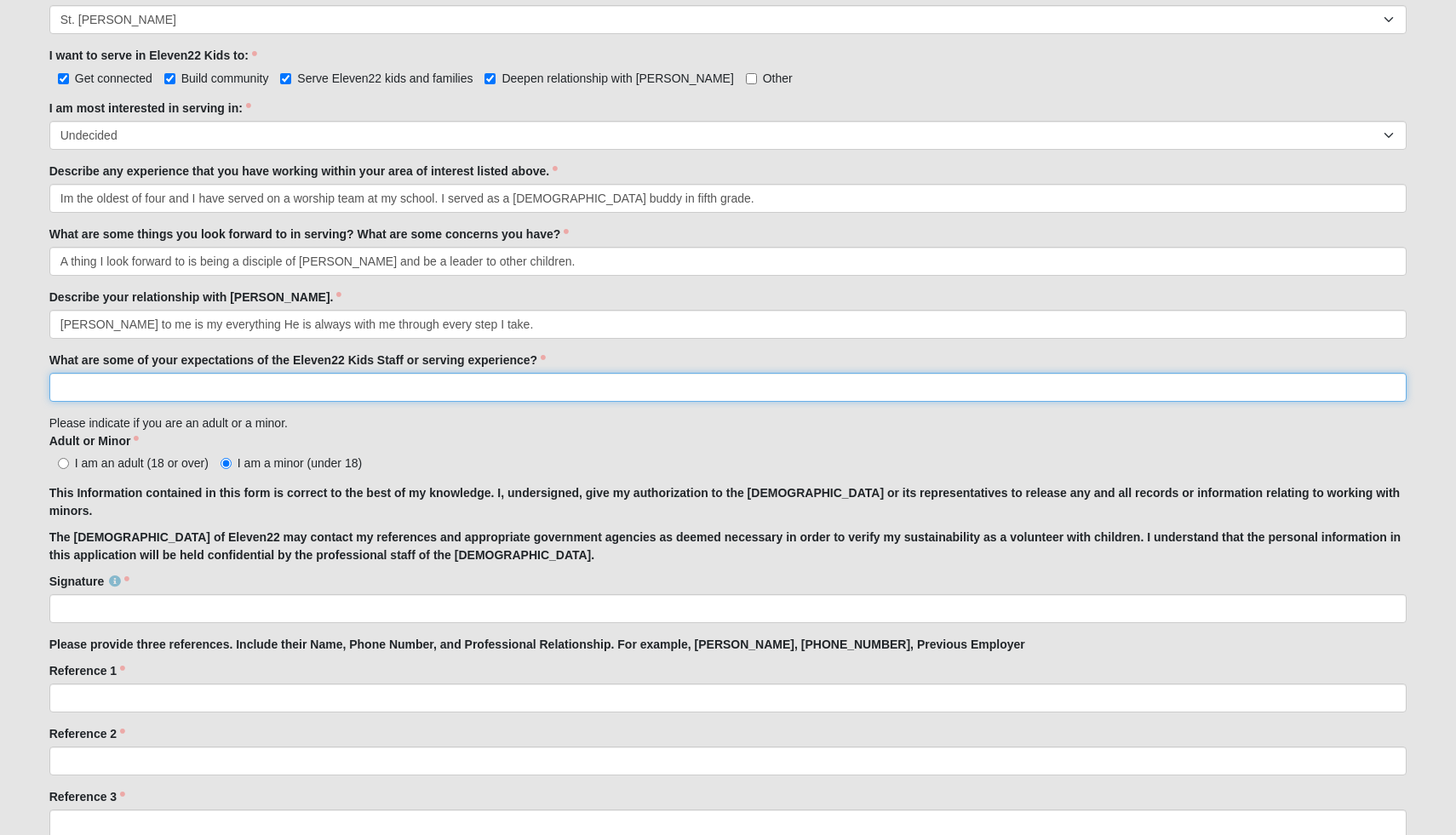
click at [472, 398] on input "What are some of your expectations of the Eleven22 Kids Staff or serving experi…" at bounding box center [728, 387] width 1359 height 29
drag, startPoint x: 59, startPoint y: 390, endPoint x: 338, endPoint y: 407, distance: 279.5
drag, startPoint x: 316, startPoint y: 386, endPoint x: 26, endPoint y: 371, distance: 290.4
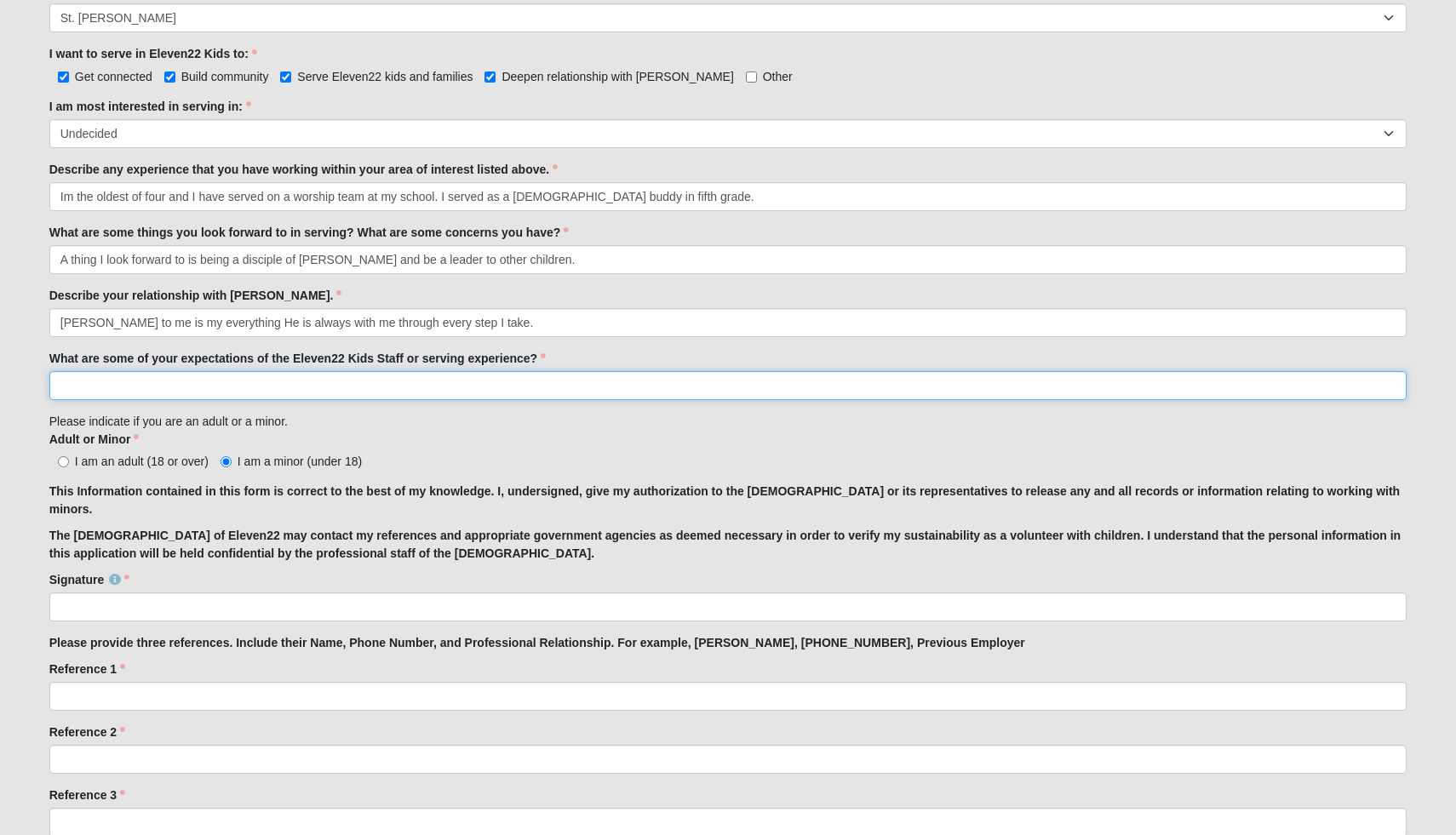
drag, startPoint x: 52, startPoint y: 380, endPoint x: 354, endPoint y: 389, distance: 302.1
click at [354, 389] on input "What are some of your expectations of the Eleven22 Kids Staff or serving experi…" at bounding box center [728, 386] width 1359 height 29
type input "NASDFCVB\ABCDEFGHIJKLMNOPQRSTUVWXYZ"
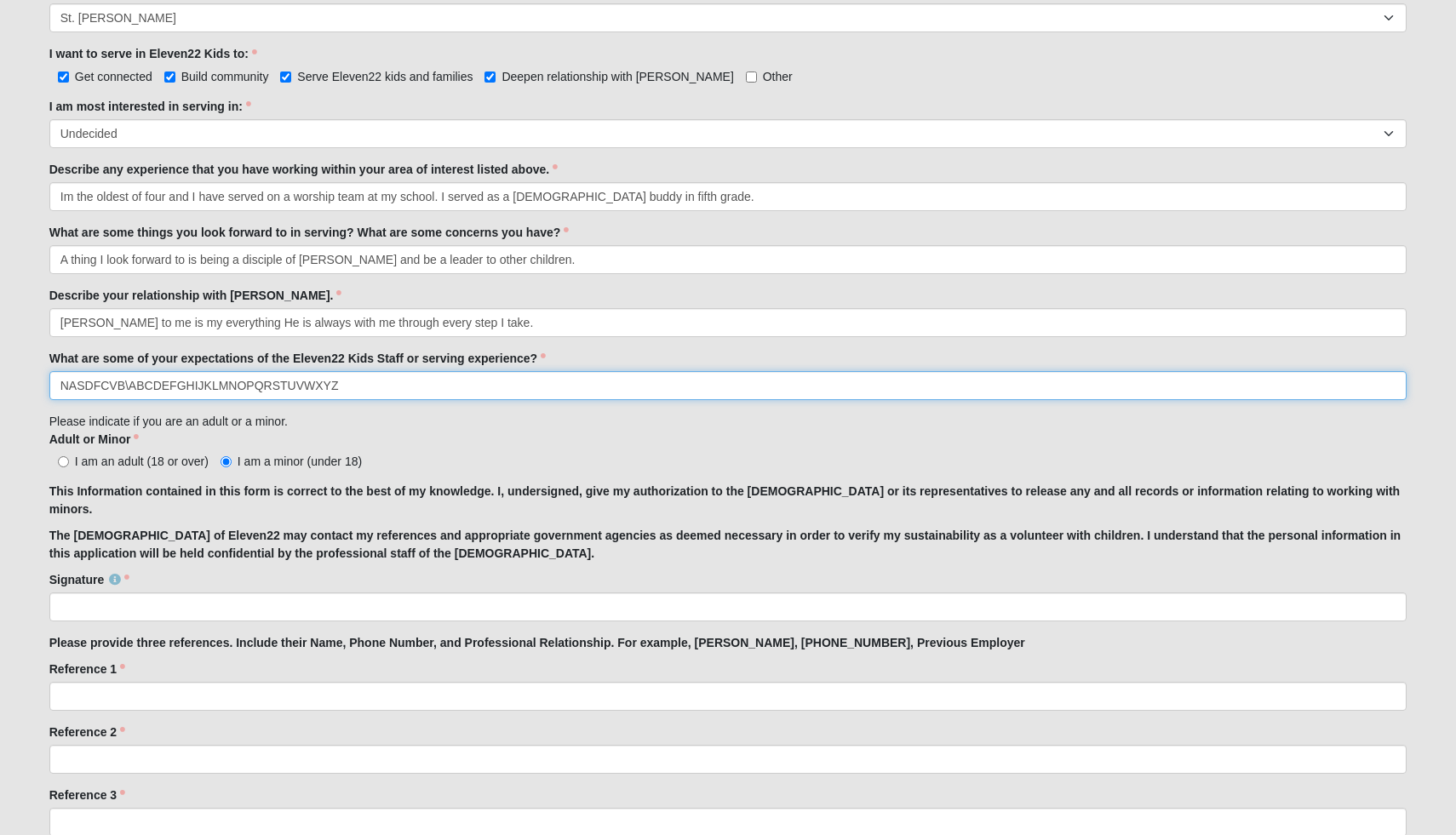
drag, startPoint x: 407, startPoint y: 385, endPoint x: 127, endPoint y: 389, distance: 280.0
click at [127, 389] on input "NASDFCVB\ABCDEFGHIJKLMNOPQRSTUVWXYZ" at bounding box center [728, 386] width 1359 height 29
drag, startPoint x: 131, startPoint y: 386, endPoint x: 0, endPoint y: 389, distance: 131.0
type input "I htink it will be awesome crazy and a bu ch of"
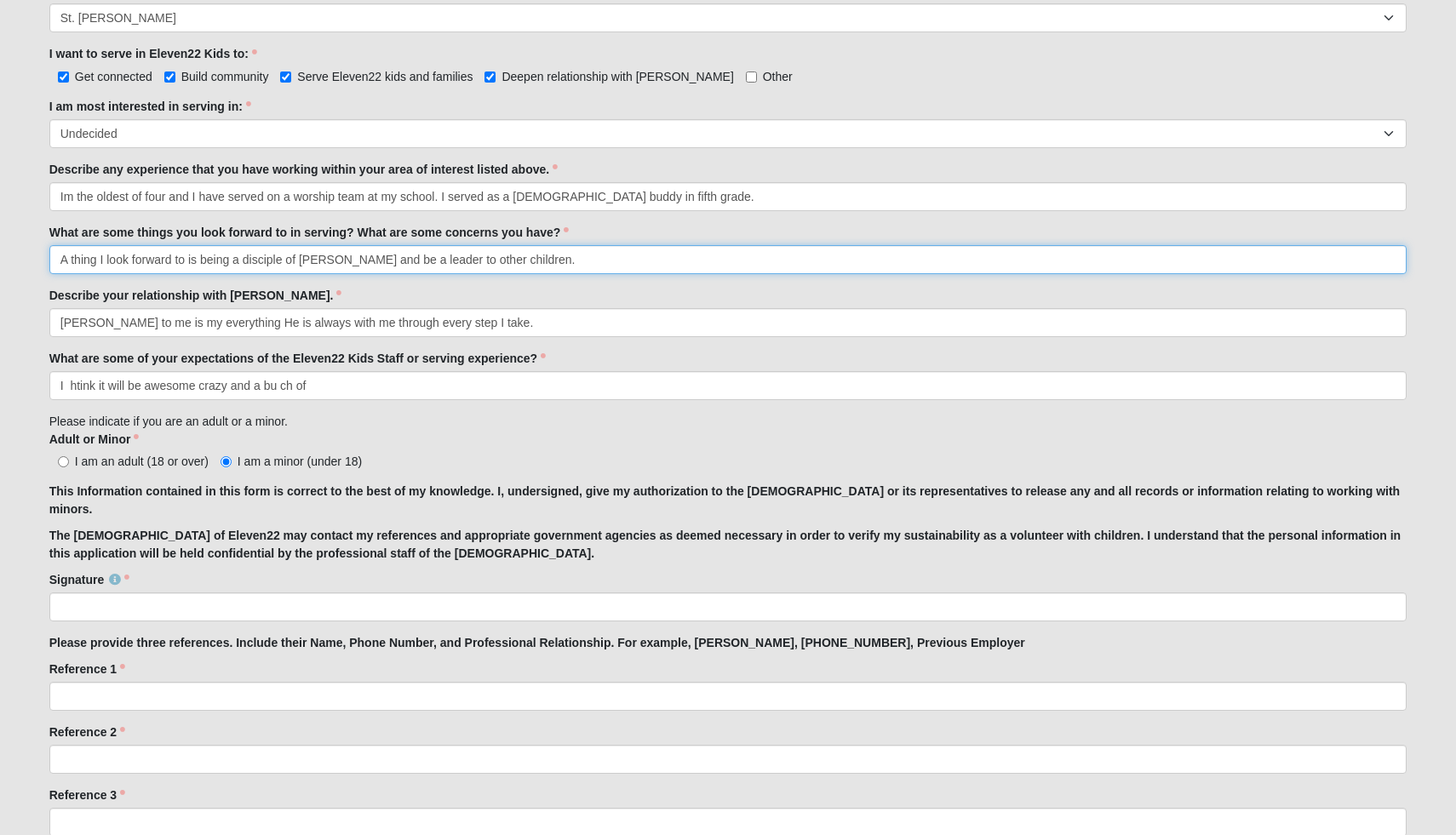
click at [123, 267] on input "A thing I look forward to is being a disciple of Jesus and be a leader to other…" at bounding box center [728, 259] width 1359 height 29
type input "A thing I look forward to is being a disciple of Jesus and be a leader to other…"
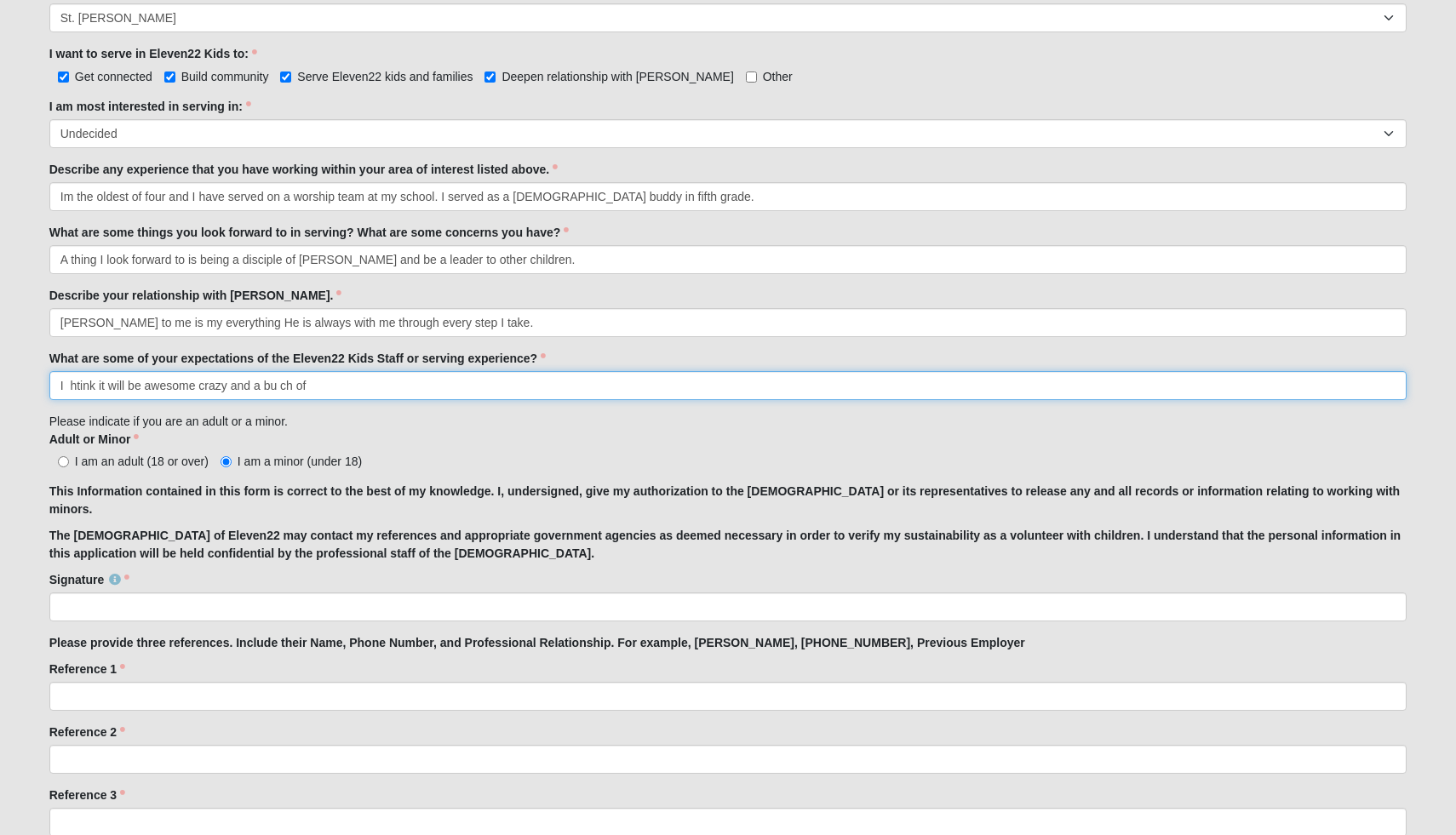
drag, startPoint x: 321, startPoint y: 392, endPoint x: 41, endPoint y: 380, distance: 280.3
type input "I think it will be awesome, crazy and a bunch of other things!!!"
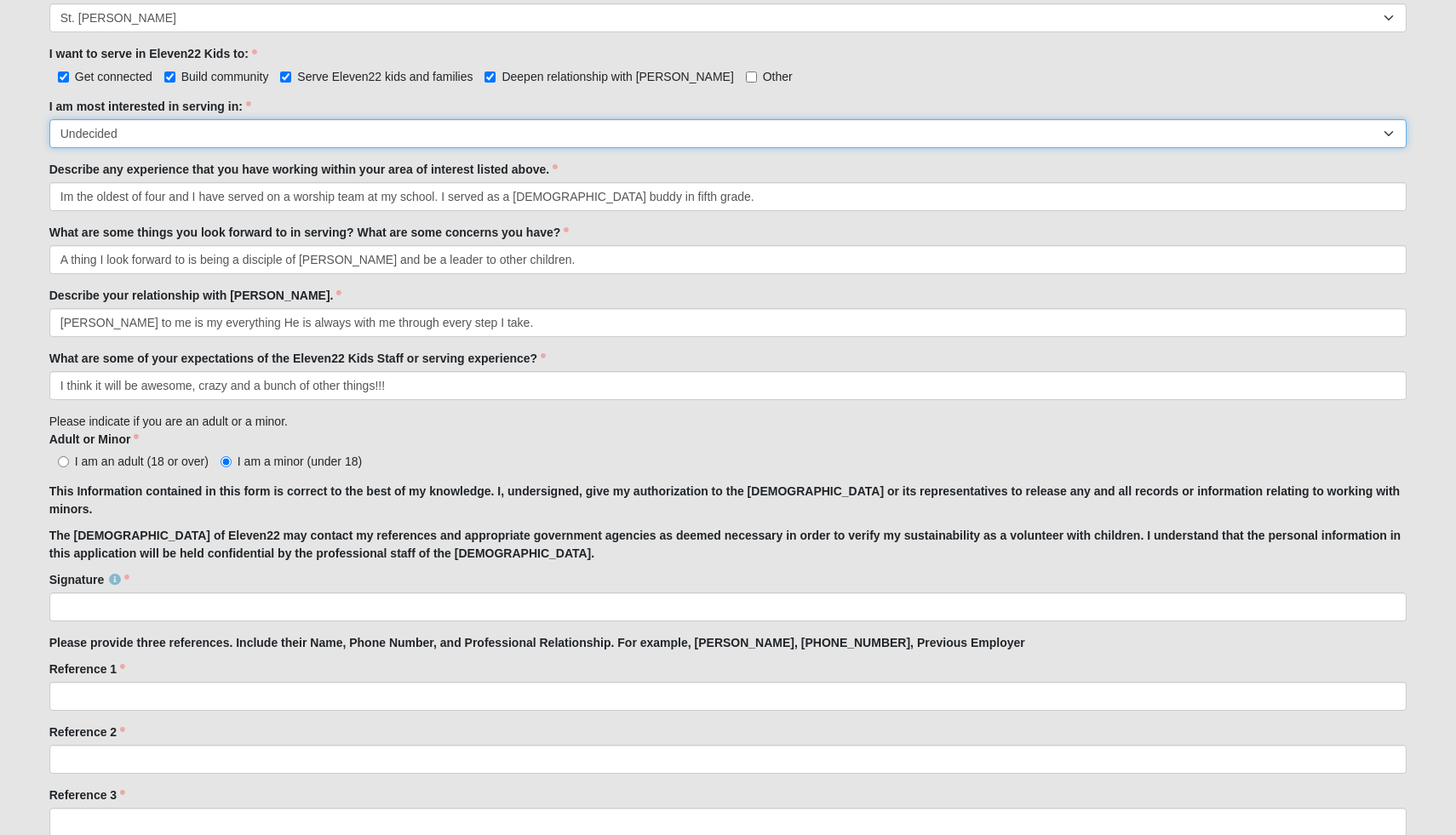
click at [262, 143] on select "Registration Tour Guide Preschool Disciple Group Leader Elementary Disciple Gro…" at bounding box center [728, 133] width 1359 height 29
click at [49, 119] on select "Registration Tour Guide Preschool Disciple Group Leader Elementary Disciple Gro…" at bounding box center [728, 133] width 1359 height 29
click at [206, 145] on select "Registration Tour Guide Preschool Disciple Group Leader Elementary Disciple Gro…" at bounding box center [728, 133] width 1359 height 29
select select "Undecided"
click at [49, 119] on select "Registration Tour Guide Preschool Disciple Group Leader Elementary Disciple Gro…" at bounding box center [728, 133] width 1359 height 29
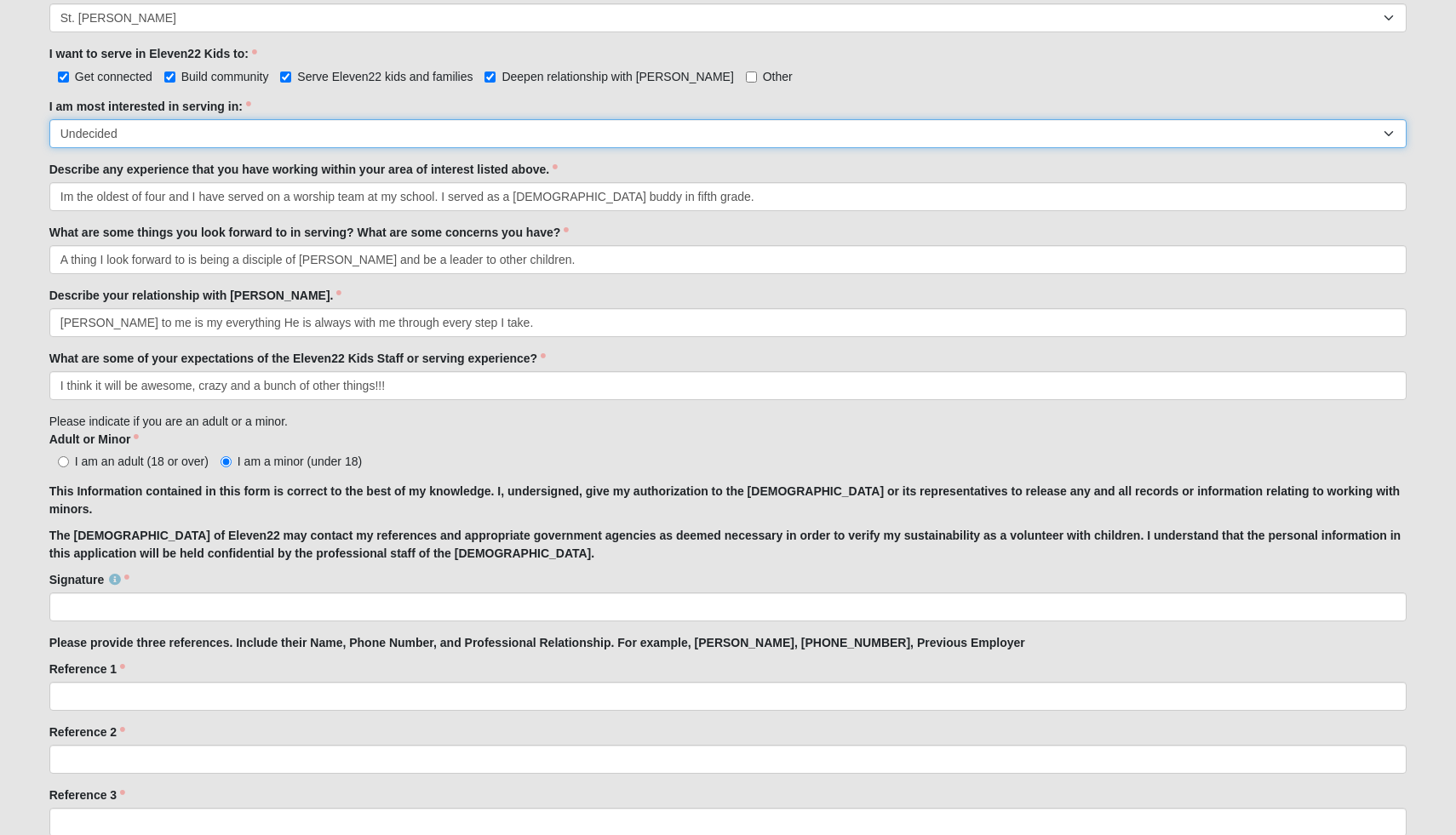
click at [161, 142] on select "Registration Tour Guide Preschool Disciple Group Leader Elementary Disciple Gro…" at bounding box center [728, 133] width 1359 height 29
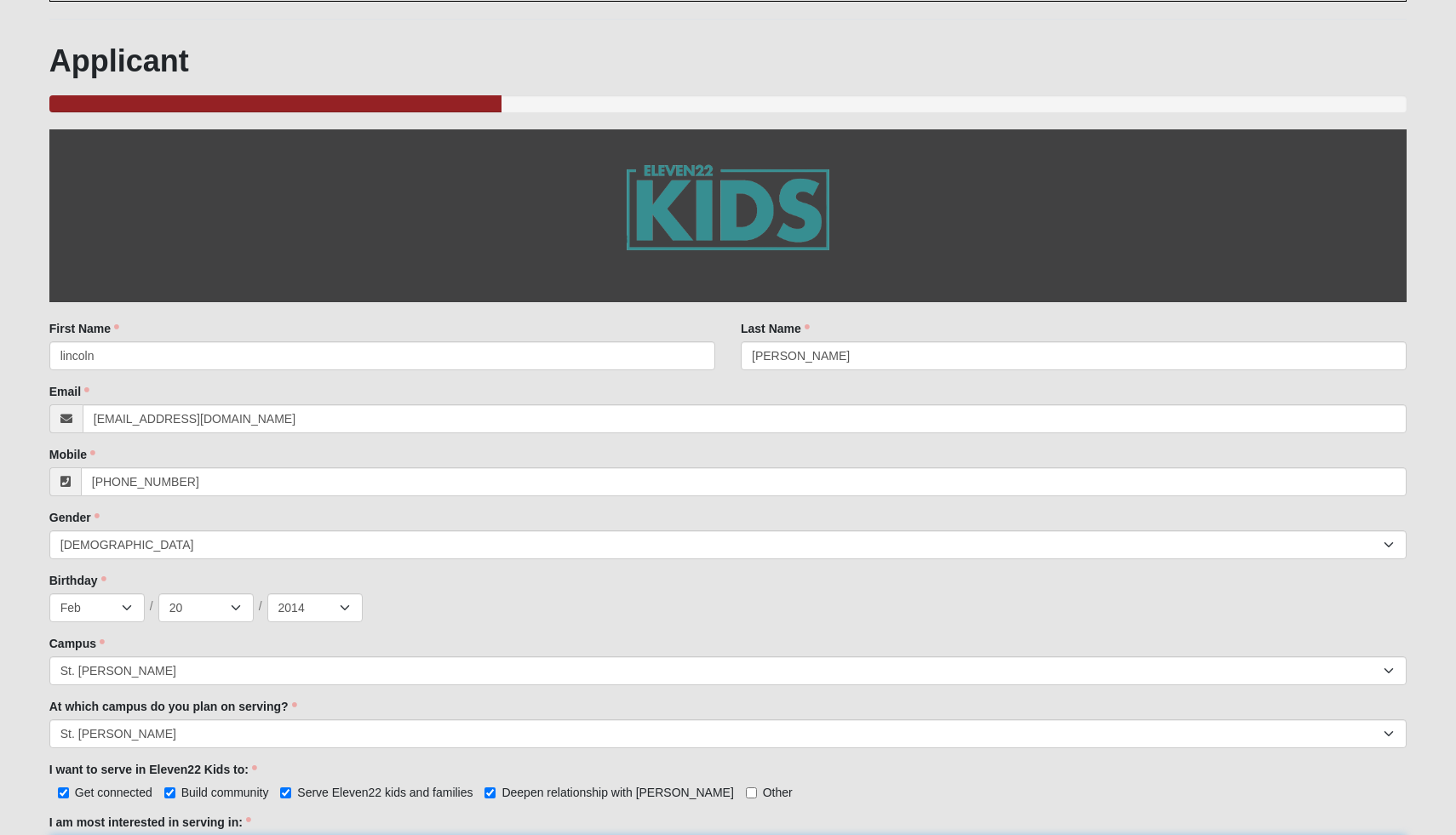
scroll to position [129, 0]
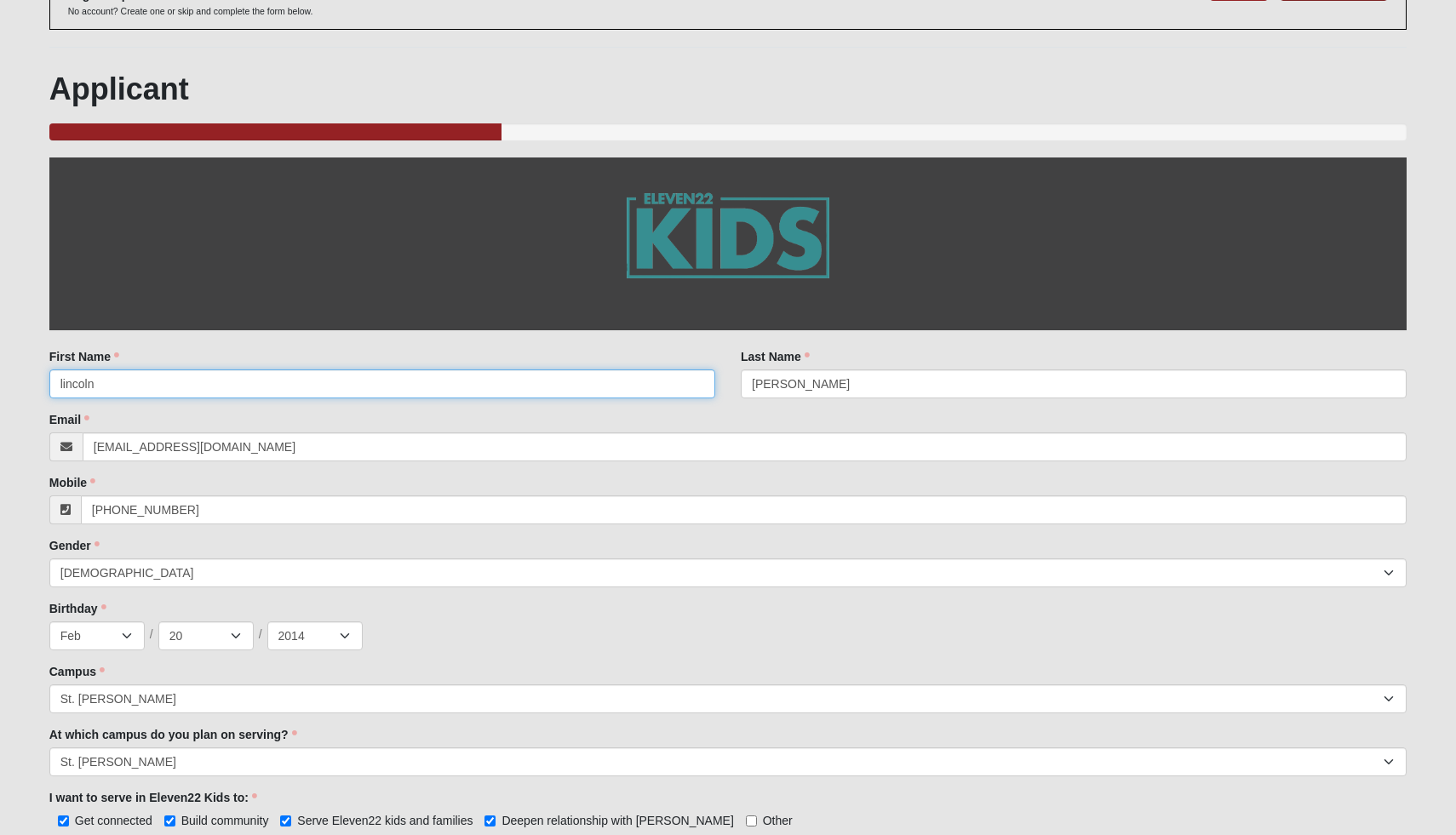
drag, startPoint x: 103, startPoint y: 386, endPoint x: 24, endPoint y: 376, distance: 79.6
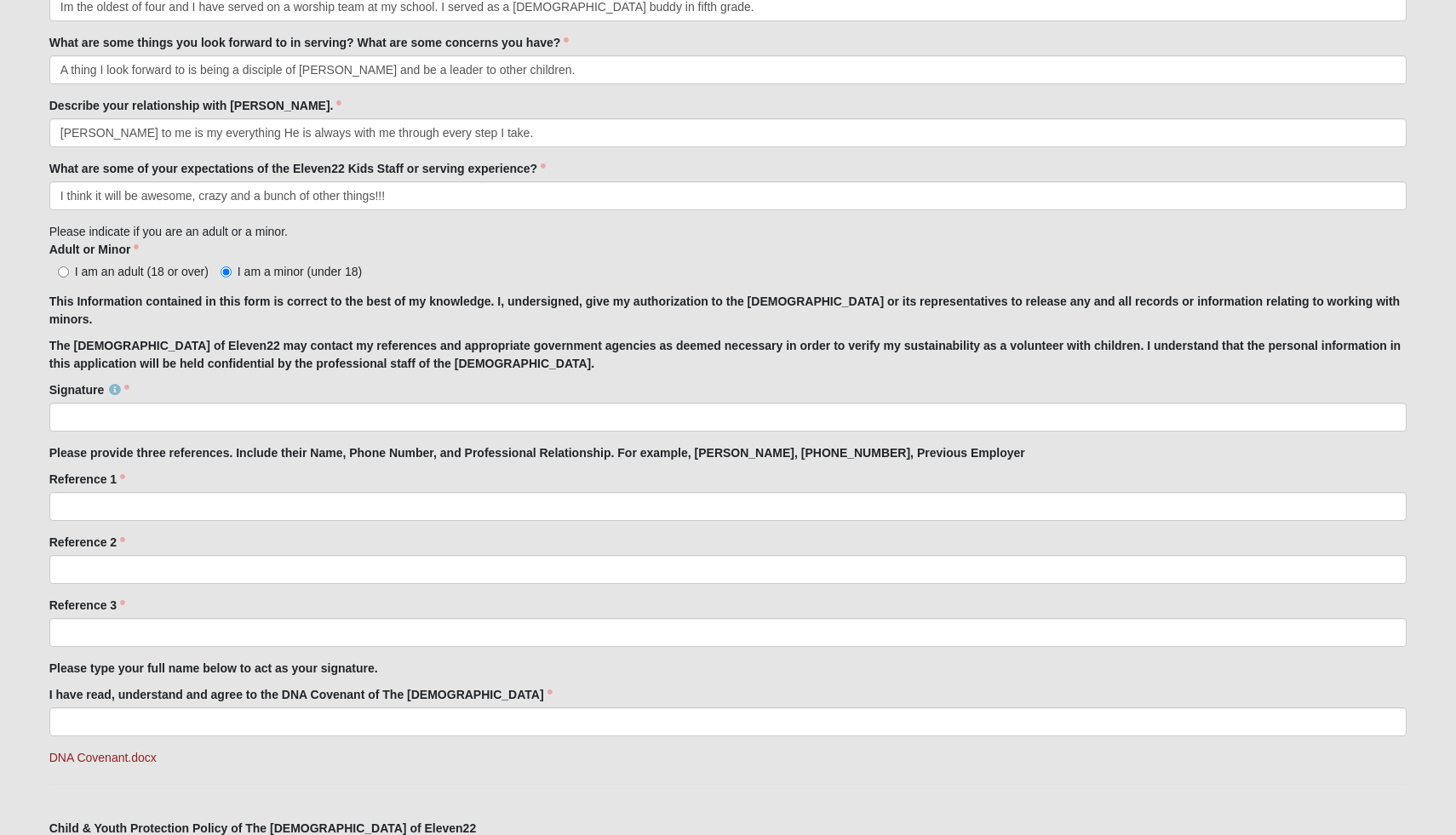
scroll to position [1064, 0]
type input "Lincoln"
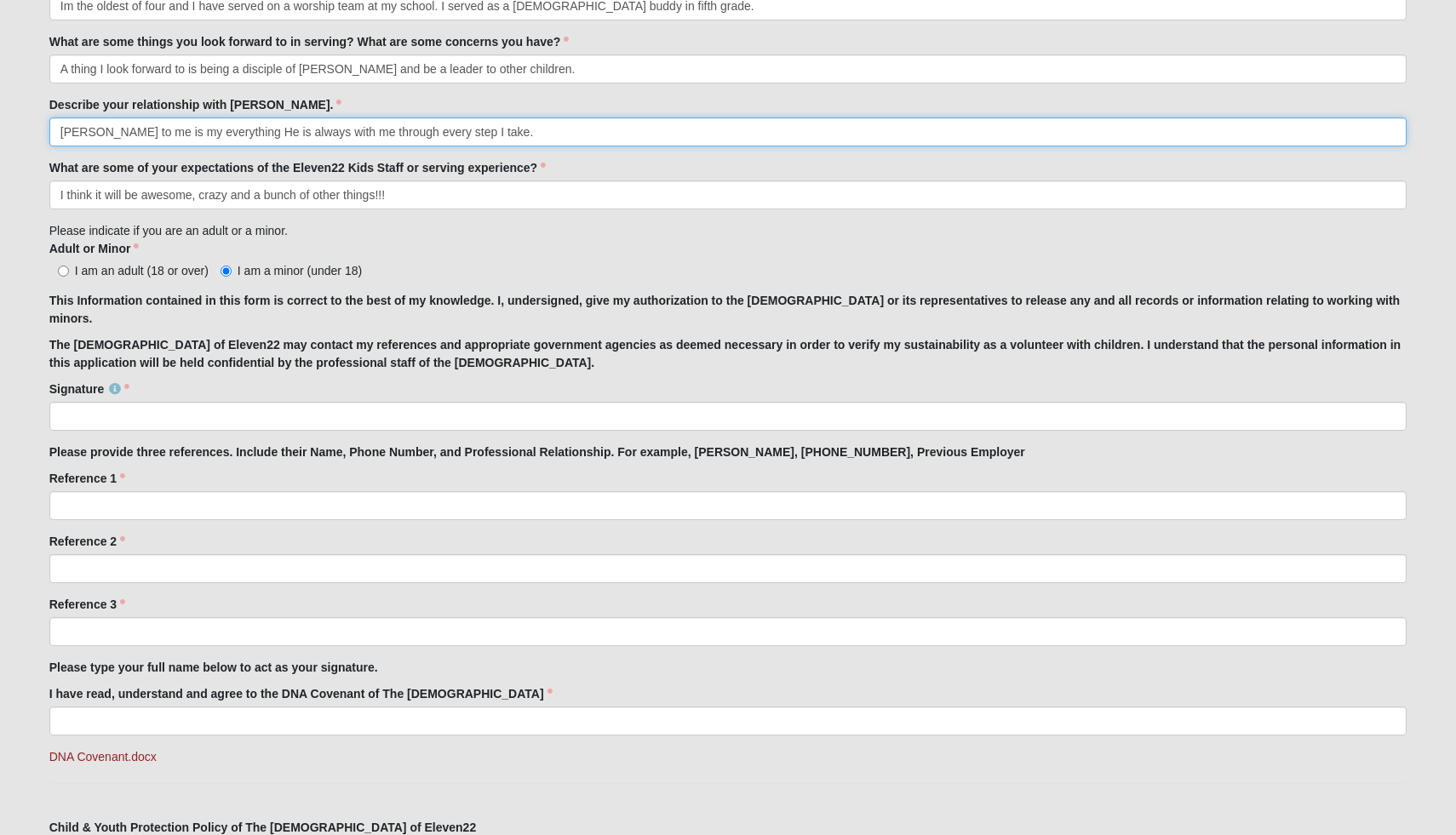
click at [214, 130] on input "Jesus to me is my everything He is always with me through every step I take." at bounding box center [728, 132] width 1359 height 29
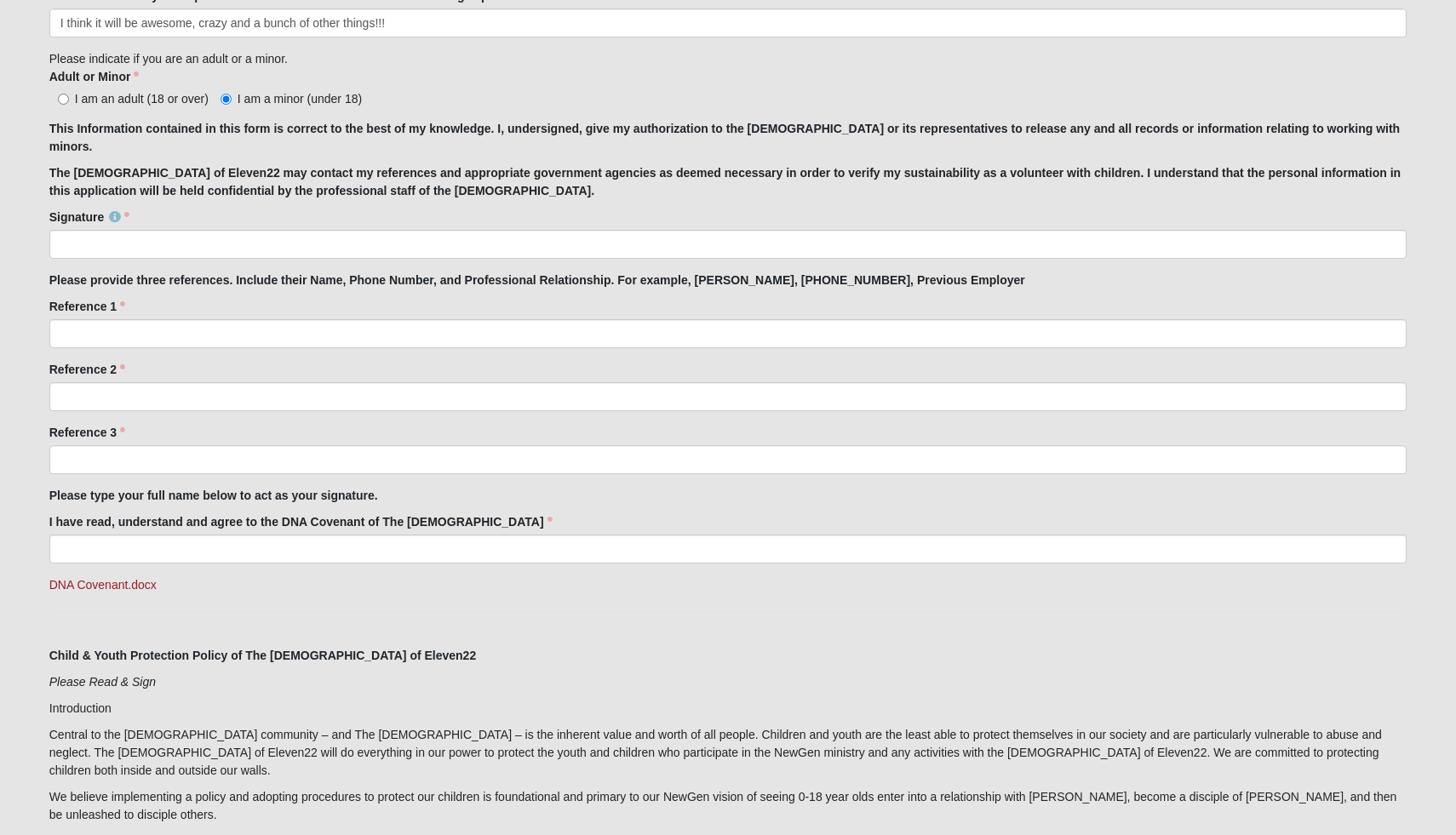
scroll to position [1242, 0]
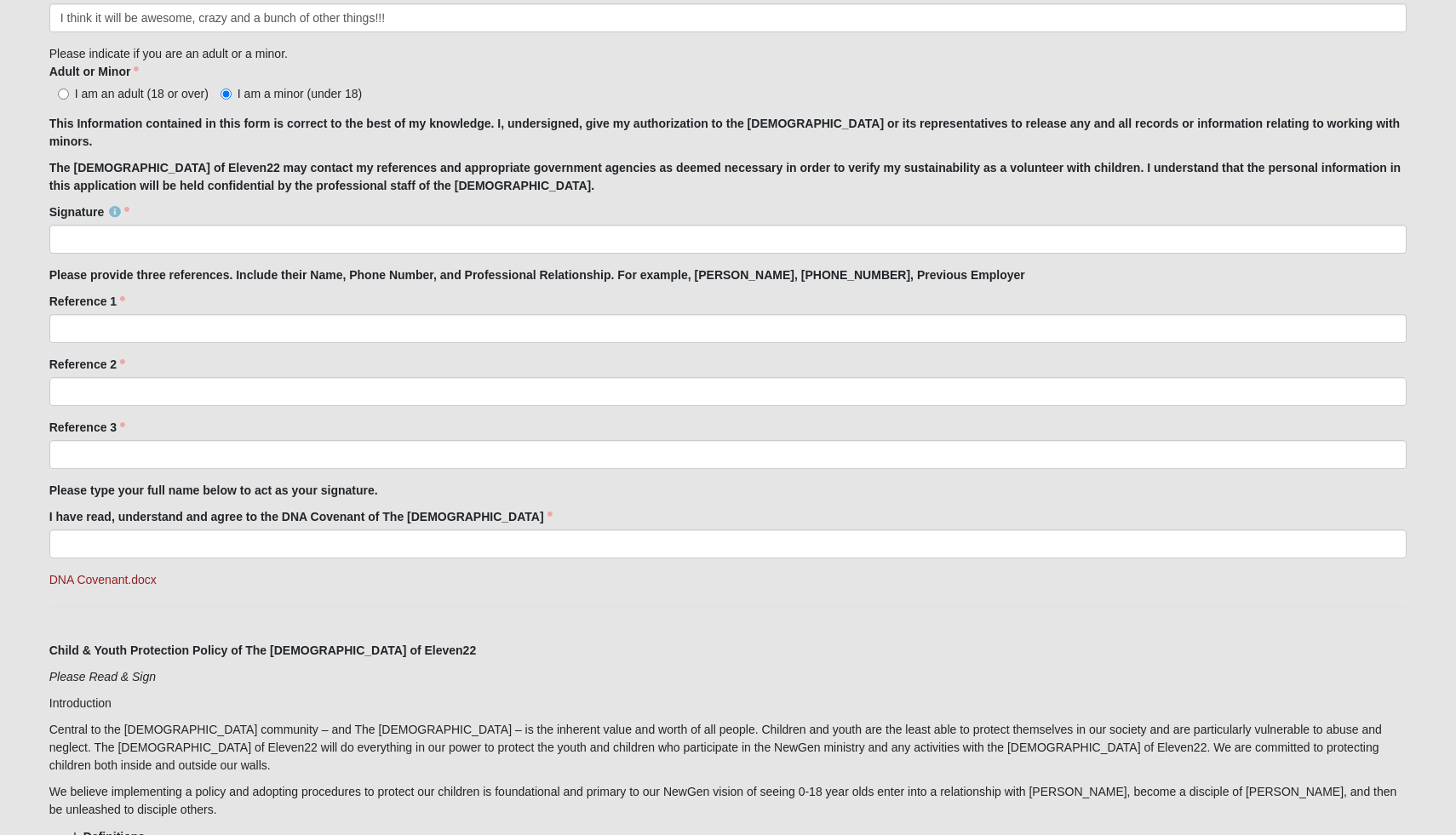
type input "Jesus to me is my everything. He is always with me through every step I take."
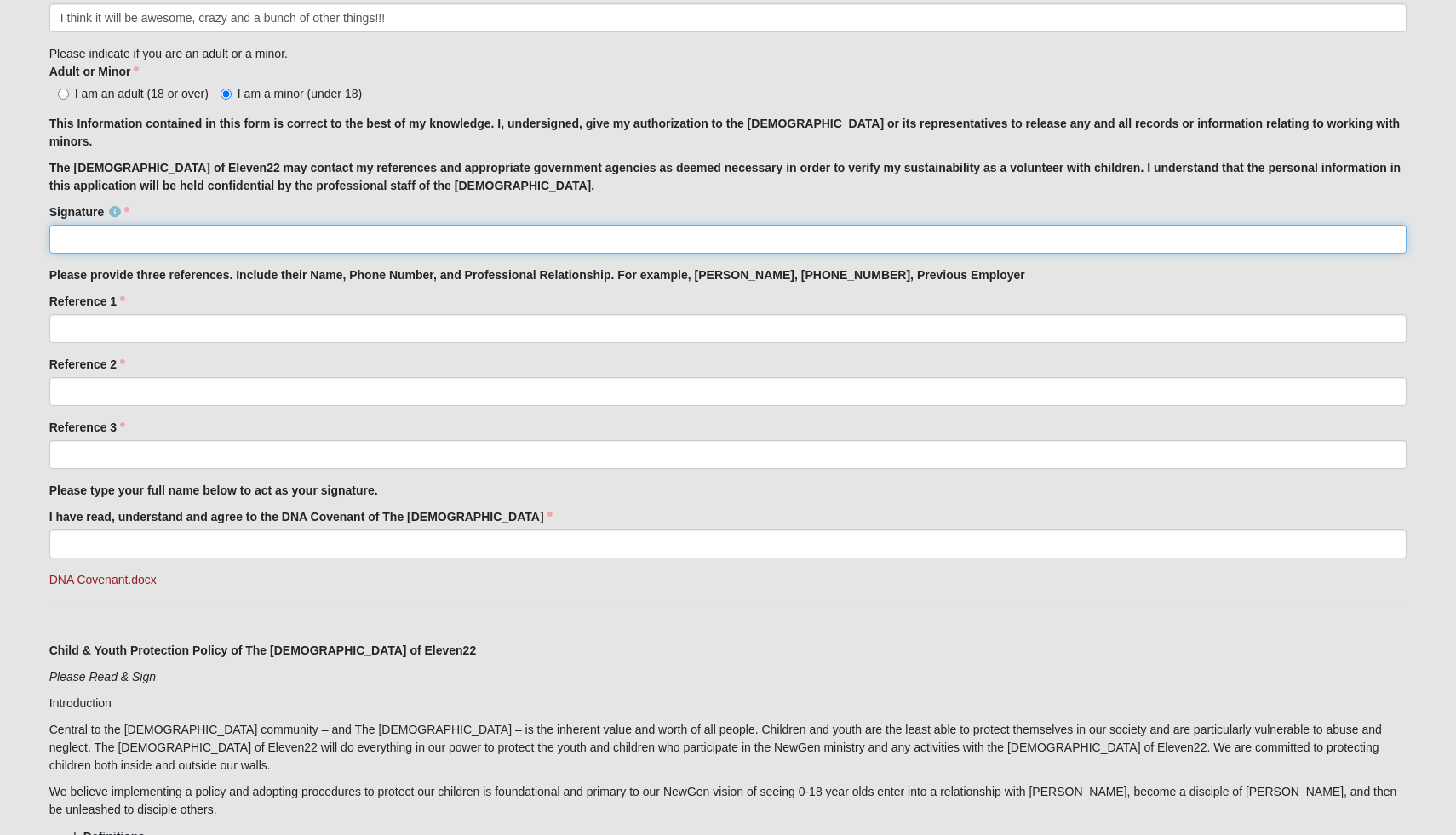
click at [281, 228] on input "Signature" at bounding box center [728, 239] width 1359 height 29
type input "Lincoln Dragich"
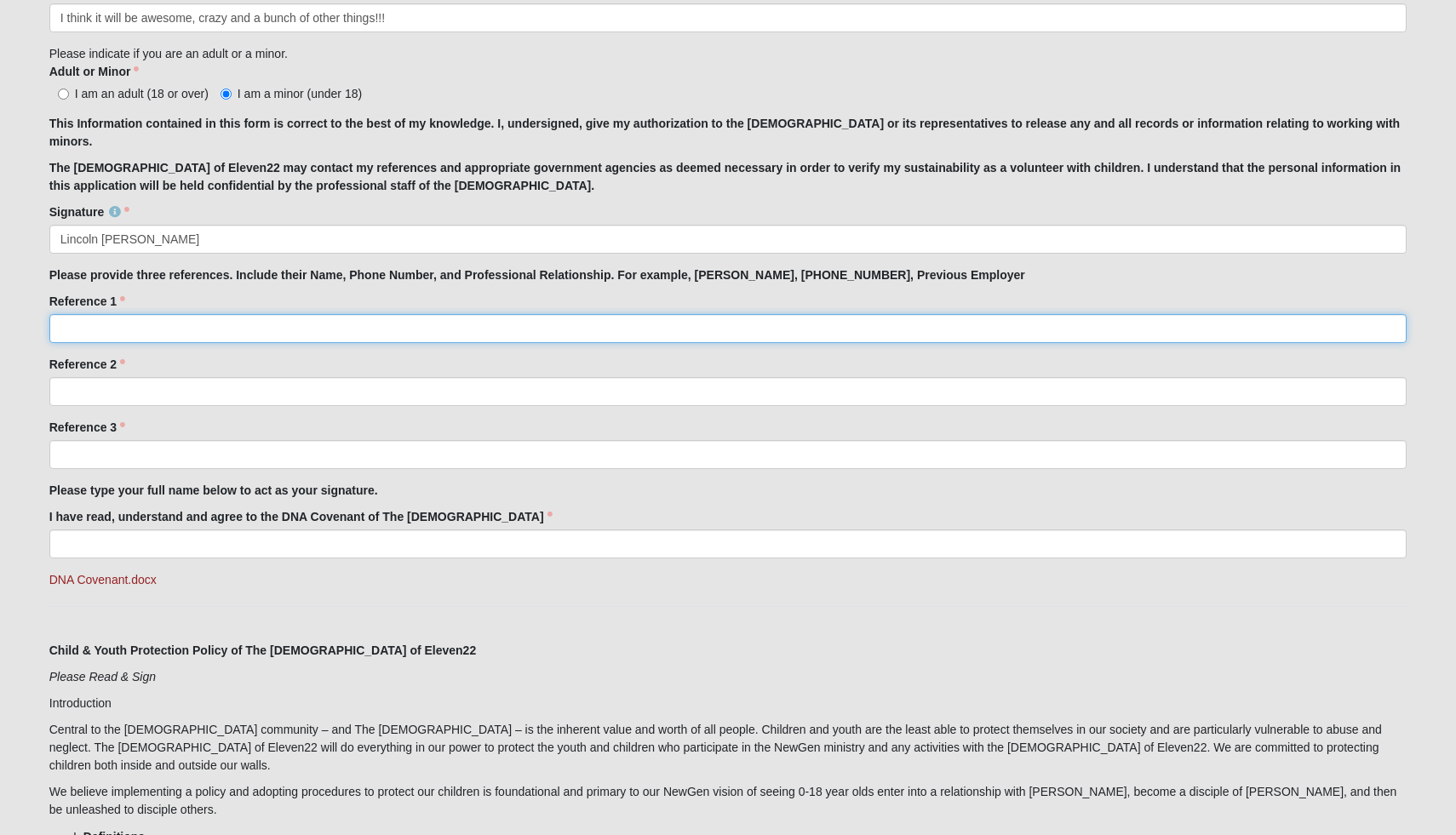
click at [266, 320] on input "Reference 1" at bounding box center [728, 328] width 1359 height 29
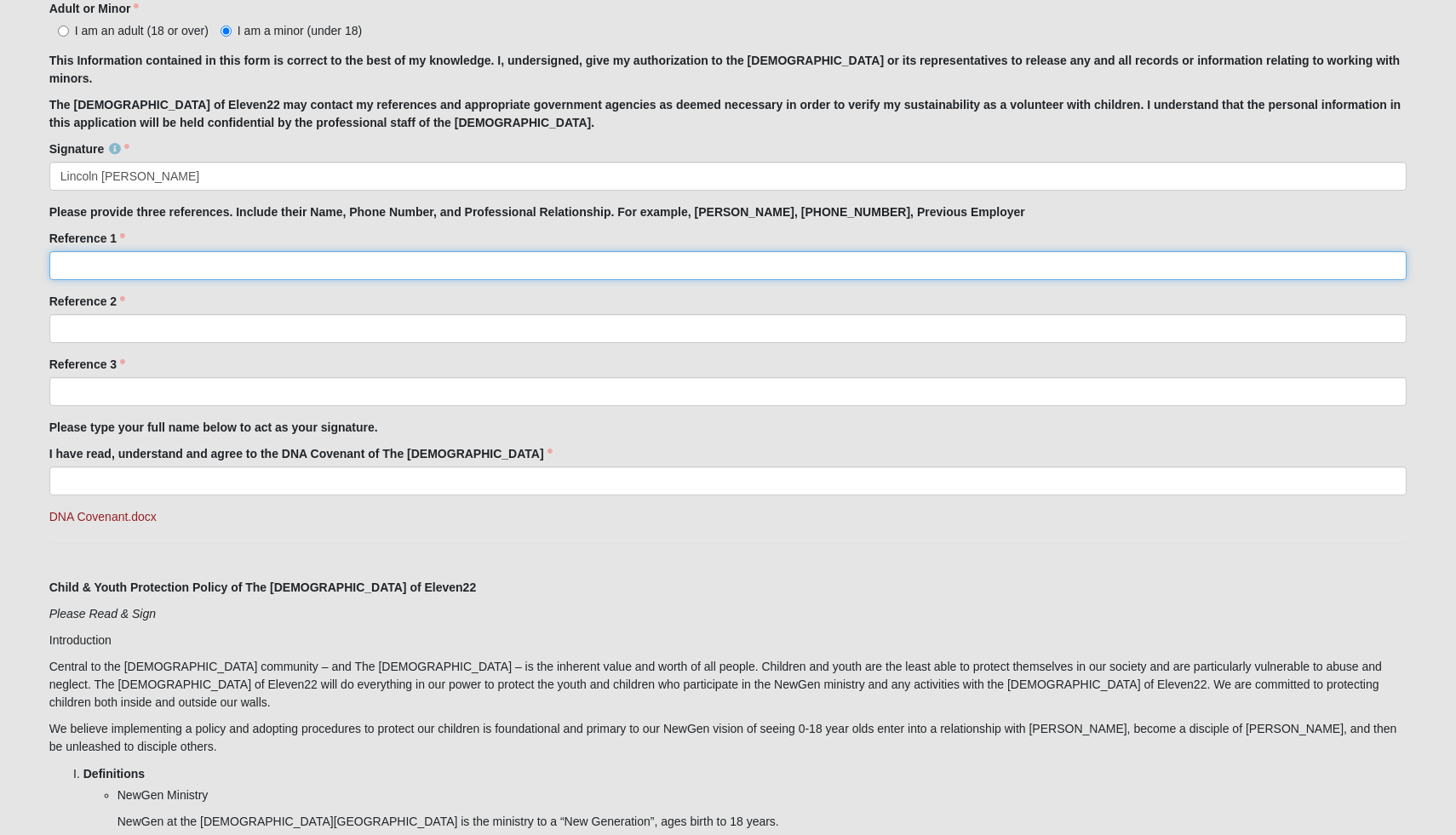
scroll to position [1306, 0]
type input "Mrs Williams, 904-253-0513 (5th grade Teacher)"
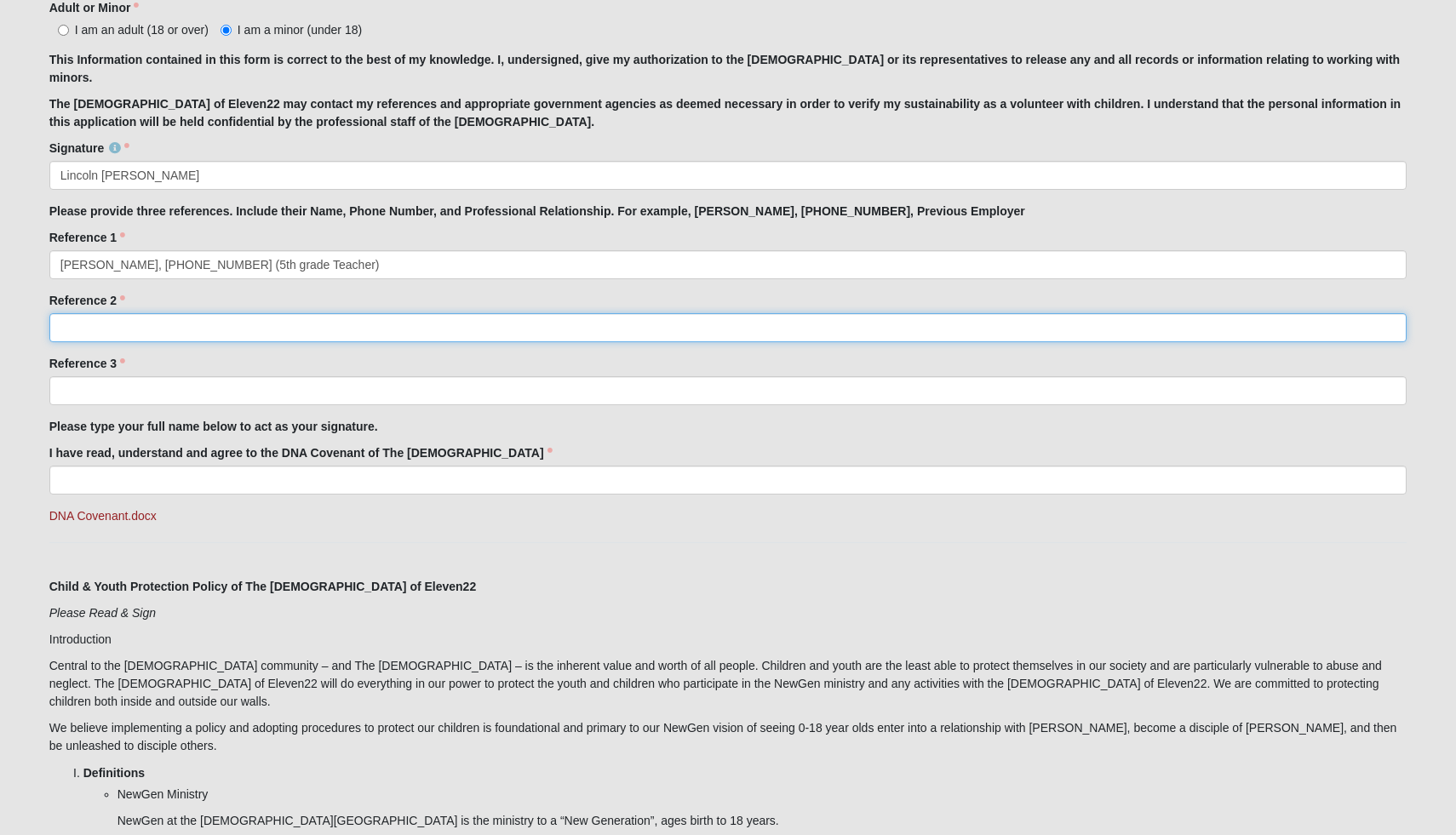
click at [85, 328] on input "Reference 2" at bounding box center [728, 327] width 1359 height 29
type input "A"
type input "Coach Austin Holmes, 904-334-8147 (Football Coach)"
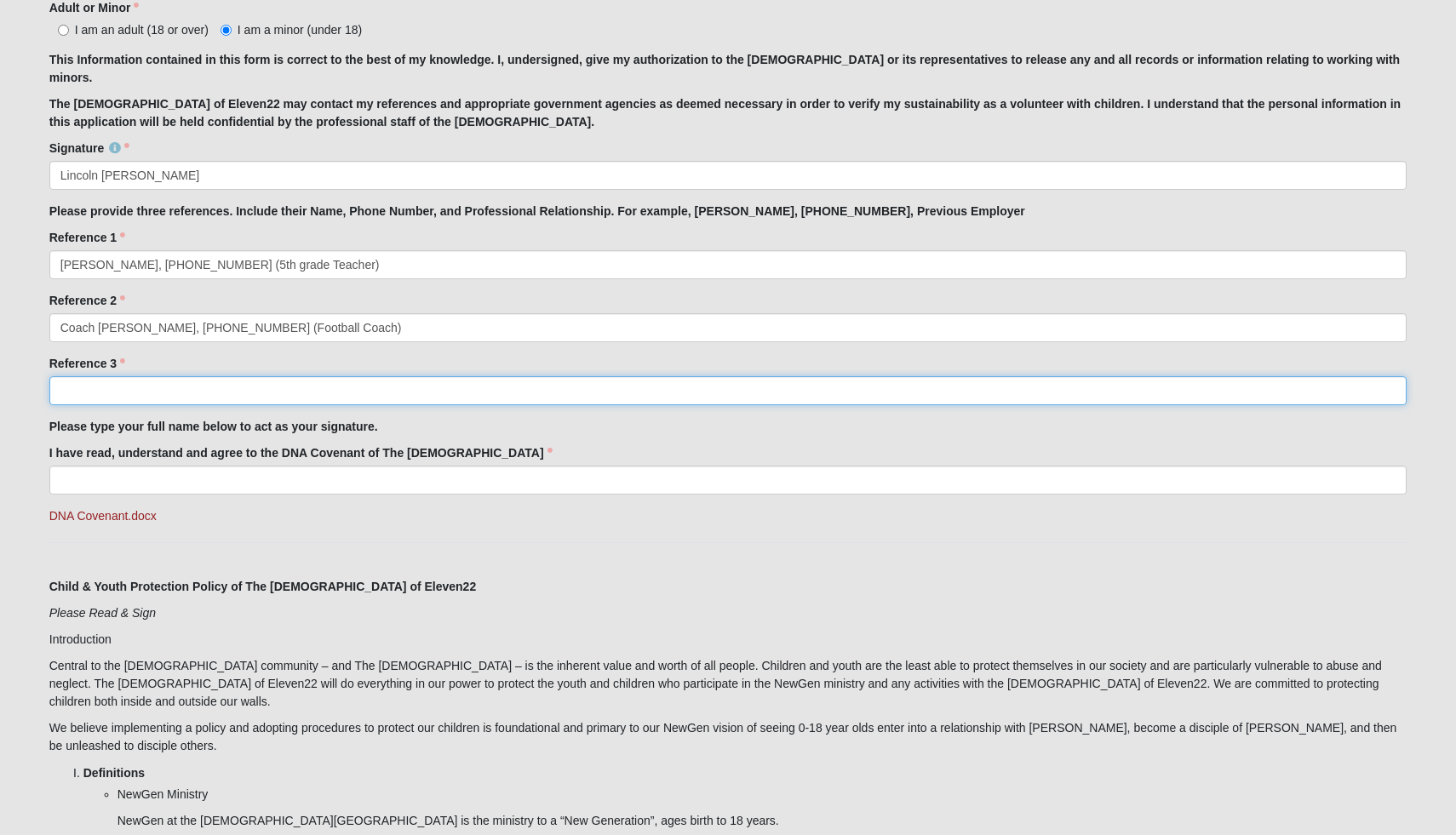
click at [66, 391] on input "Reference 3" at bounding box center [728, 391] width 1359 height 29
drag, startPoint x: 218, startPoint y: 399, endPoint x: 73, endPoint y: 377, distance: 146.7
click at [73, 377] on input "Marianna Cocchi, 954-296" at bounding box center [728, 391] width 1359 height 29
drag, startPoint x: 139, startPoint y: 398, endPoint x: 57, endPoint y: 393, distance: 82.2
click at [57, 393] on input "Christine Gh" at bounding box center [728, 391] width 1359 height 29
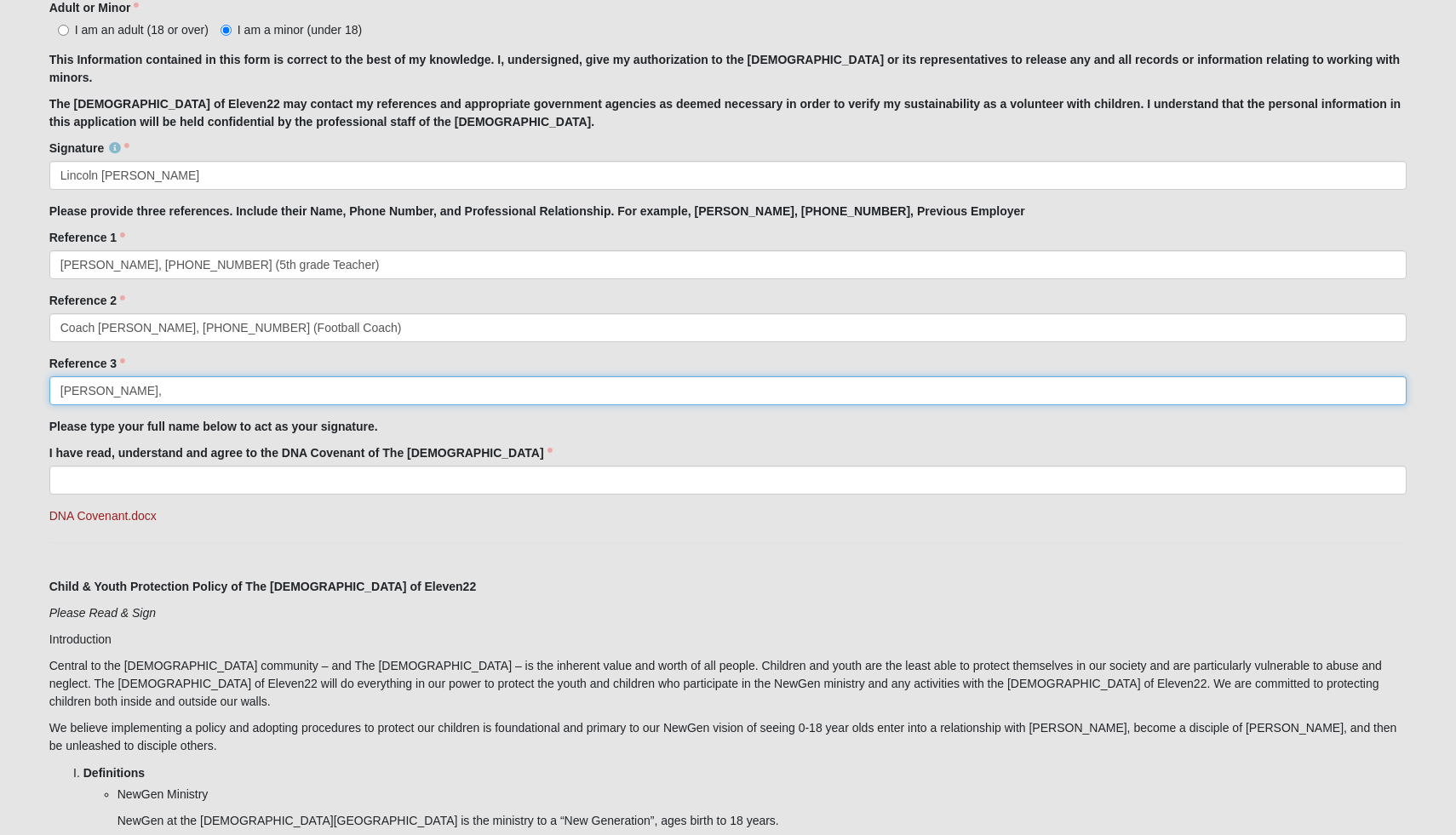
click at [86, 391] on input "Tyler Ghoering," at bounding box center [728, 391] width 1359 height 29
click at [218, 382] on input "Tyler & Christine Ghoering," at bounding box center [728, 391] width 1359 height 29
click at [216, 392] on input "Tyler & Christine Ghoering," at bounding box center [728, 391] width 1359 height 29
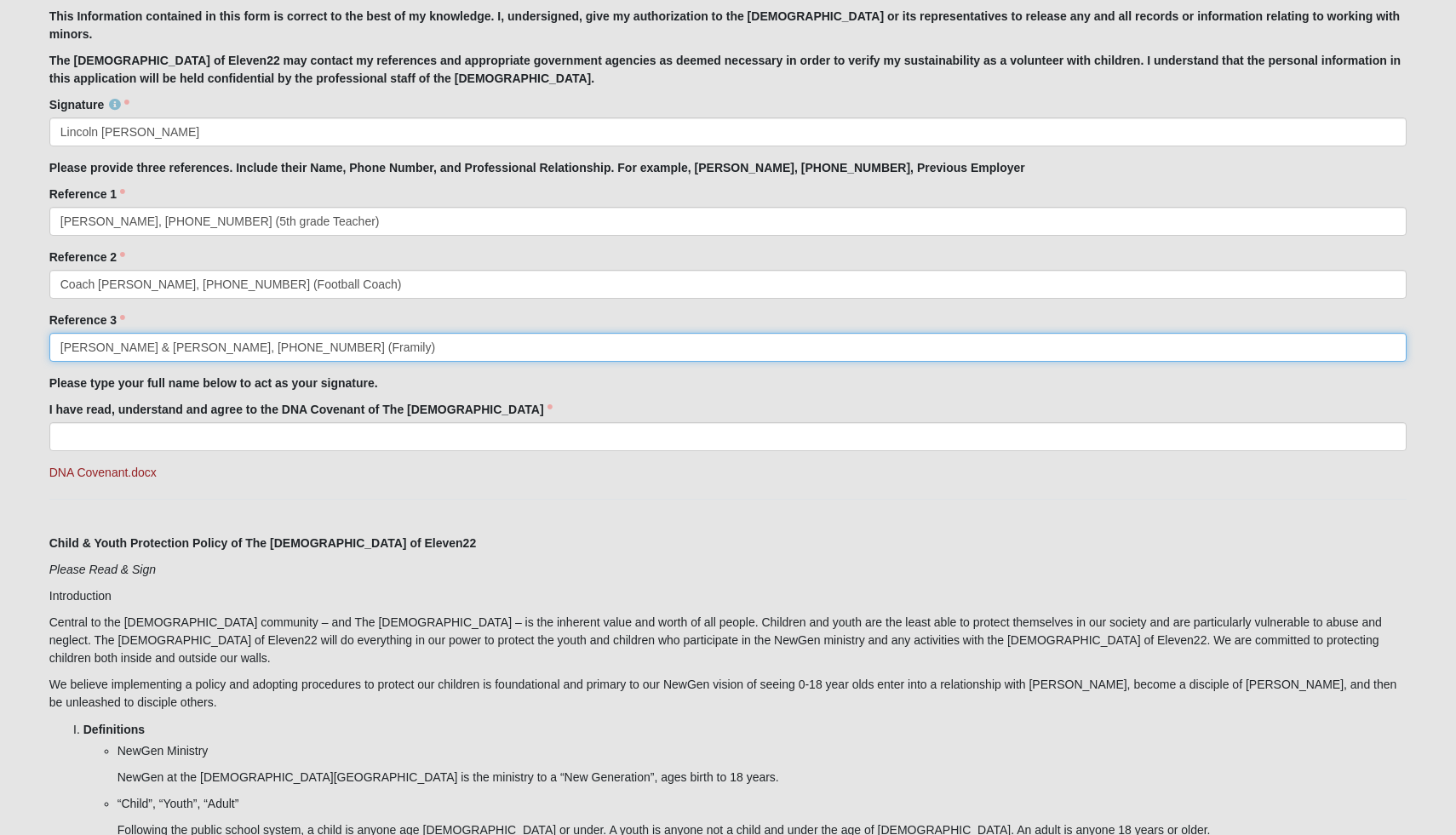
scroll to position [1360, 0]
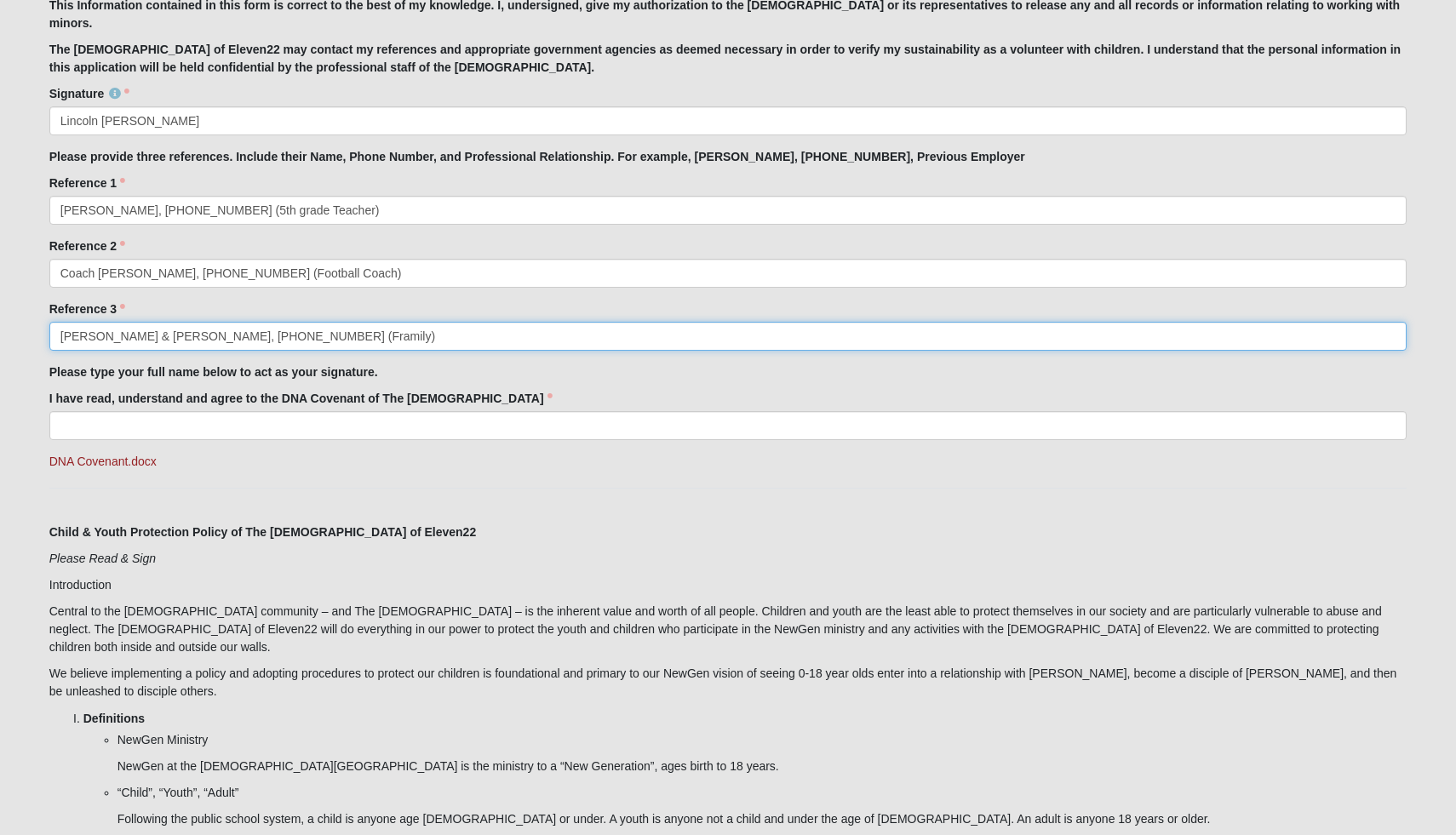
type input "Tyler & Christine Ghoering, 763-439-9916 (Framily)"
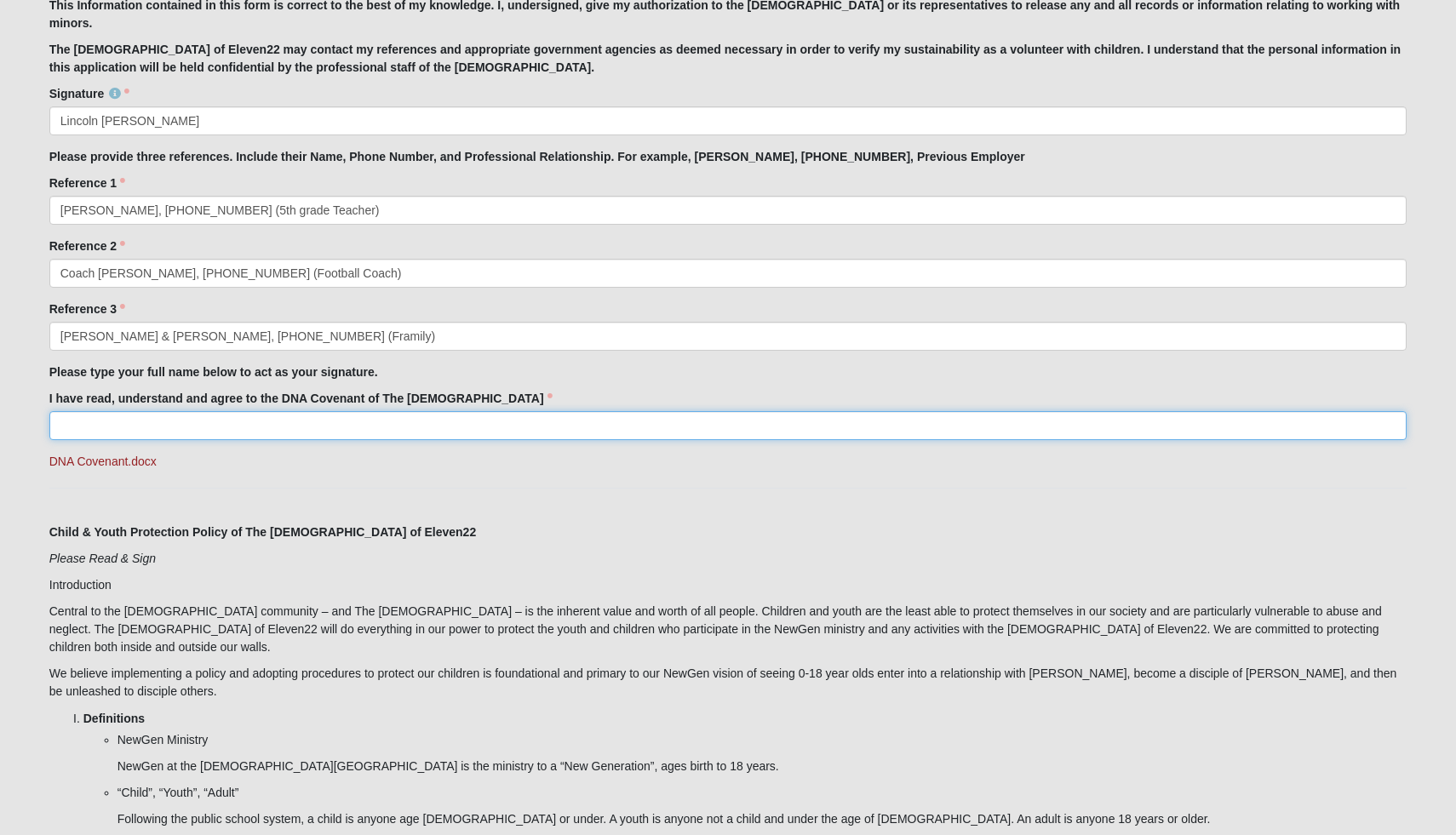
click at [297, 426] on input "I have read, understand and agree to the DNA Covenant of The Church of Eleven22" at bounding box center [728, 426] width 1359 height 29
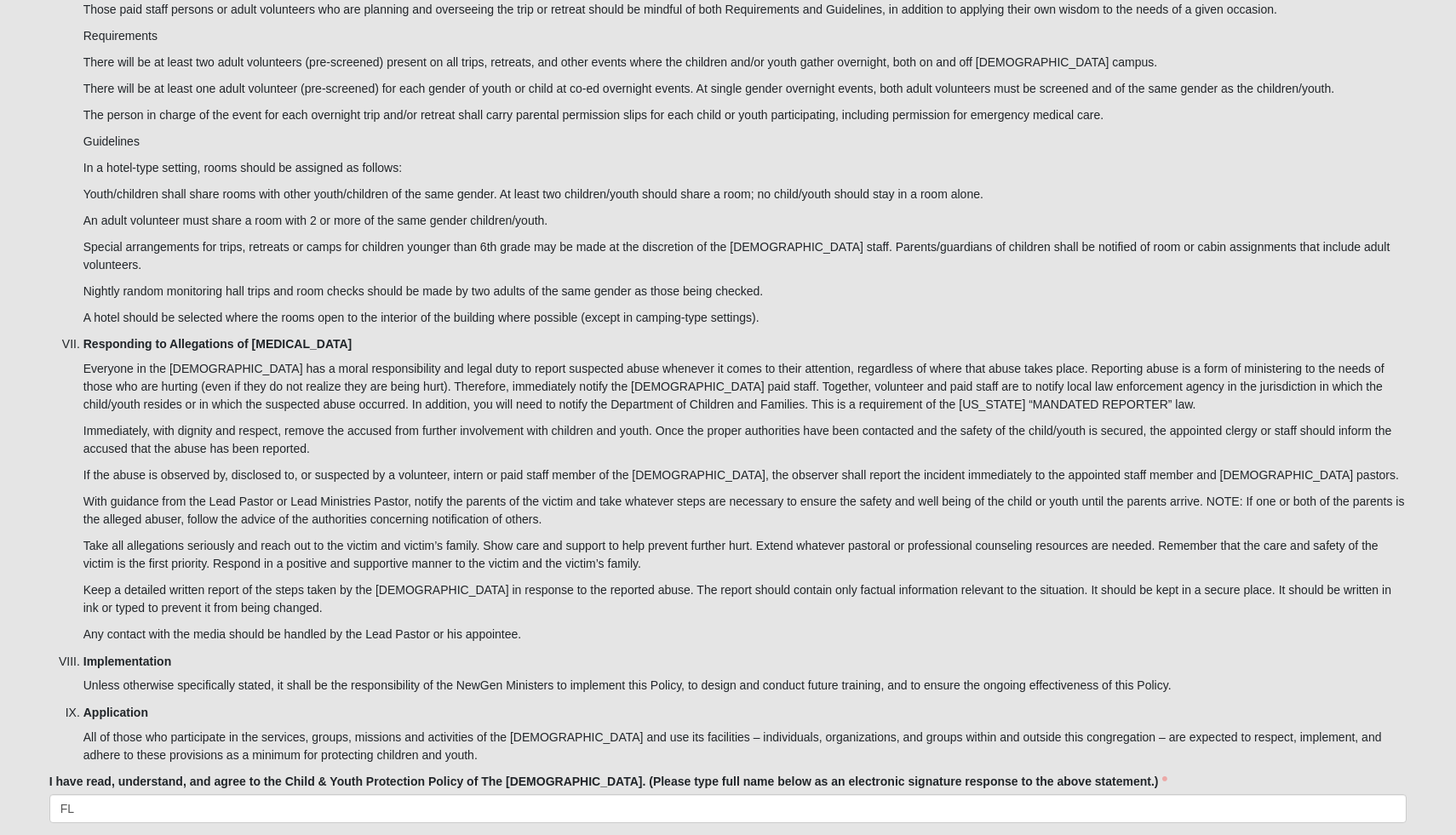
scroll to position [4446, 0]
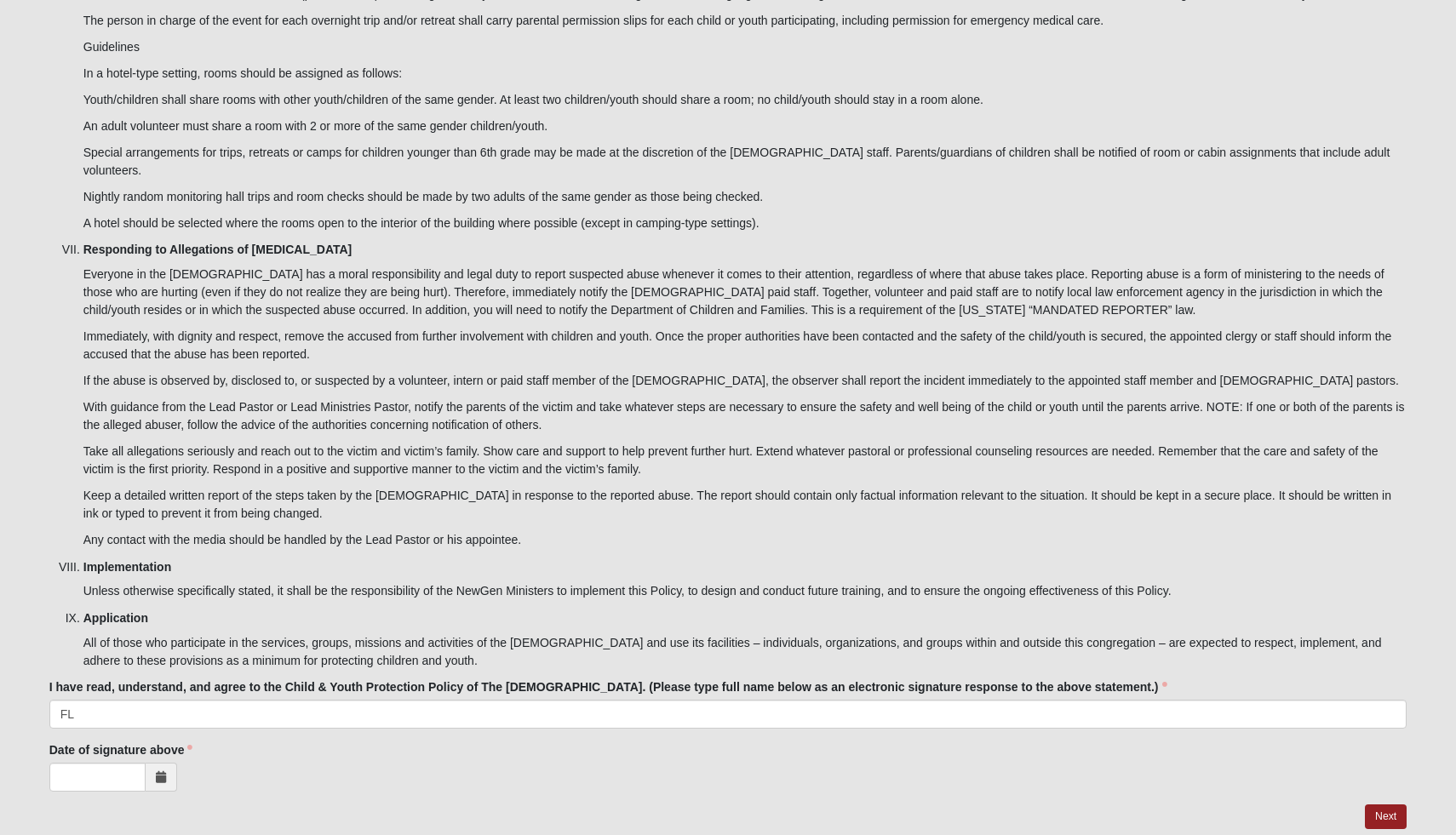
type input "Lincoln Dragich"
click at [161, 772] on icon at bounding box center [160, 777] width 10 height 12
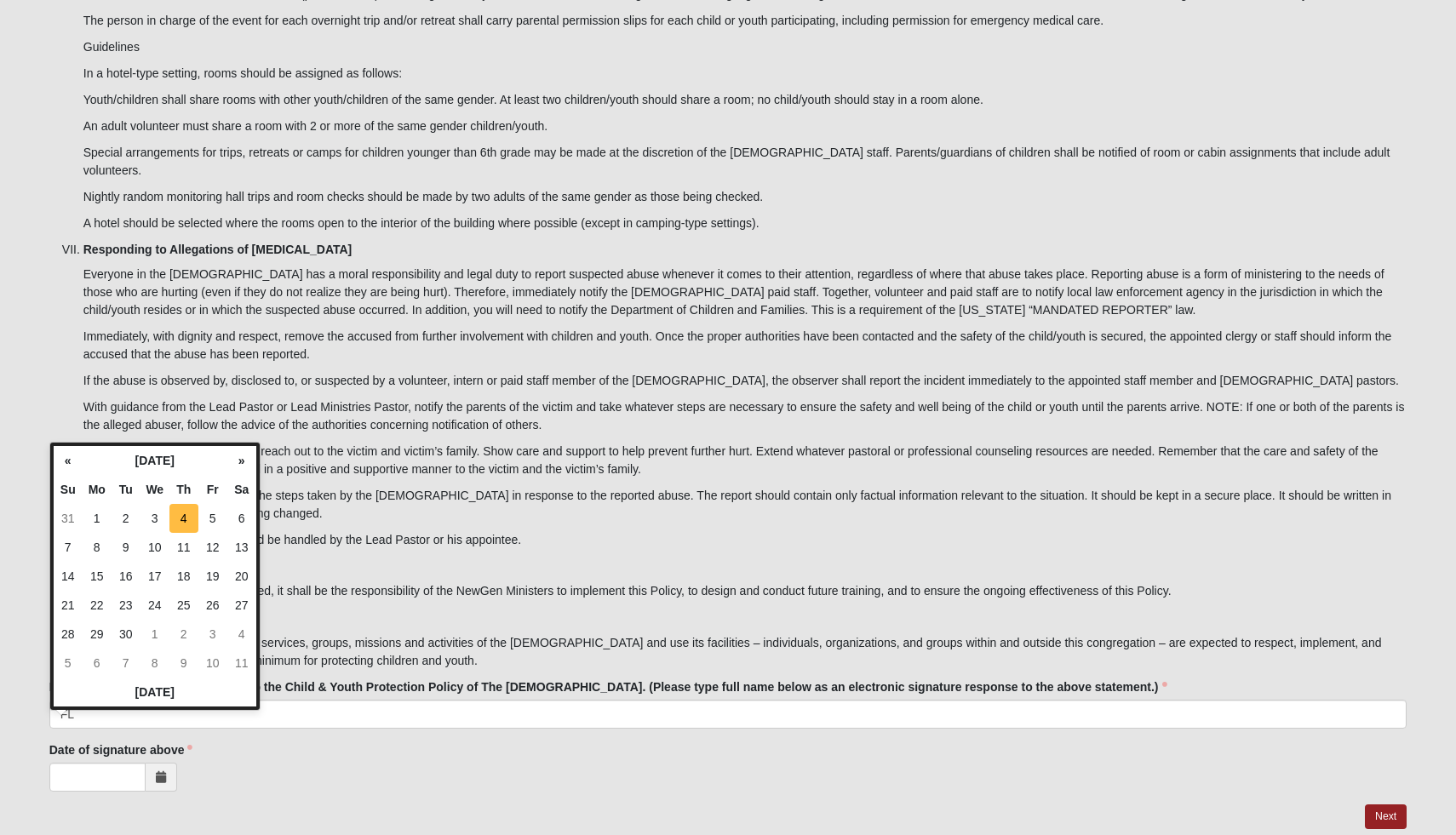
click at [187, 511] on td "4" at bounding box center [184, 518] width 29 height 29
type input "09/04/2025"
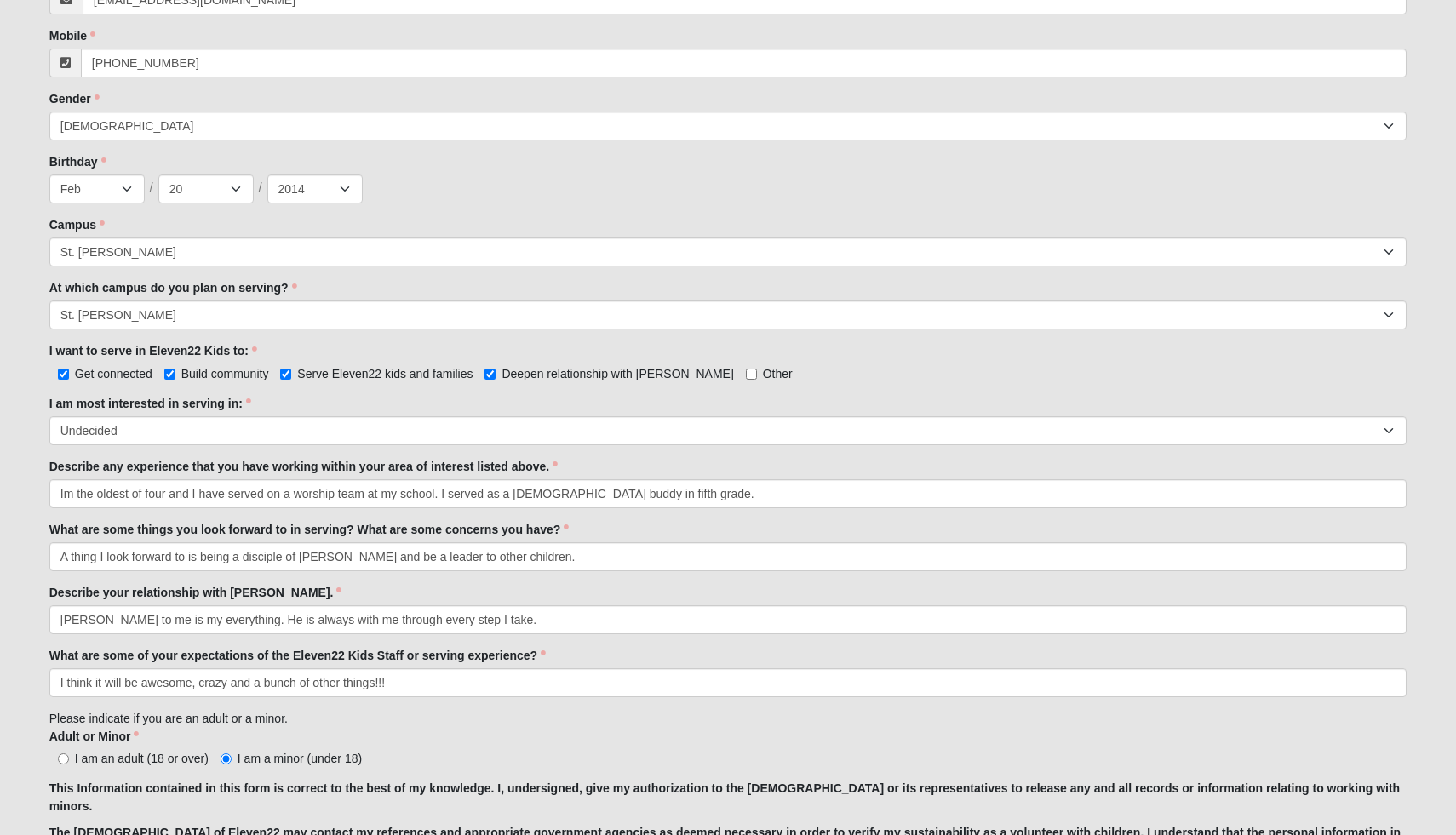
scroll to position [0, 0]
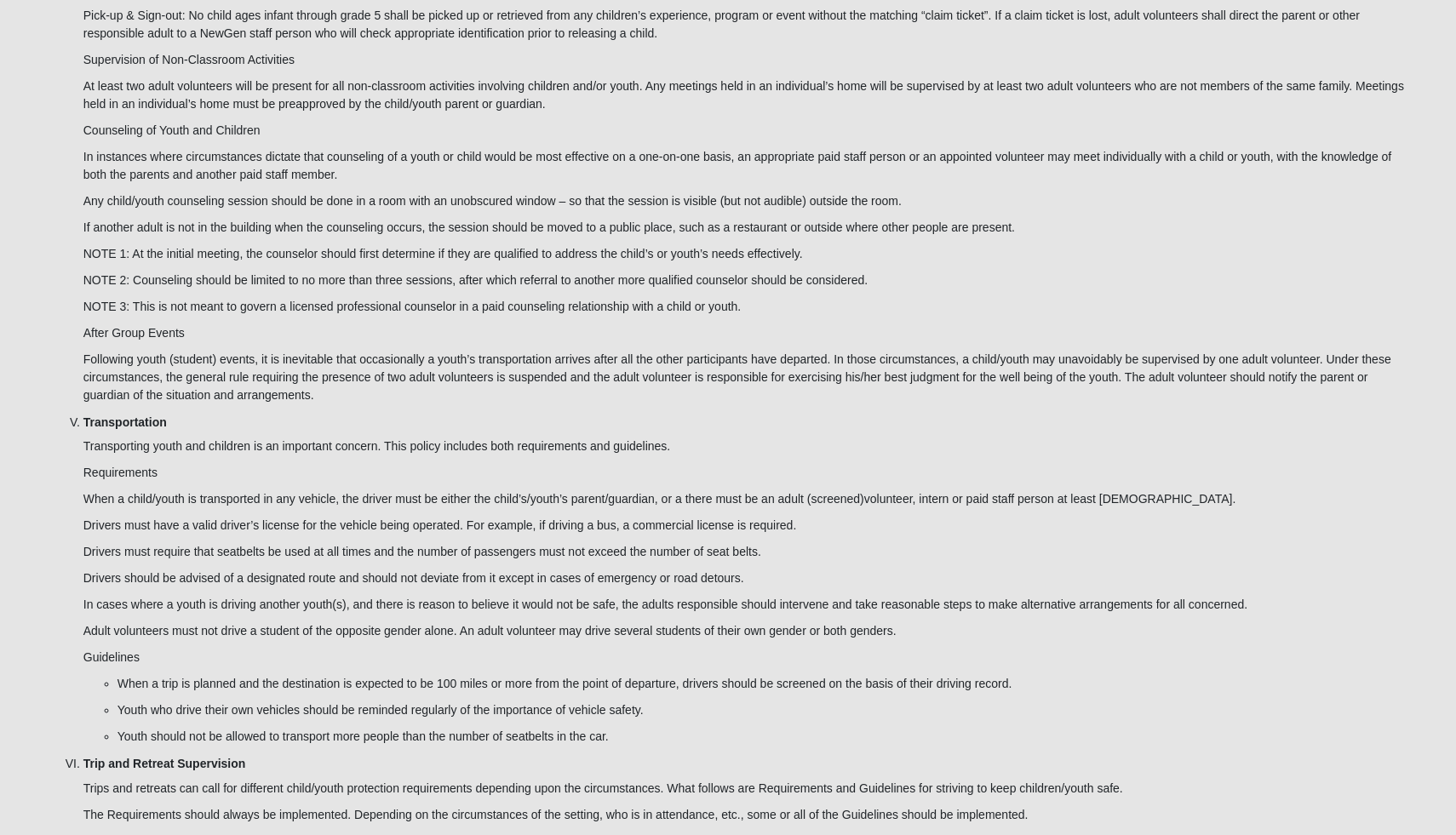
click at [1230, 491] on p "When a child/youth is transported in any vehicle, the driver must be either the…" at bounding box center [745, 499] width 1325 height 18
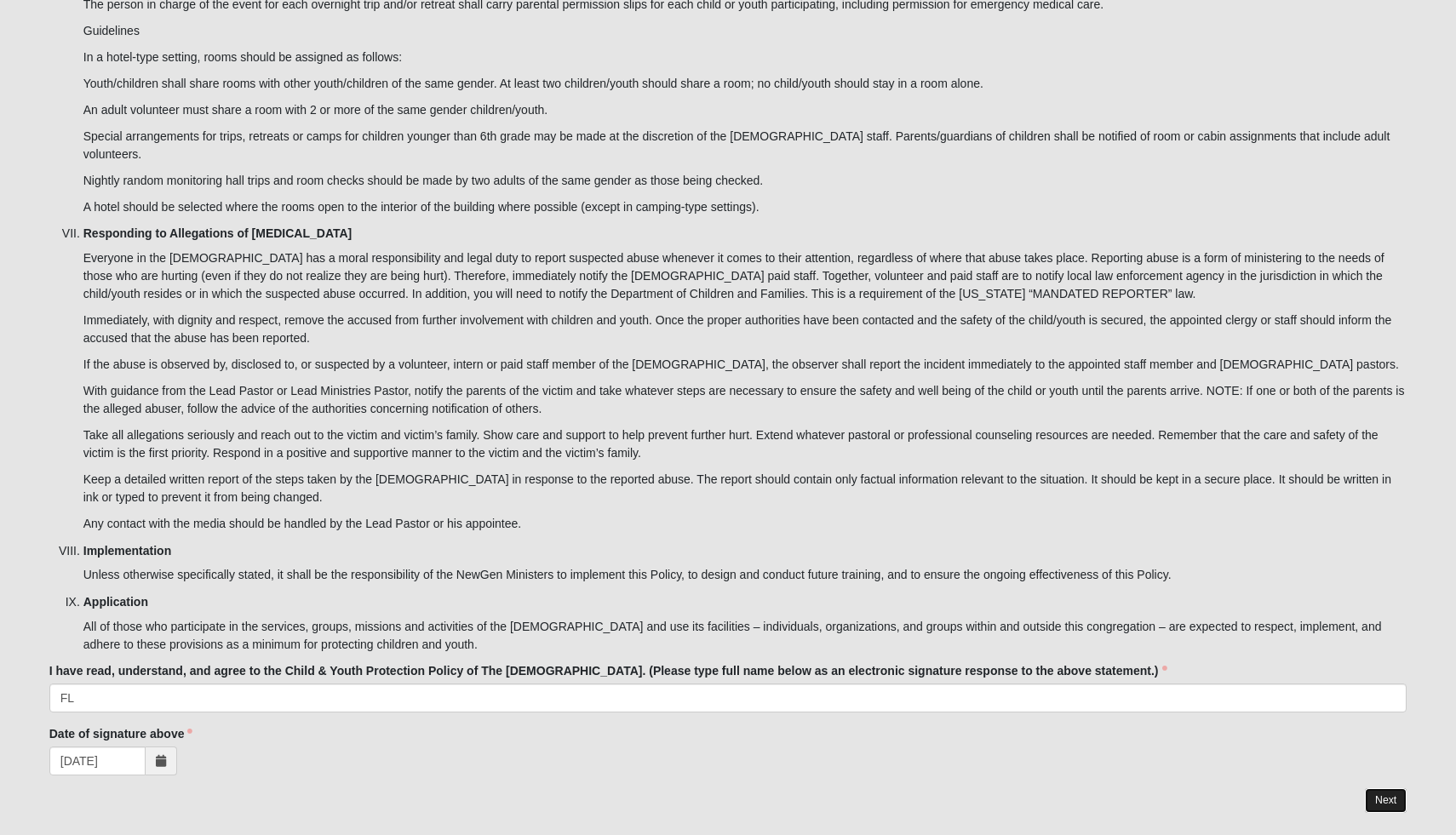
click at [1386, 789] on link "Next" at bounding box center [1386, 801] width 42 height 25
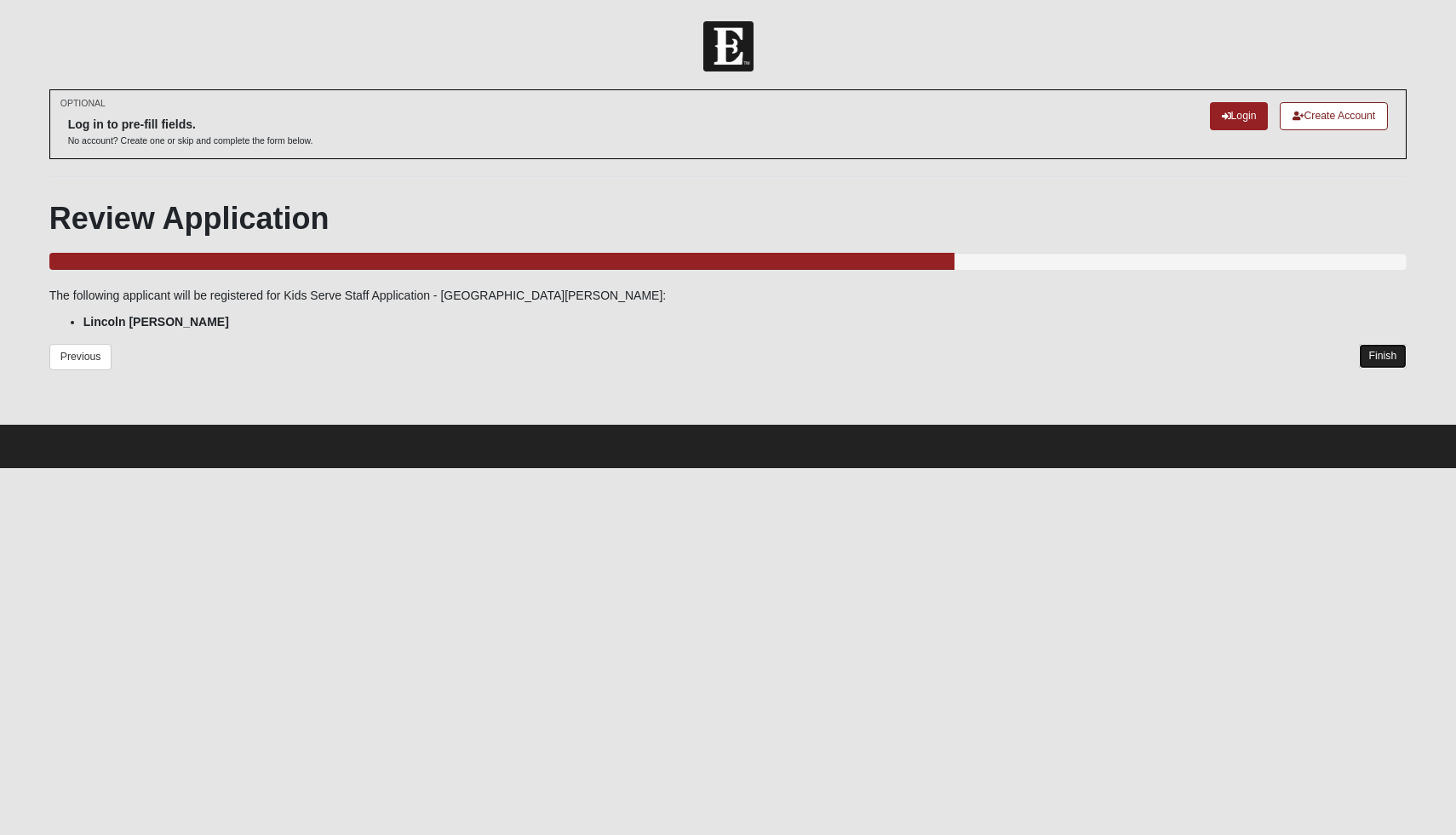
click at [1378, 354] on link "Finish" at bounding box center [1383, 357] width 48 height 25
